Goal: Transaction & Acquisition: Purchase product/service

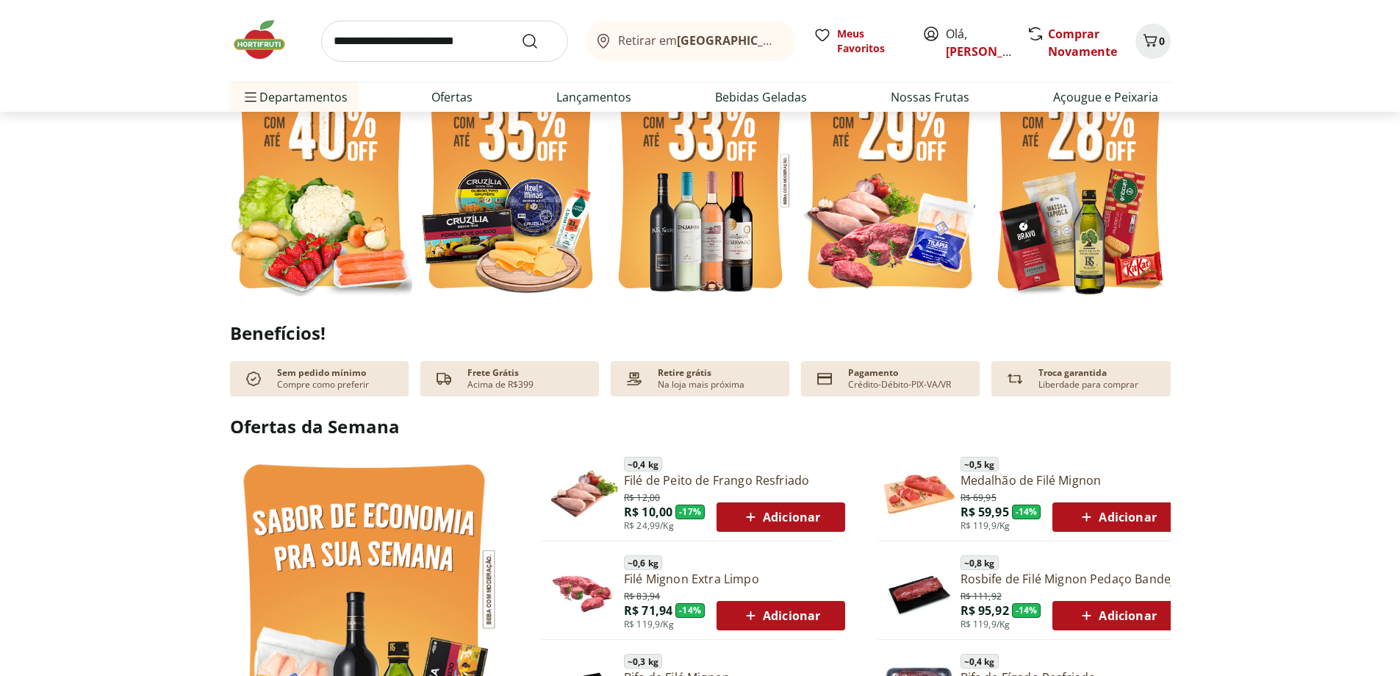
click at [1042, 244] on img at bounding box center [1080, 180] width 182 height 243
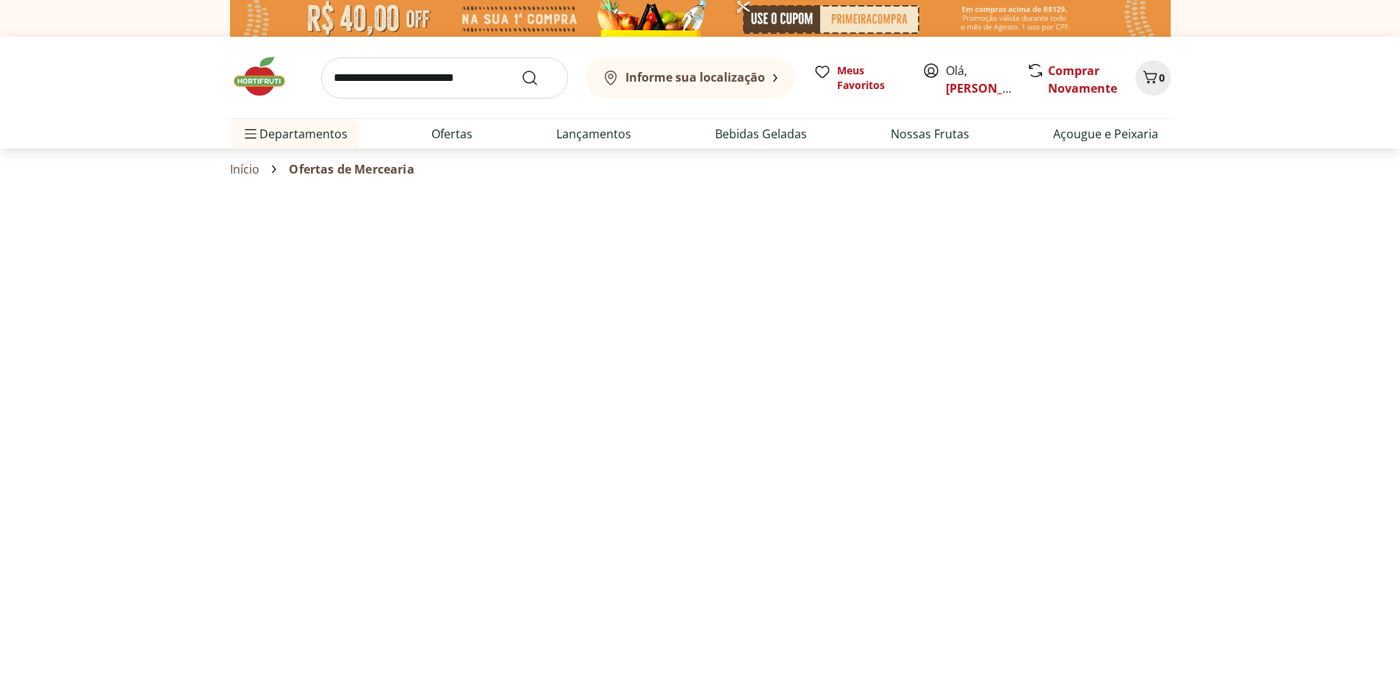
select select "**********"
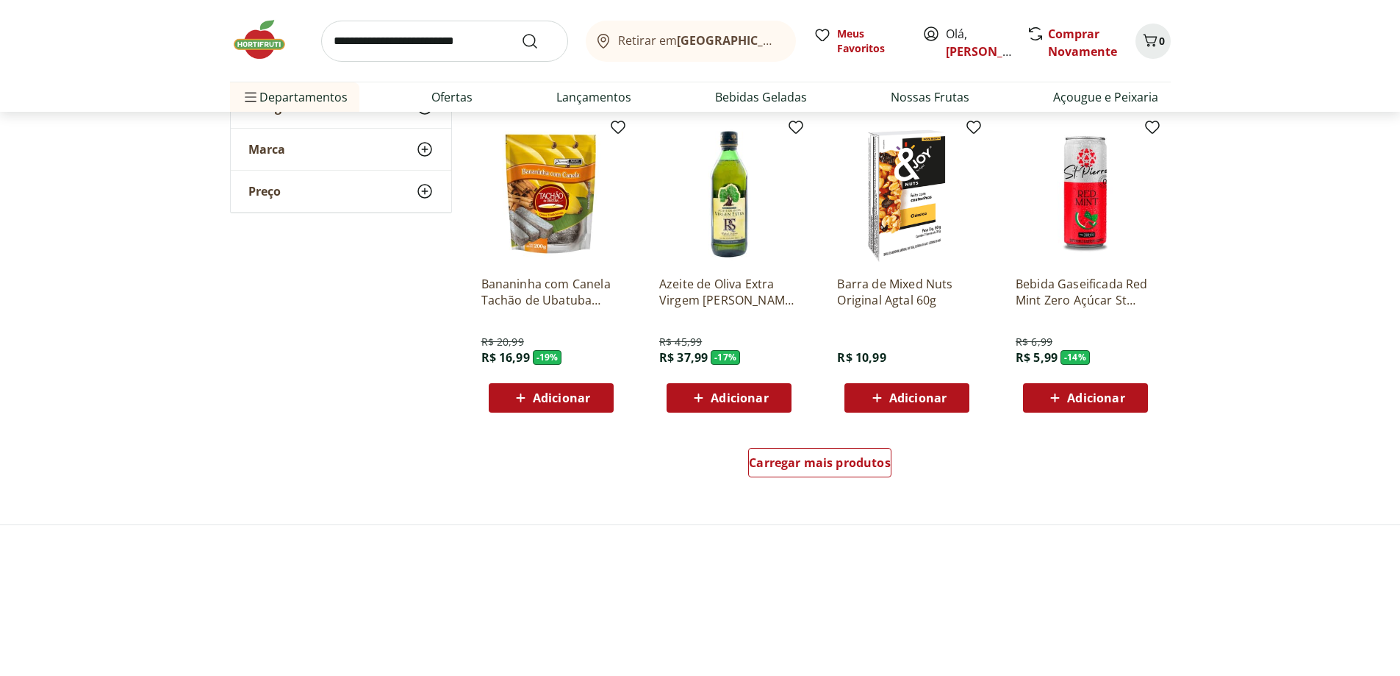
scroll to position [809, 0]
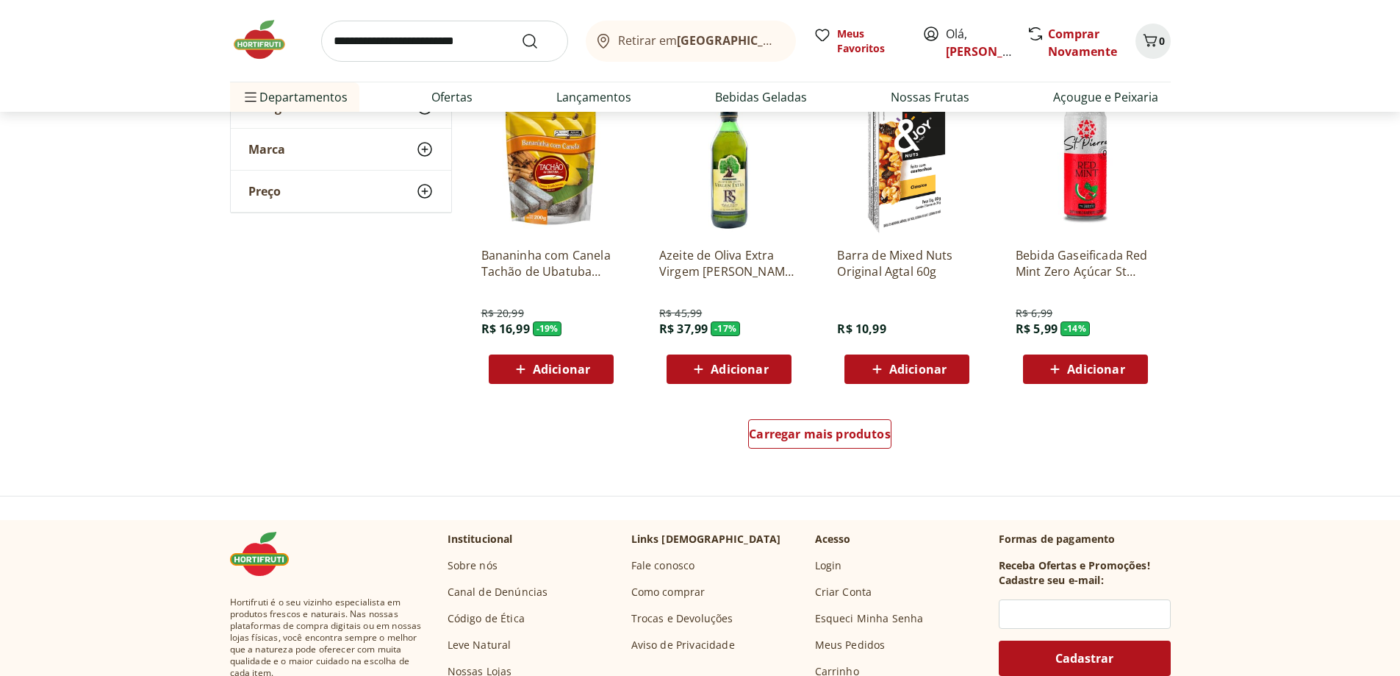
click at [377, 39] on input "search" at bounding box center [444, 41] width 247 height 41
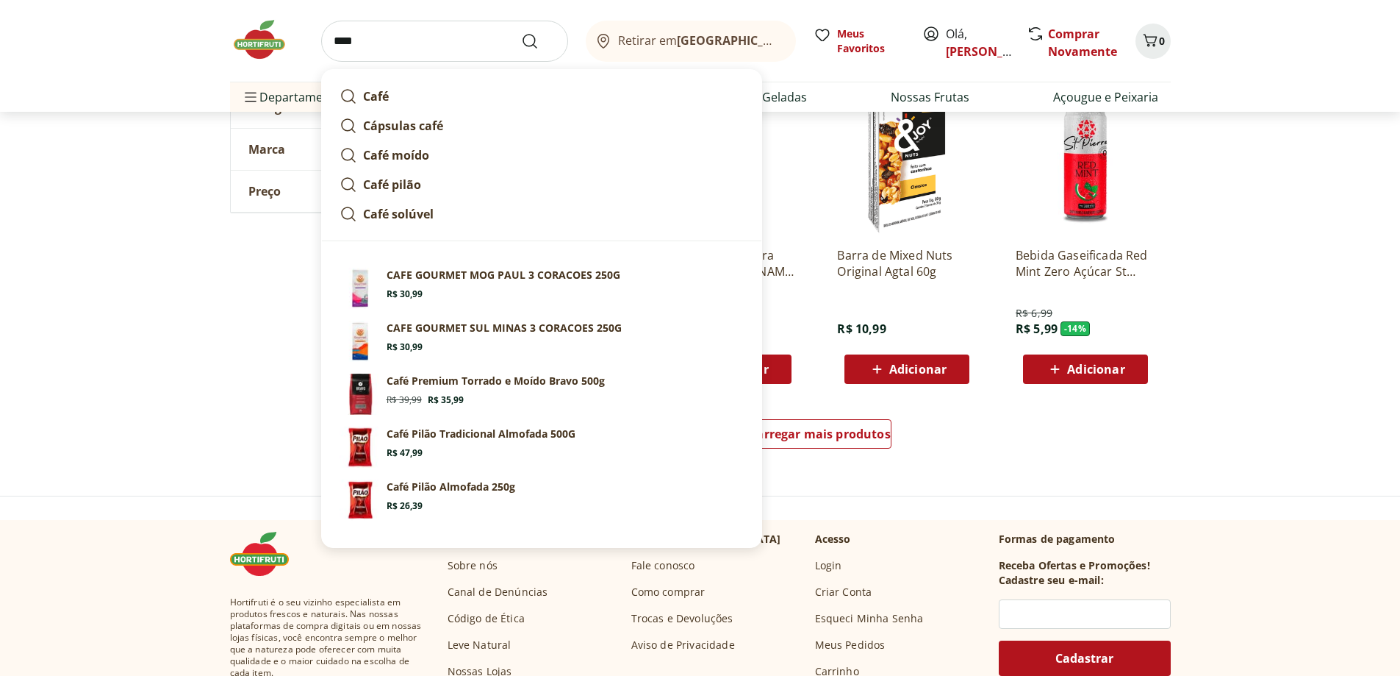
type input "****"
click at [521, 32] on button "Submit Search" at bounding box center [538, 41] width 35 height 18
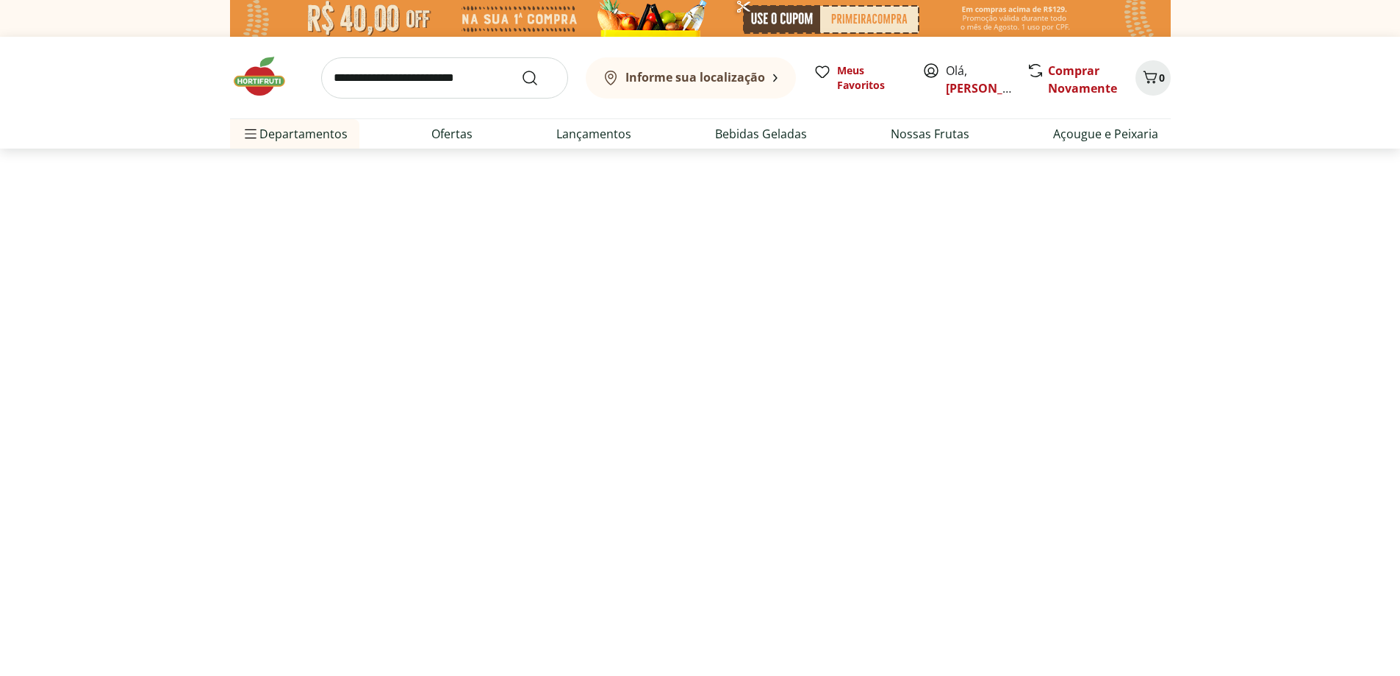
select select "**********"
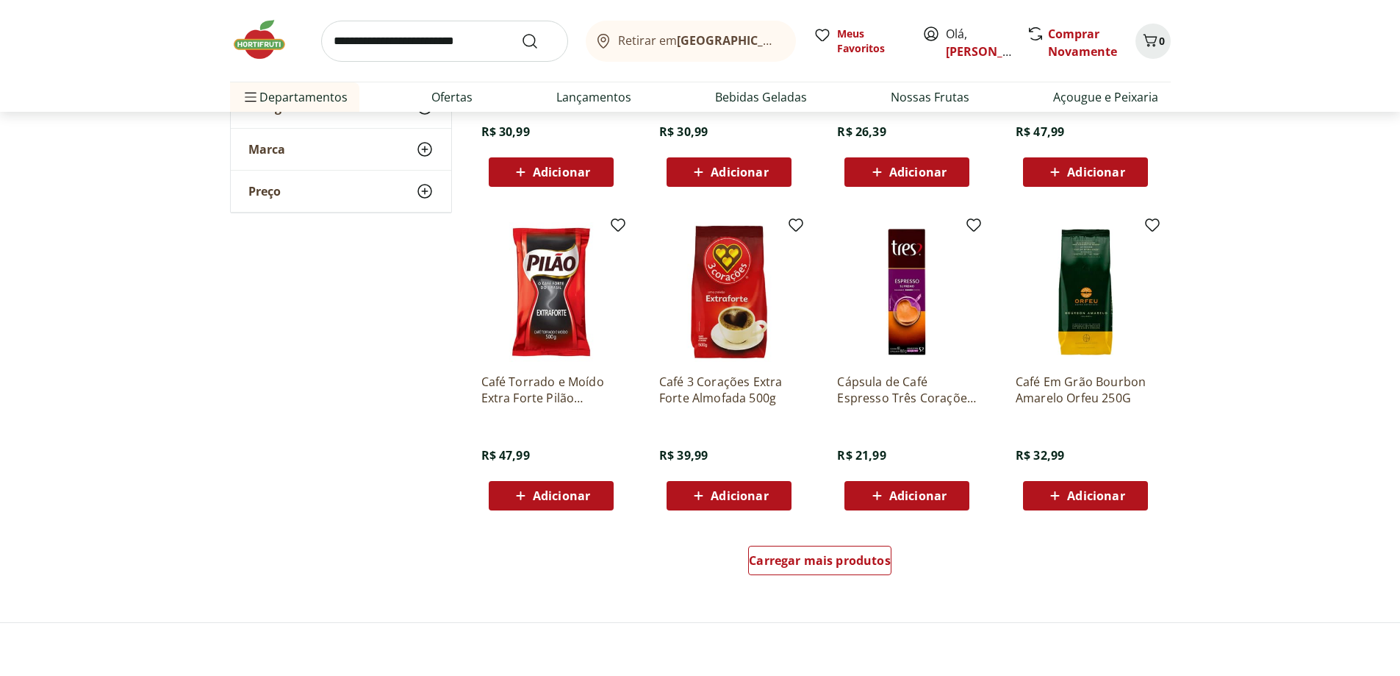
scroll to position [882, 0]
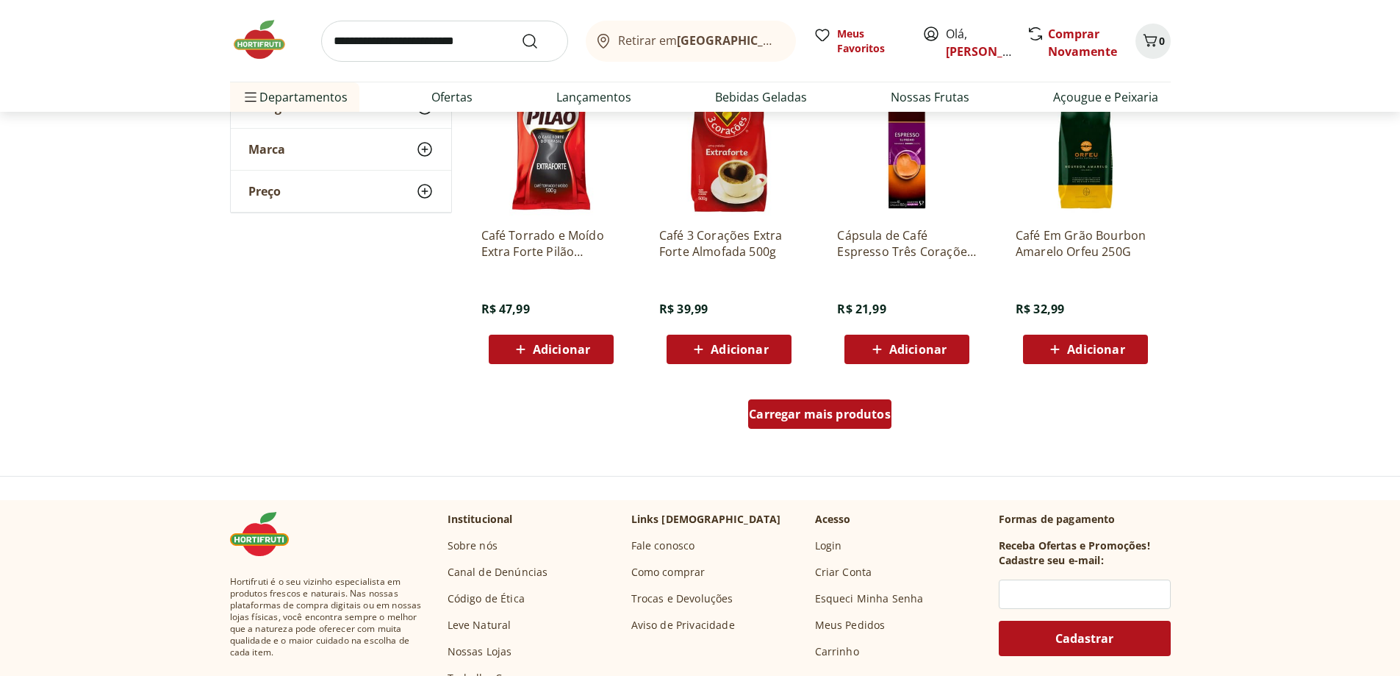
click at [818, 418] on span "Carregar mais produtos" at bounding box center [820, 414] width 142 height 12
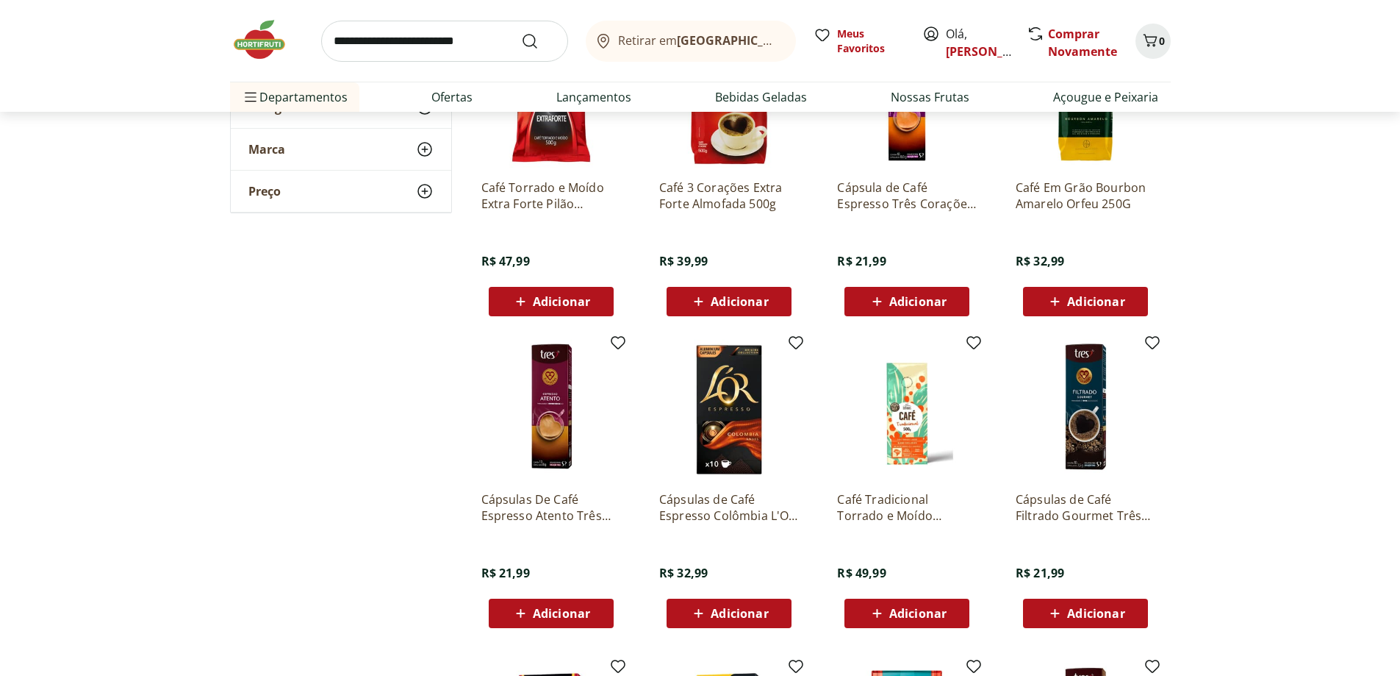
scroll to position [956, 0]
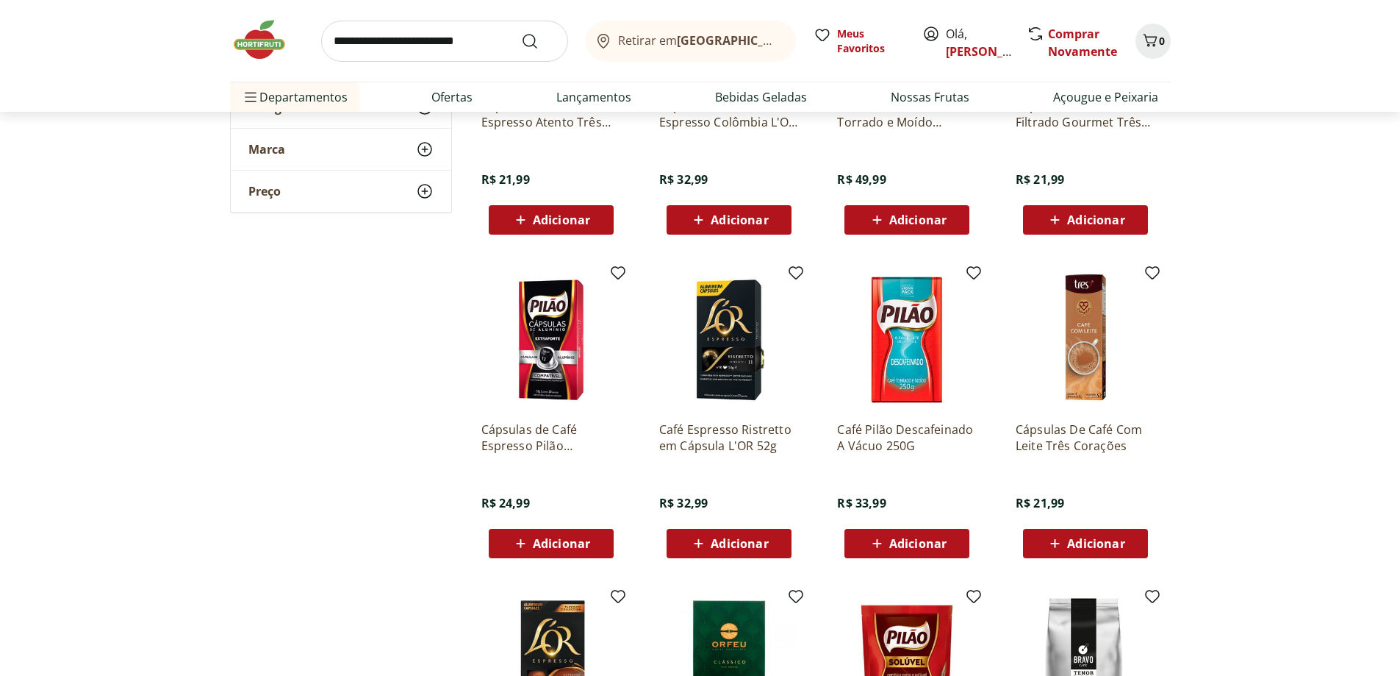
scroll to position [1544, 0]
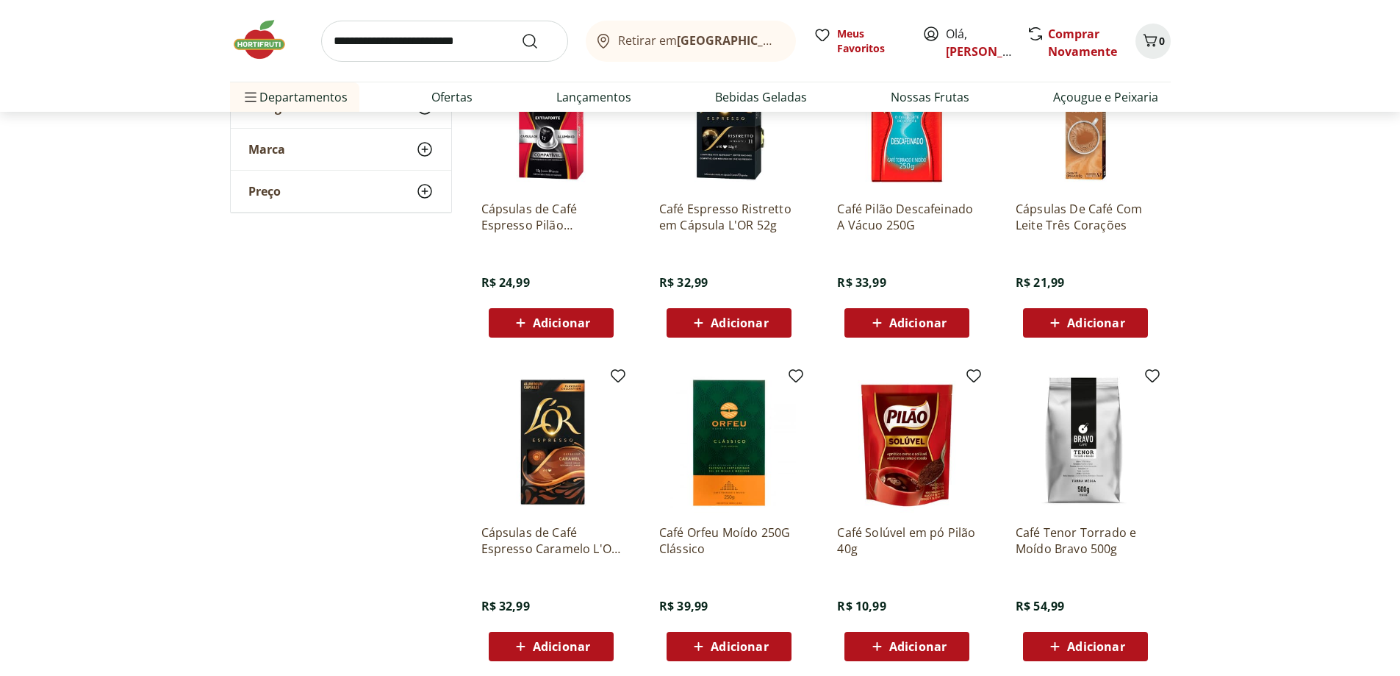
click at [440, 41] on input "search" at bounding box center [444, 41] width 247 height 41
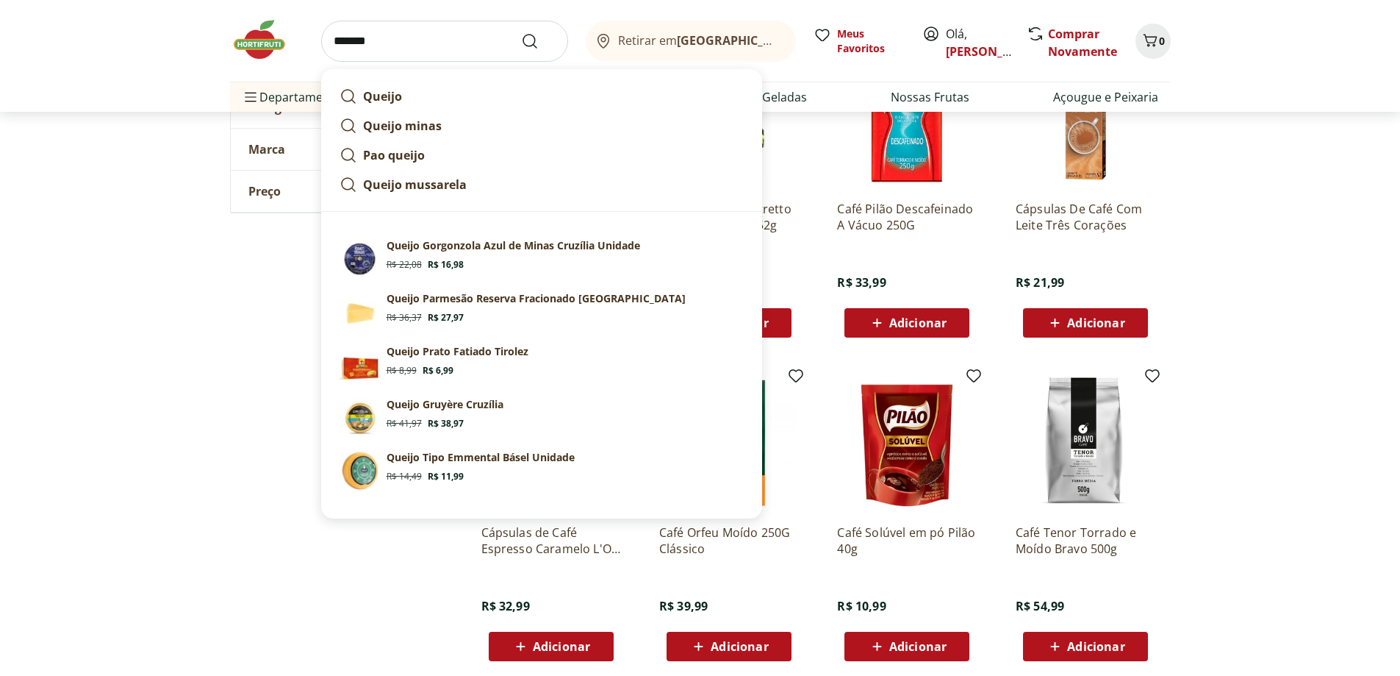
type input "*******"
click at [521, 32] on button "Submit Search" at bounding box center [538, 41] width 35 height 18
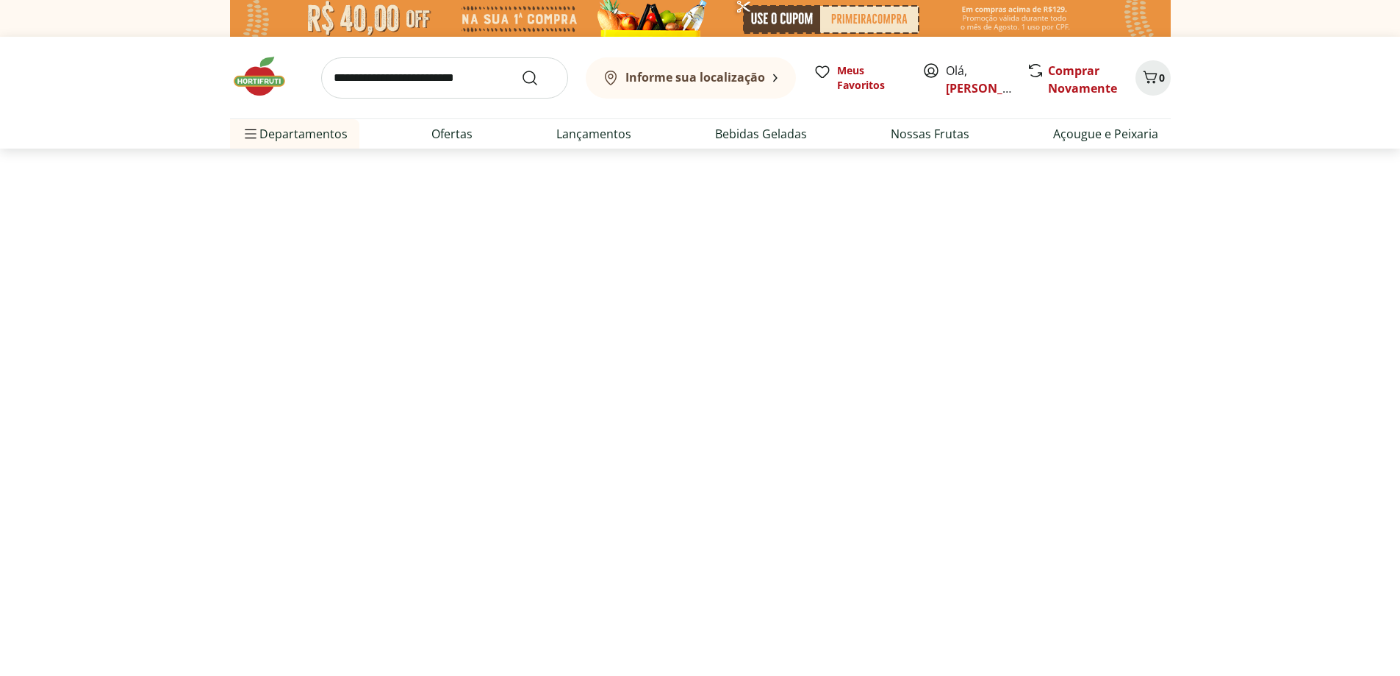
select select "**********"
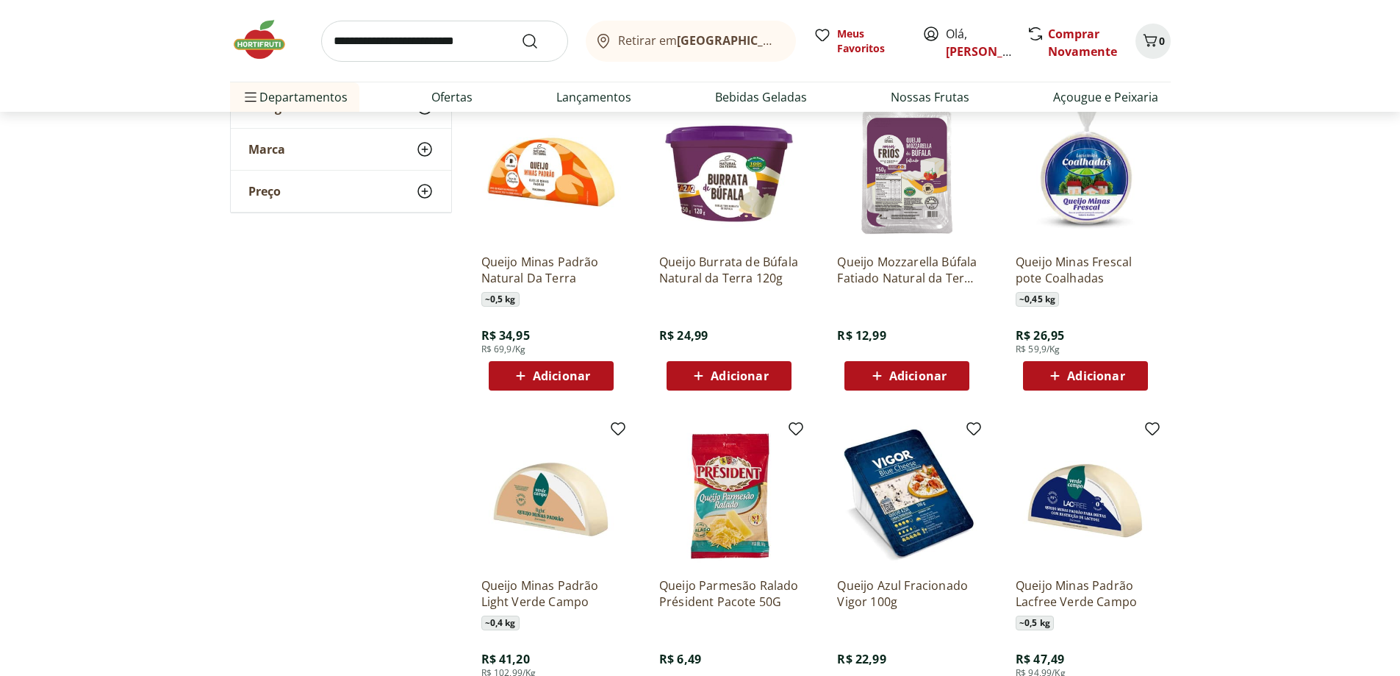
scroll to position [1176, 0]
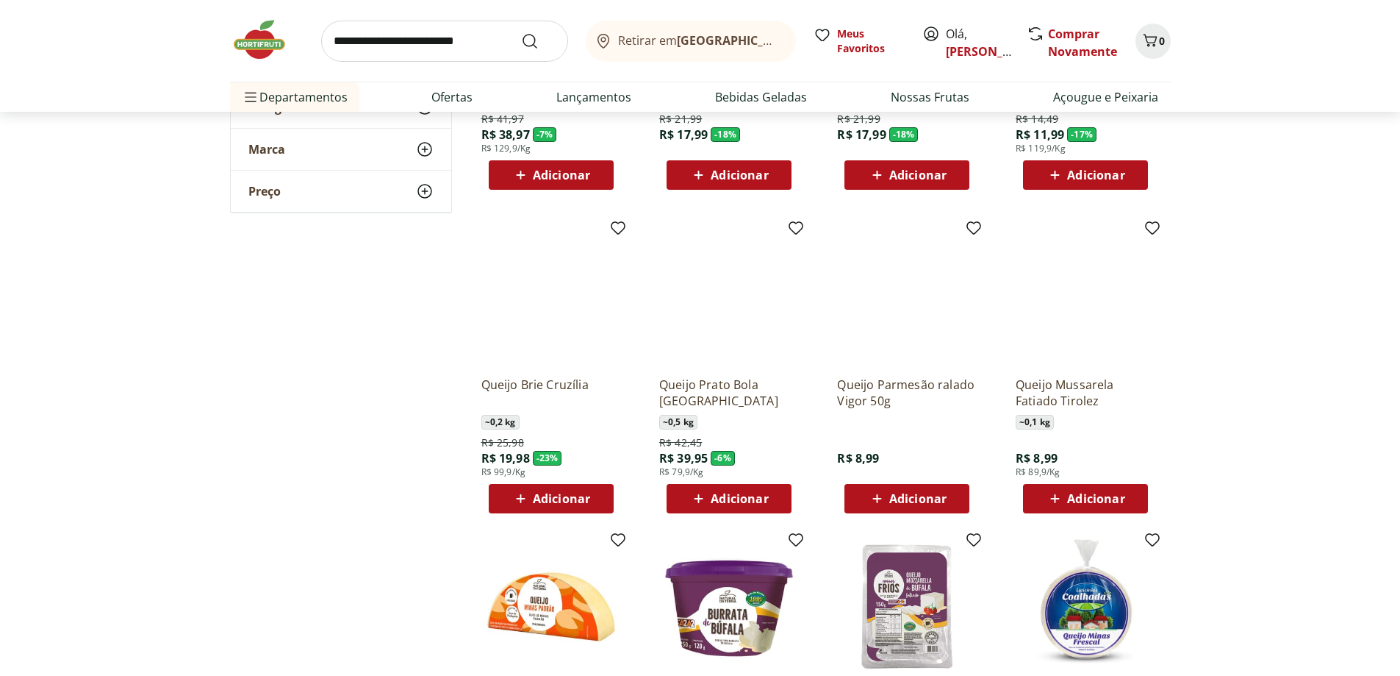
scroll to position [588, 0]
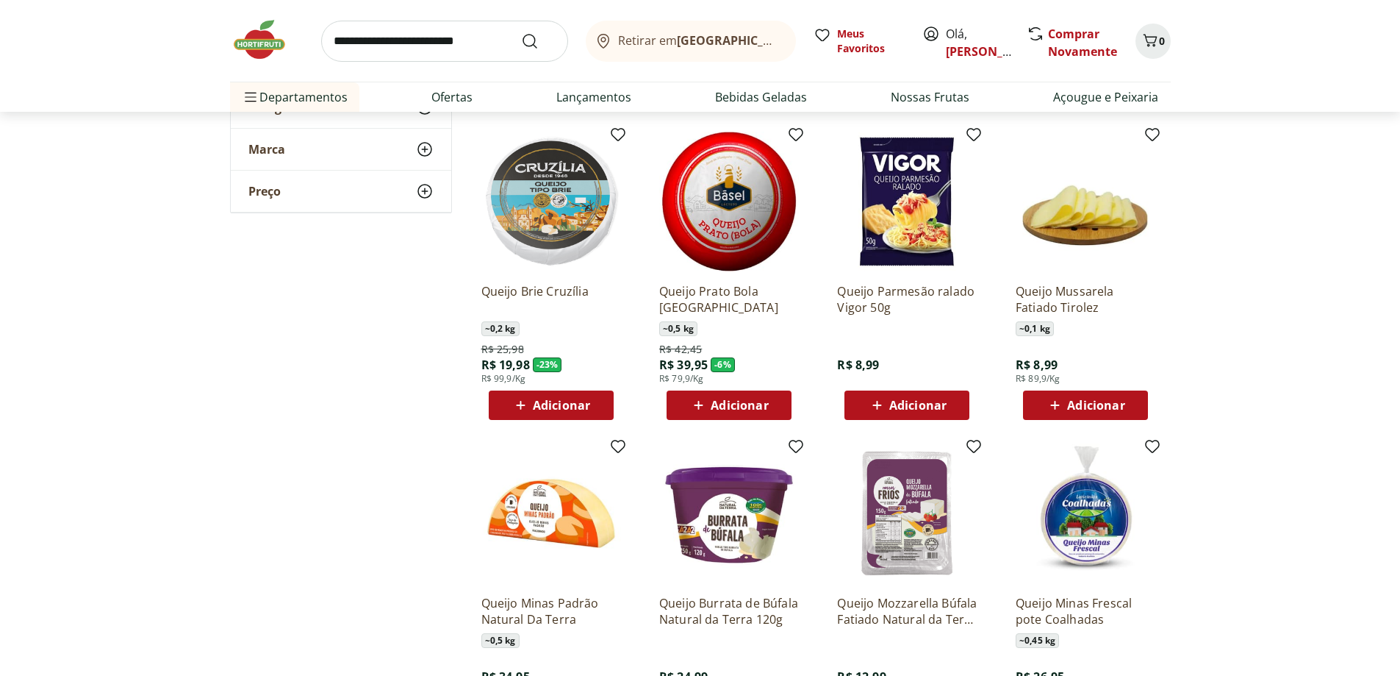
scroll to position [1103, 0]
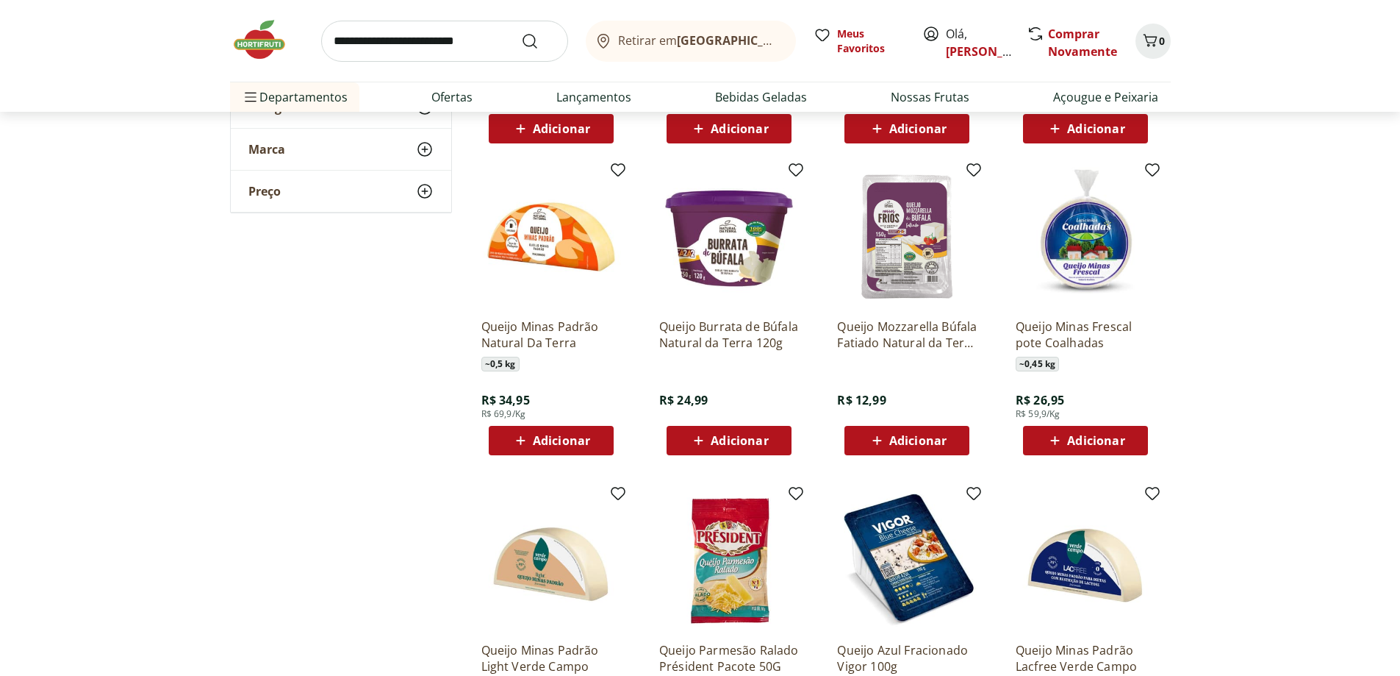
scroll to position [662, 0]
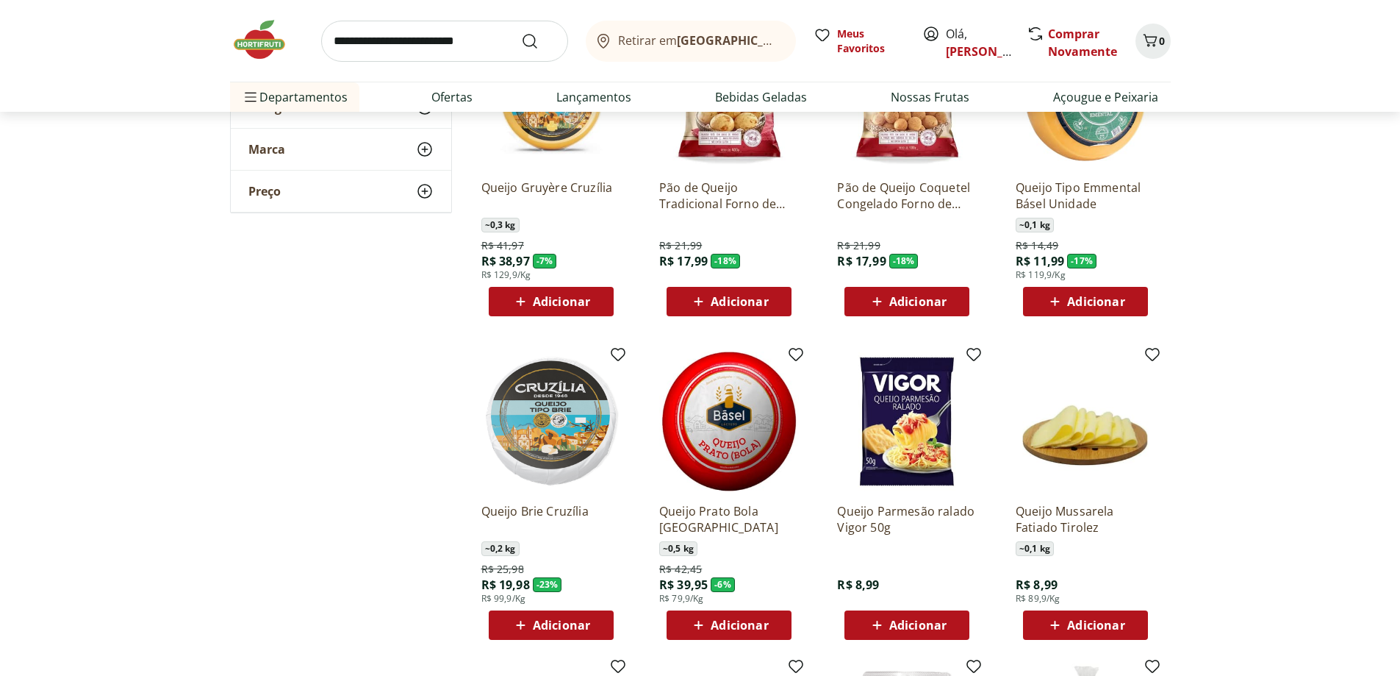
scroll to position [735, 0]
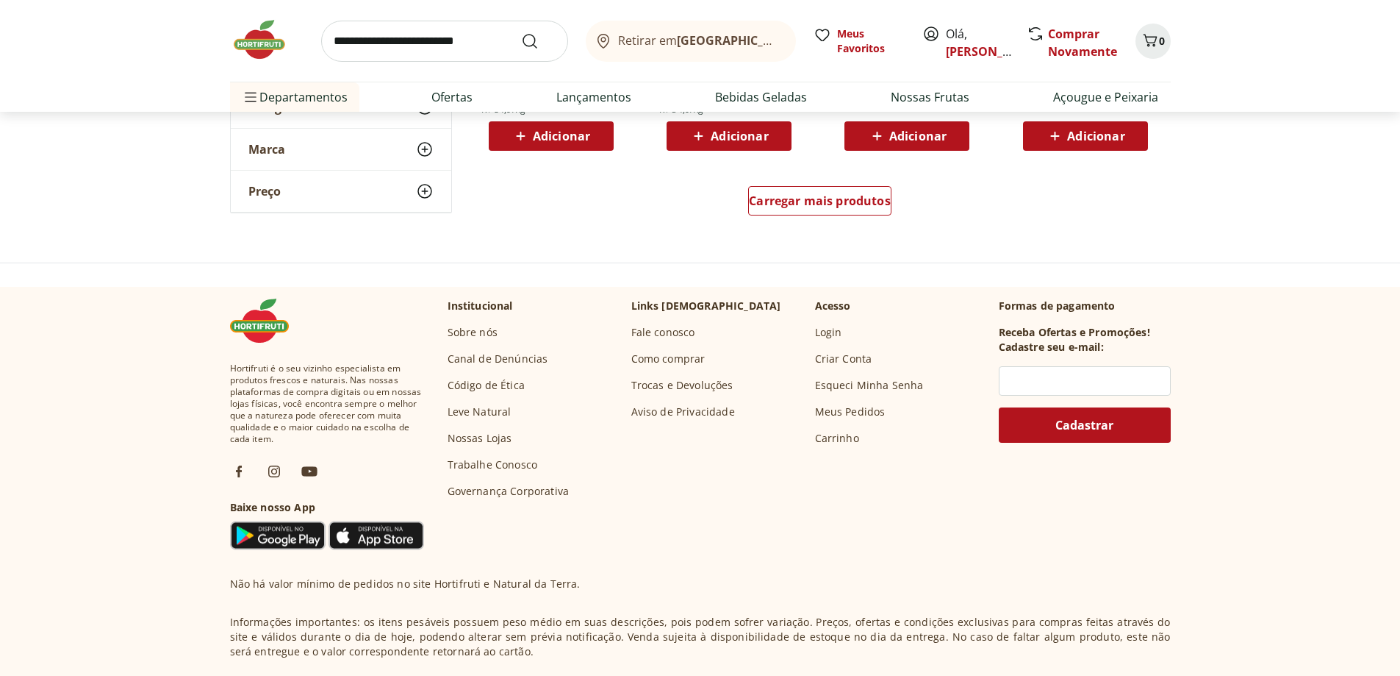
scroll to position [1911, 0]
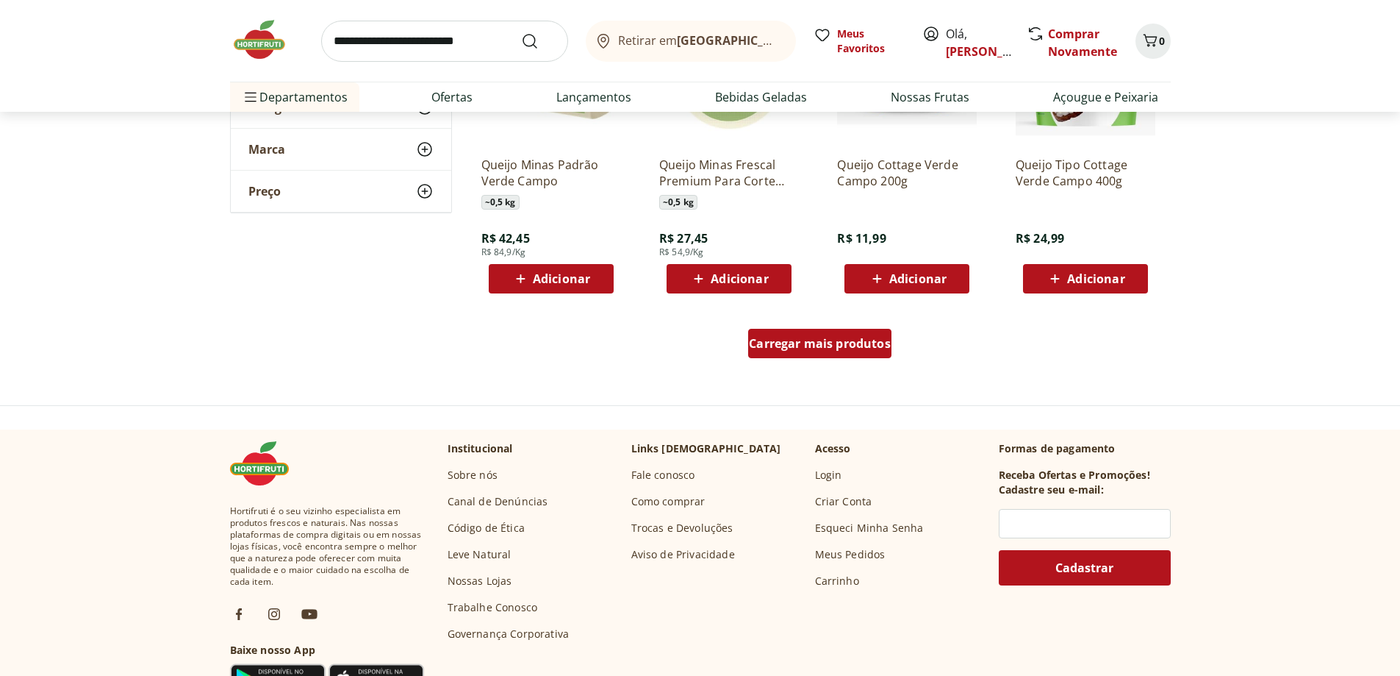
click at [825, 337] on span "Carregar mais produtos" at bounding box center [820, 343] width 142 height 12
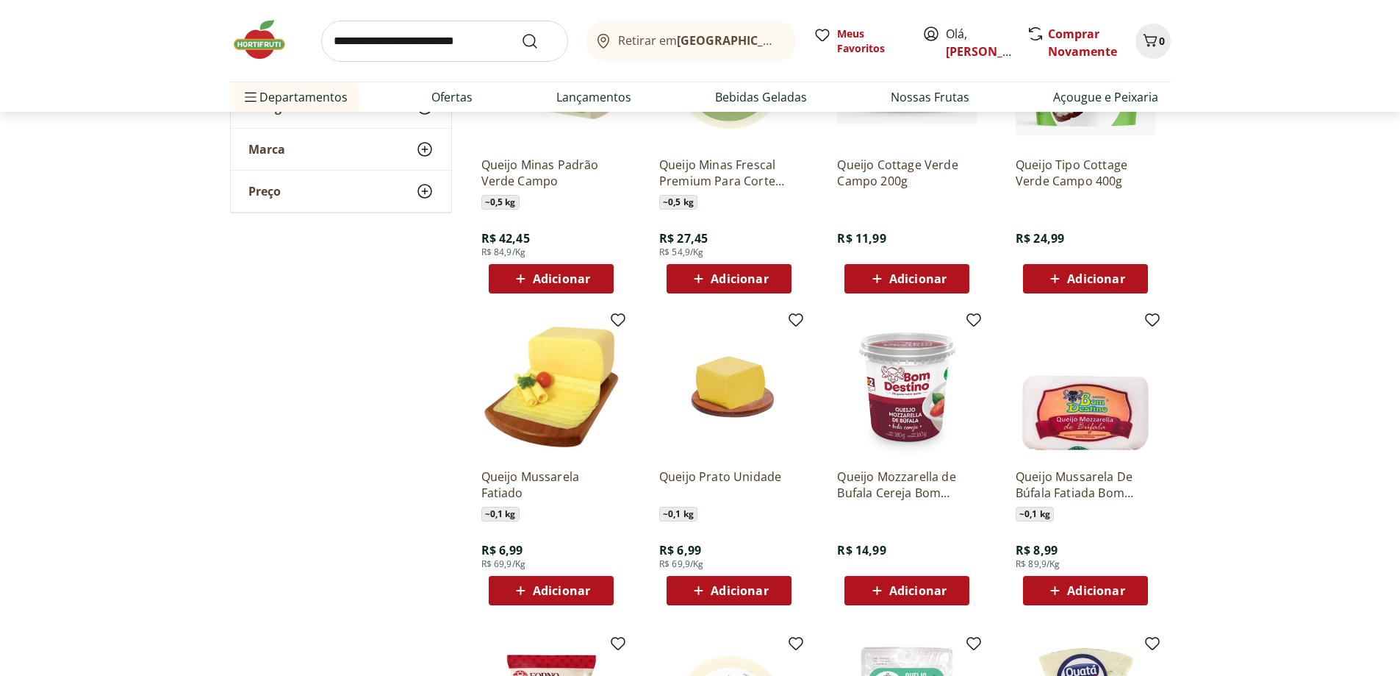
scroll to position [2353, 0]
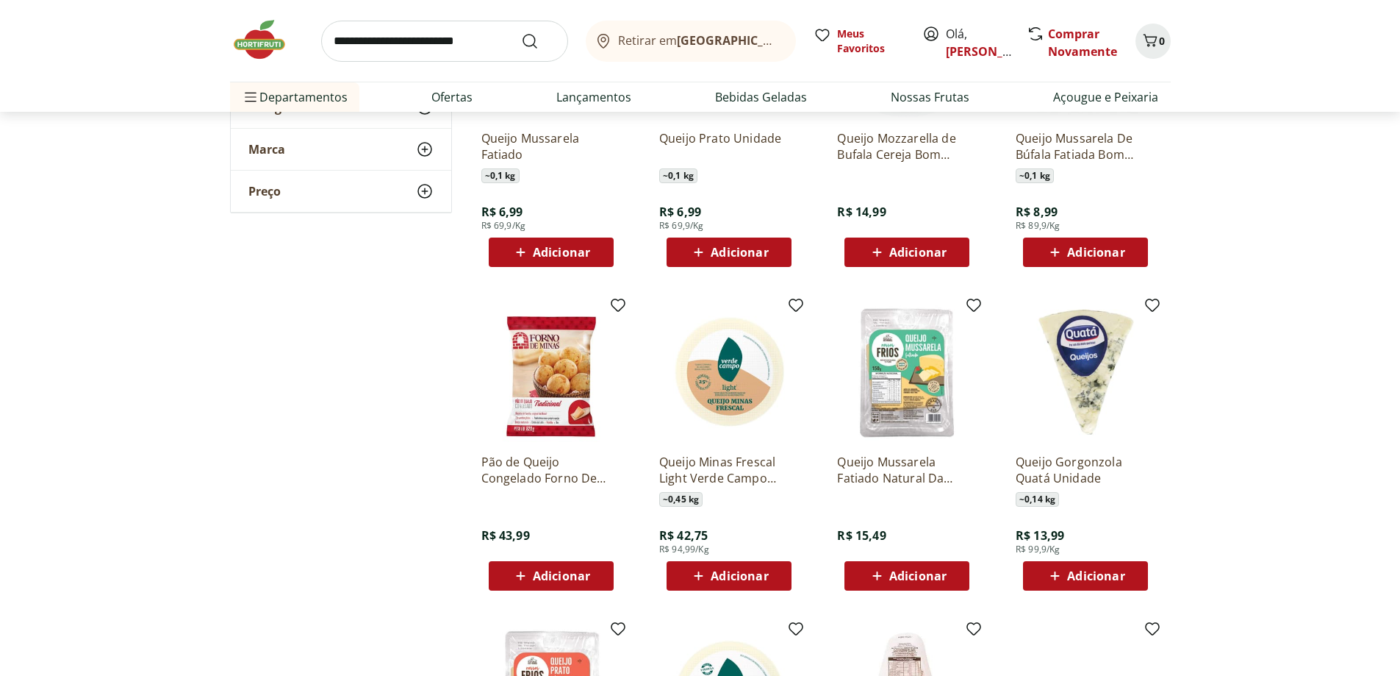
scroll to position [2014, 0]
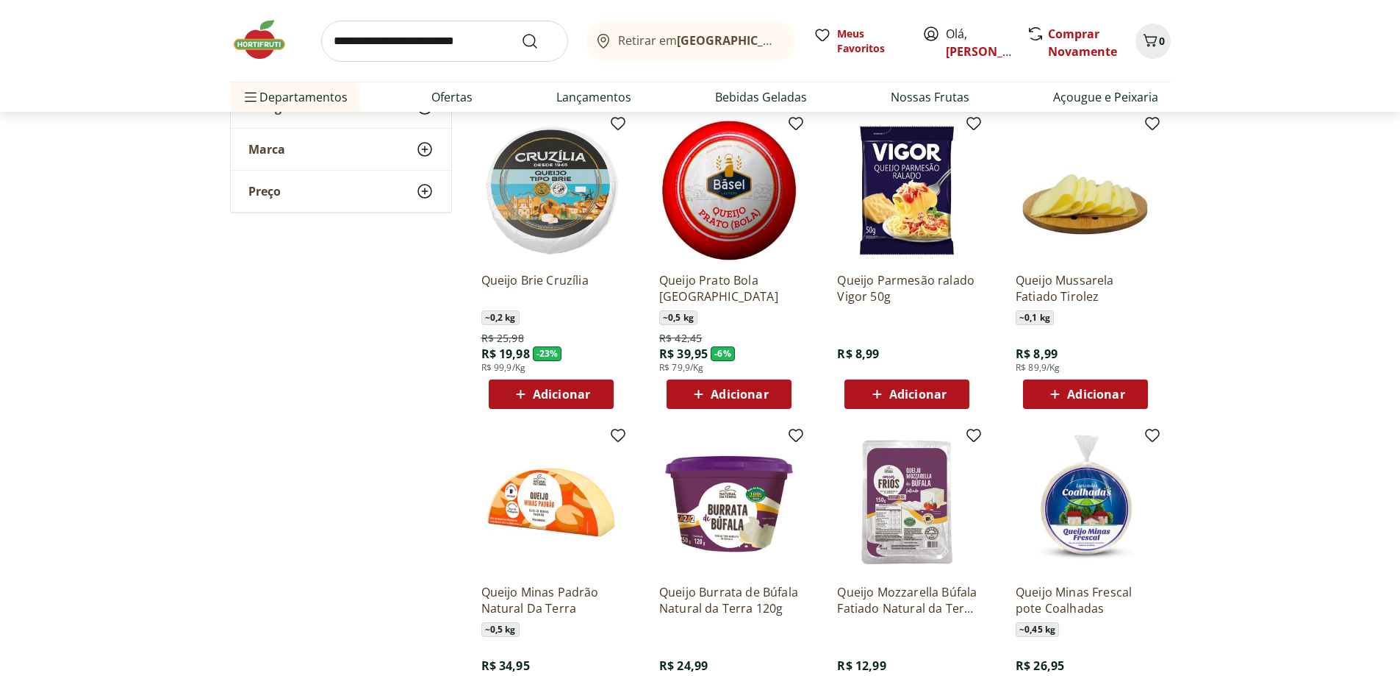
scroll to position [543, 0]
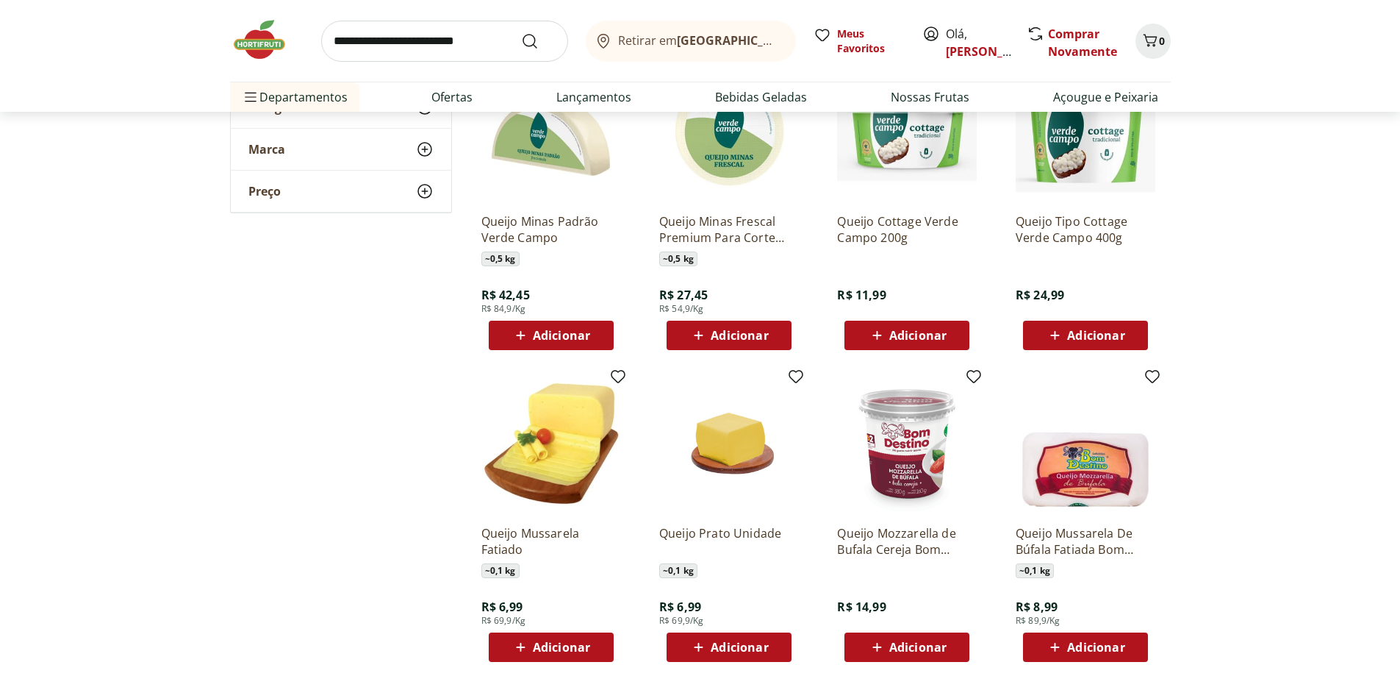
scroll to position [1940, 0]
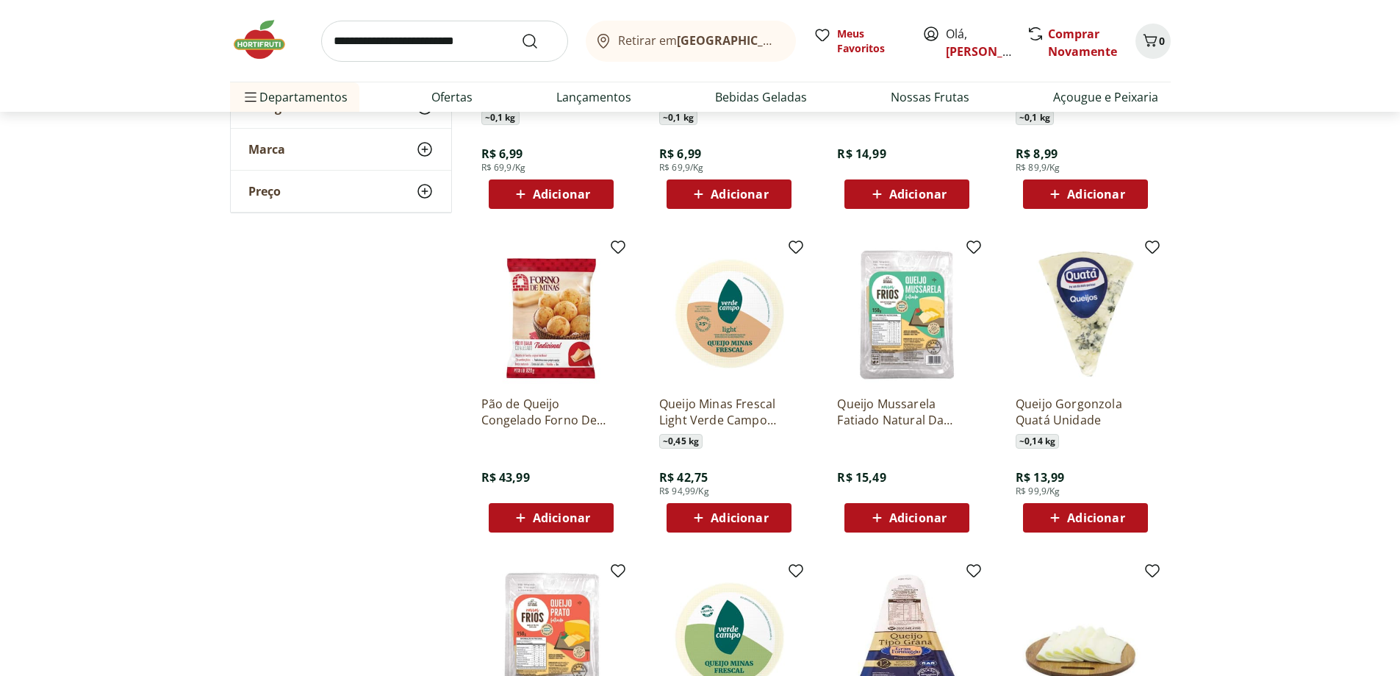
scroll to position [2749, 0]
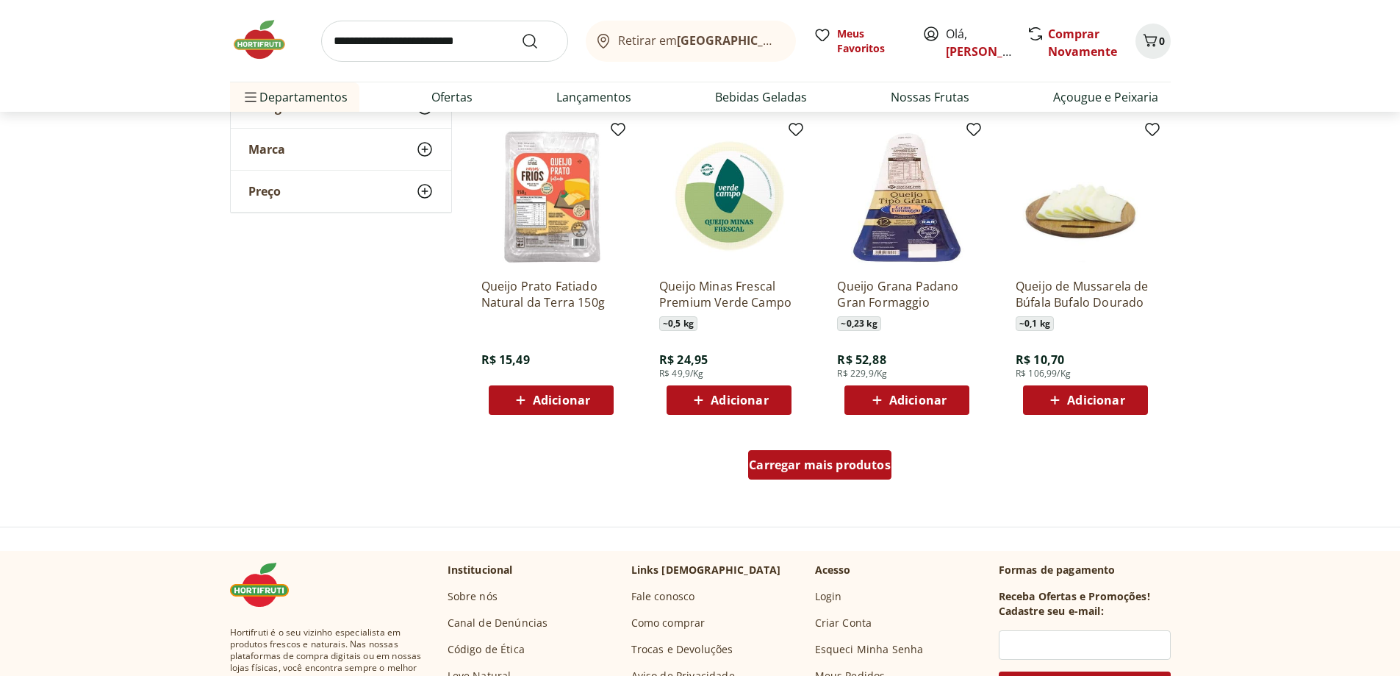
click at [831, 468] on span "Carregar mais produtos" at bounding box center [820, 465] width 142 height 12
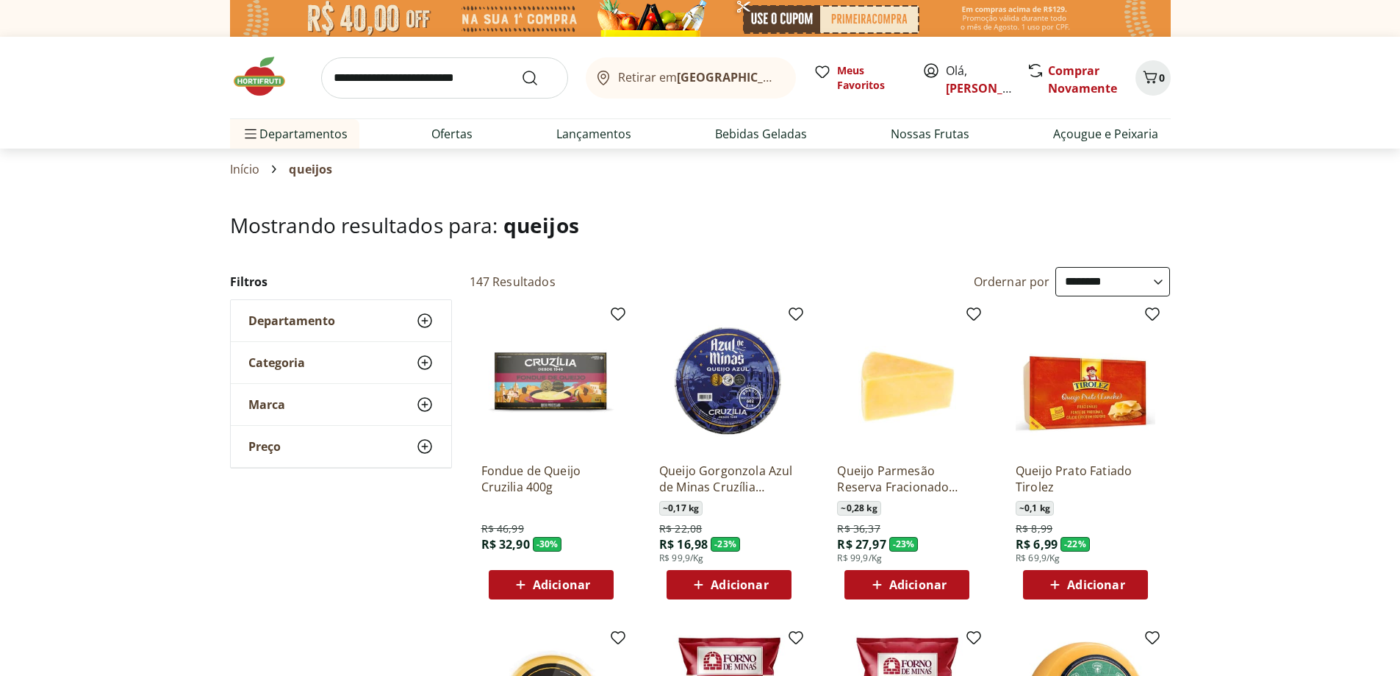
select select "**********"
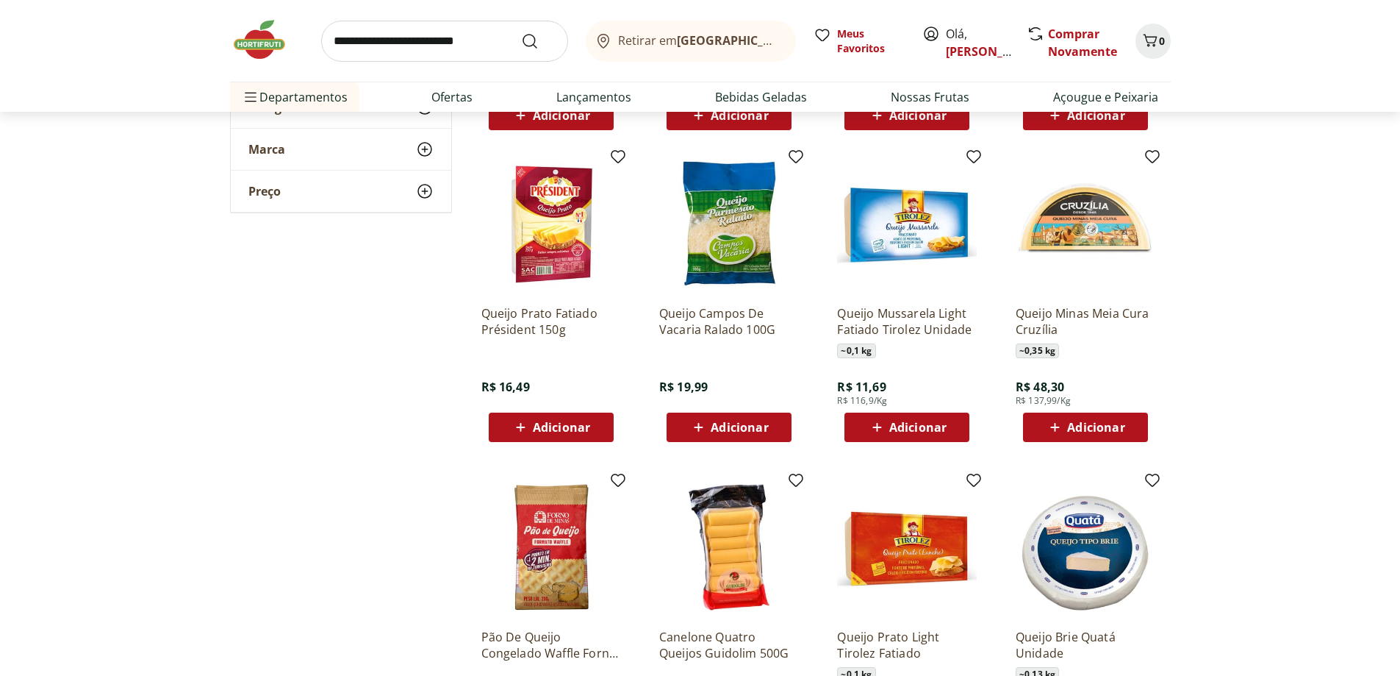
scroll to position [3043, 0]
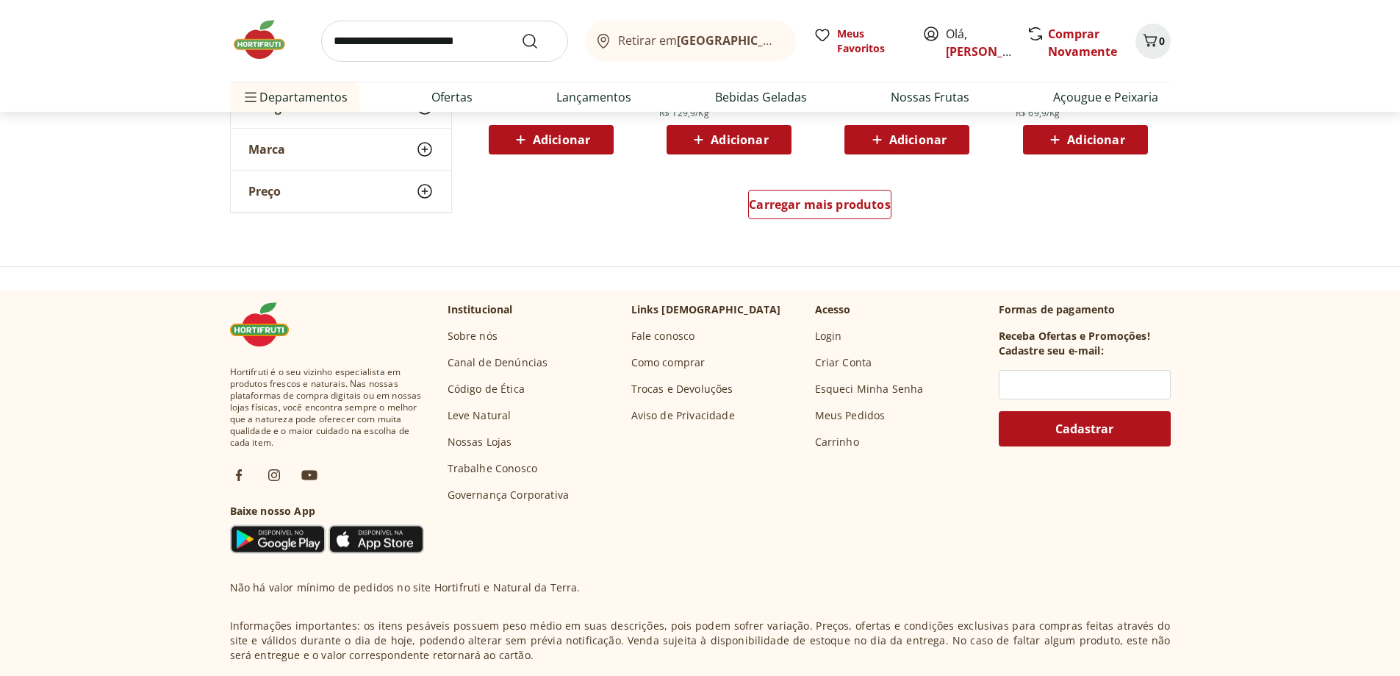
scroll to position [3999, 0]
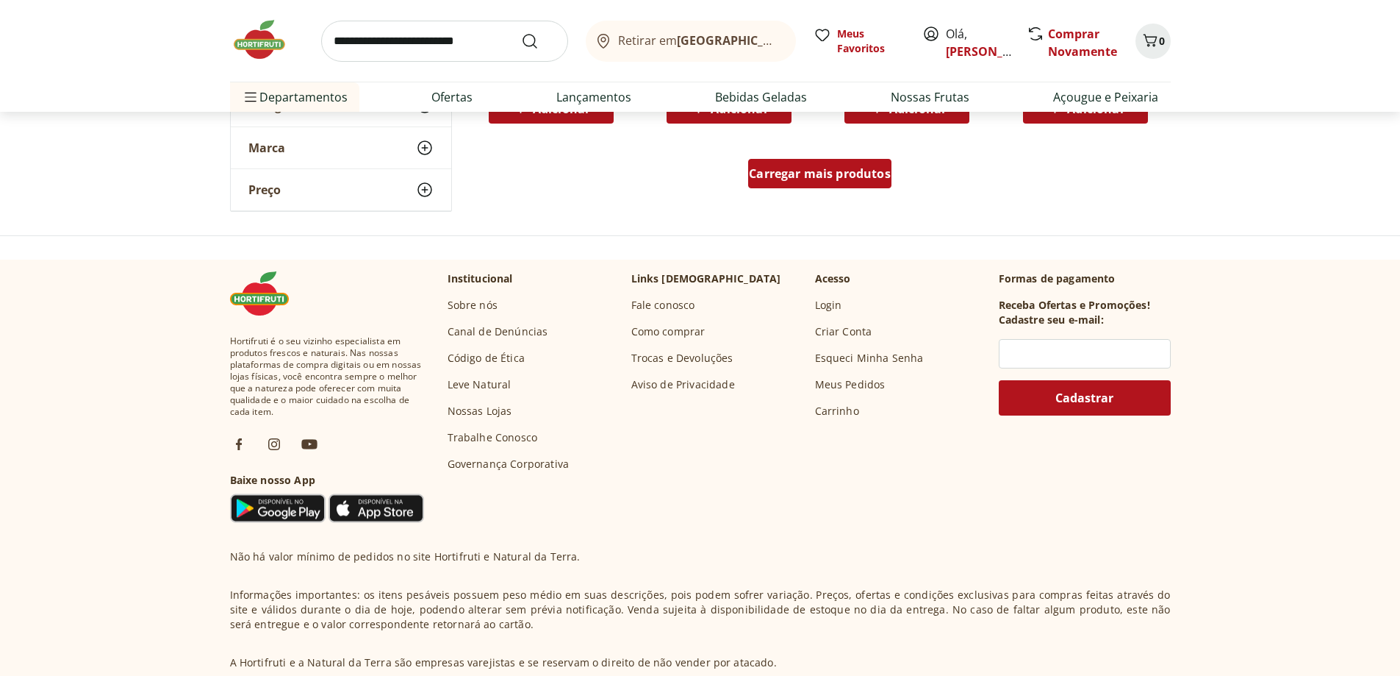
click at [803, 169] on span "Carregar mais produtos" at bounding box center [820, 174] width 142 height 12
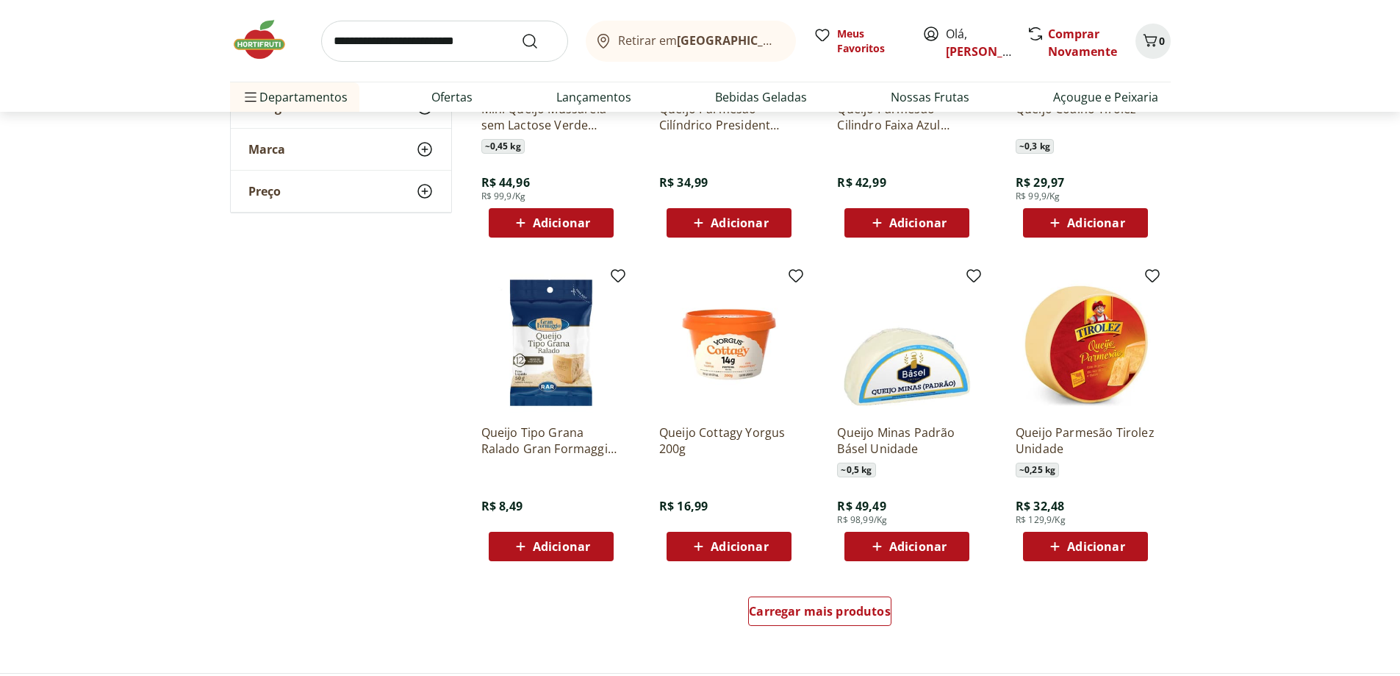
scroll to position [4734, 0]
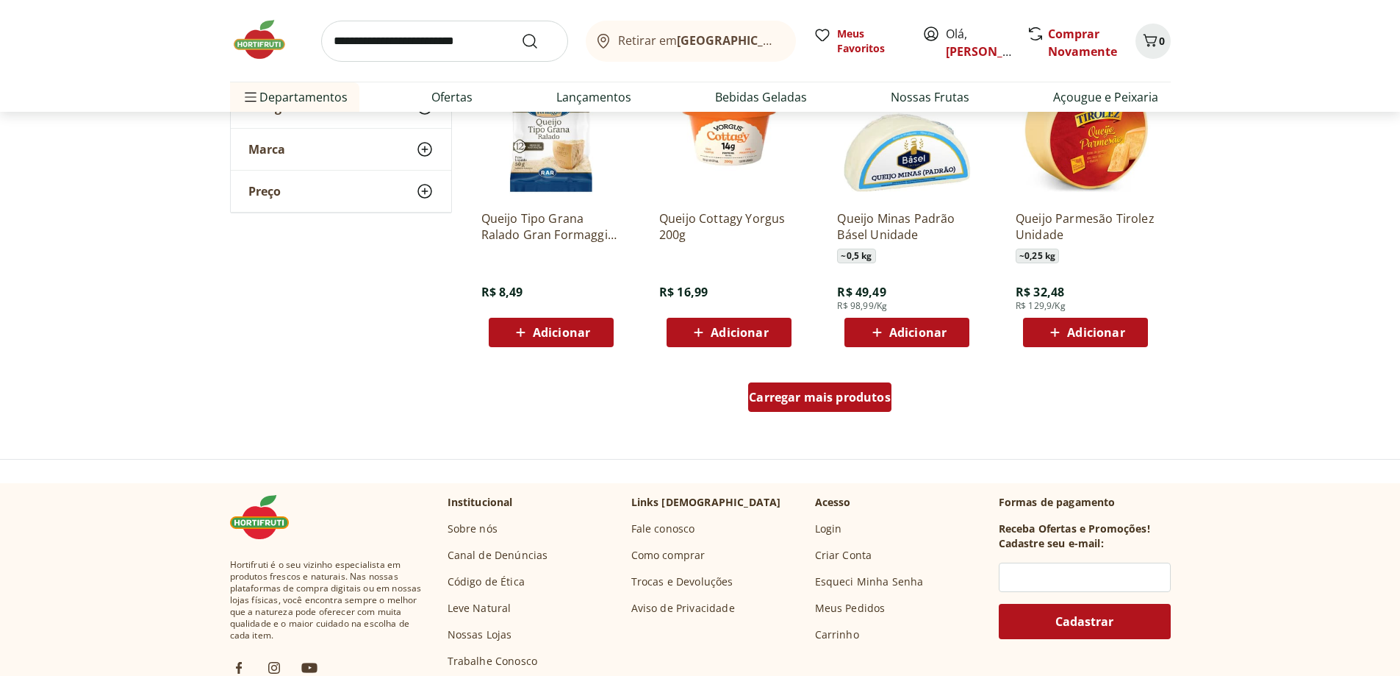
click at [785, 398] on span "Carregar mais produtos" at bounding box center [820, 397] width 142 height 12
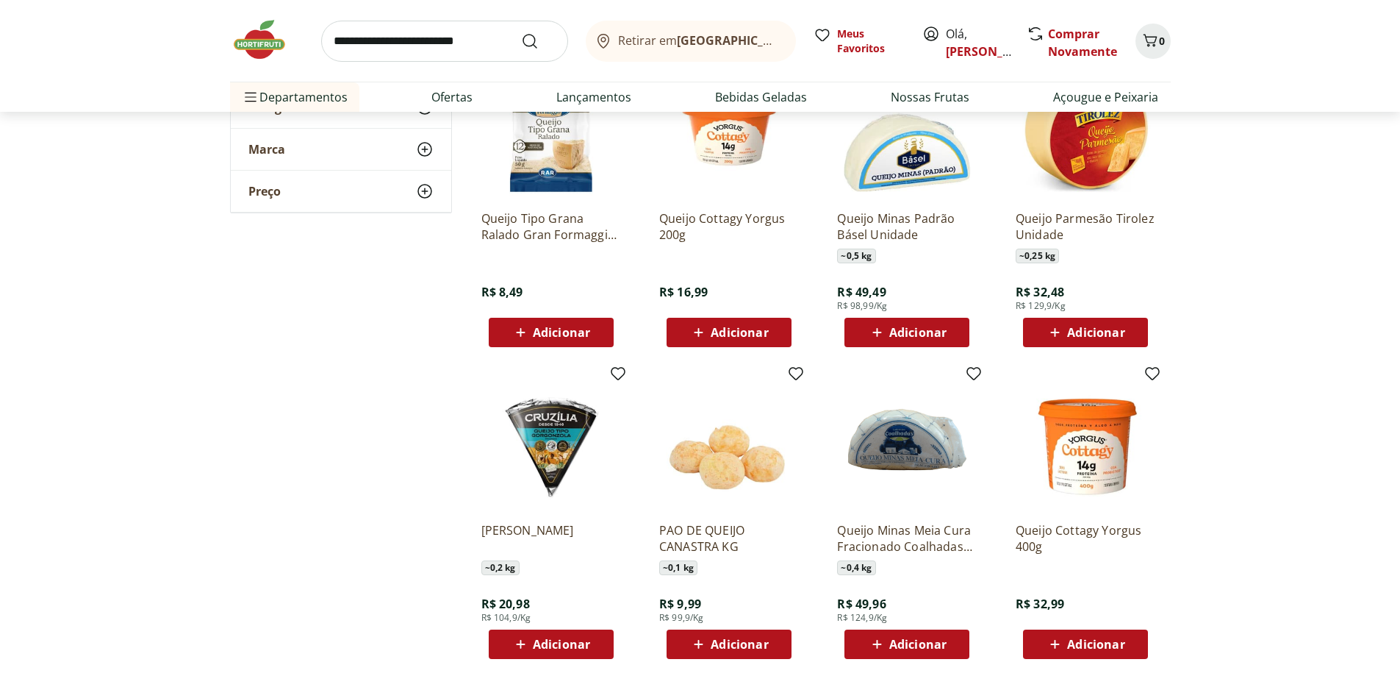
scroll to position [5175, 0]
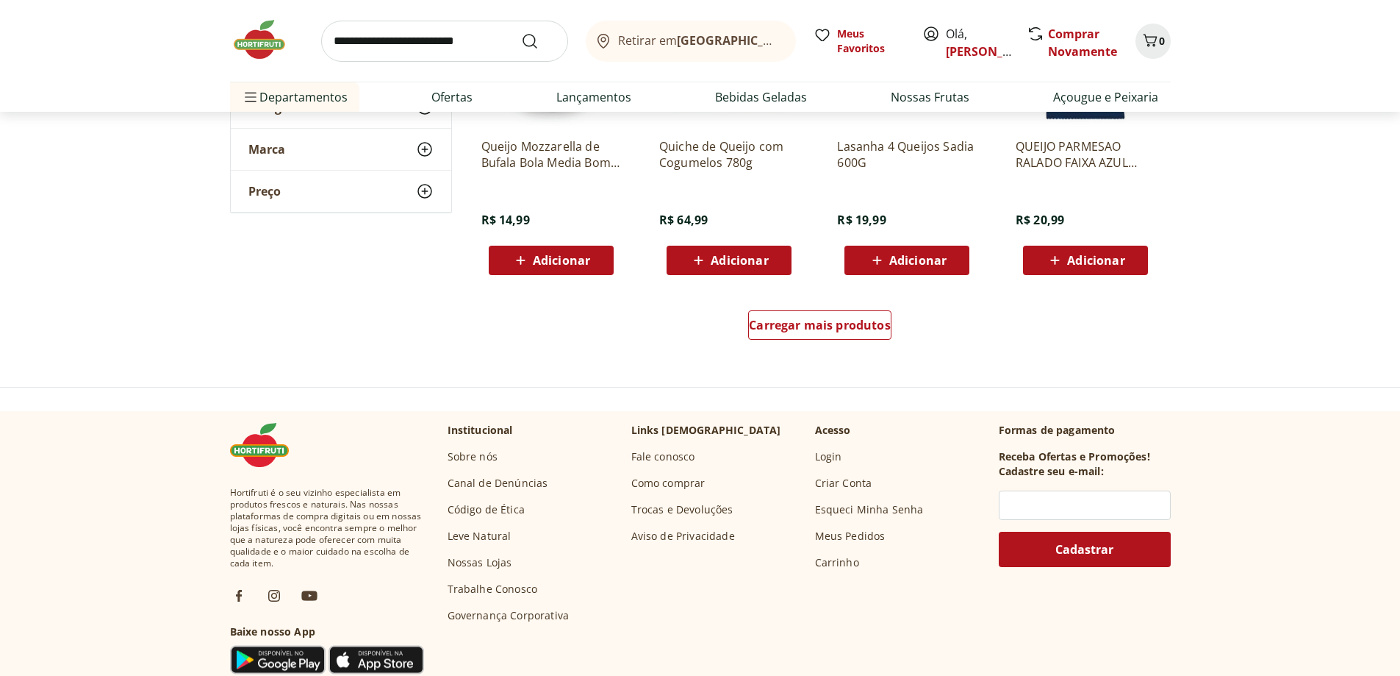
scroll to position [5763, 0]
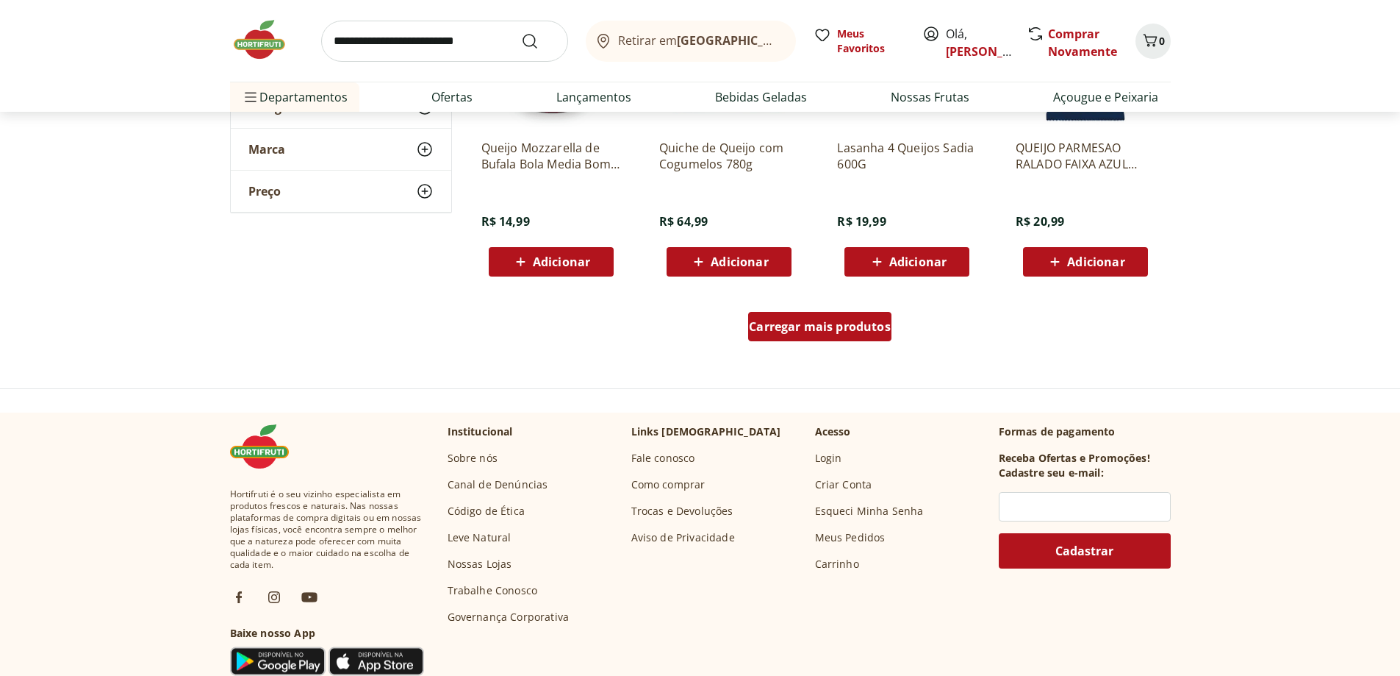
click at [856, 332] on span "Carregar mais produtos" at bounding box center [820, 327] width 142 height 12
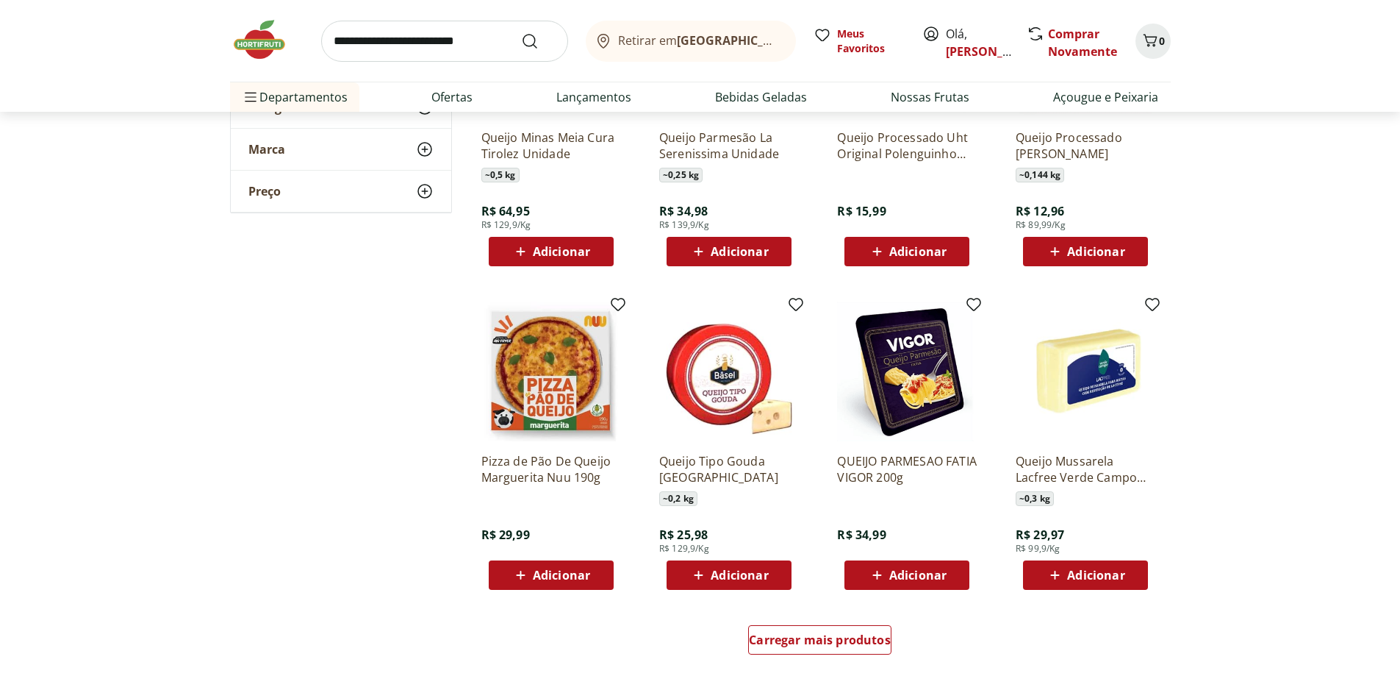
scroll to position [6572, 0]
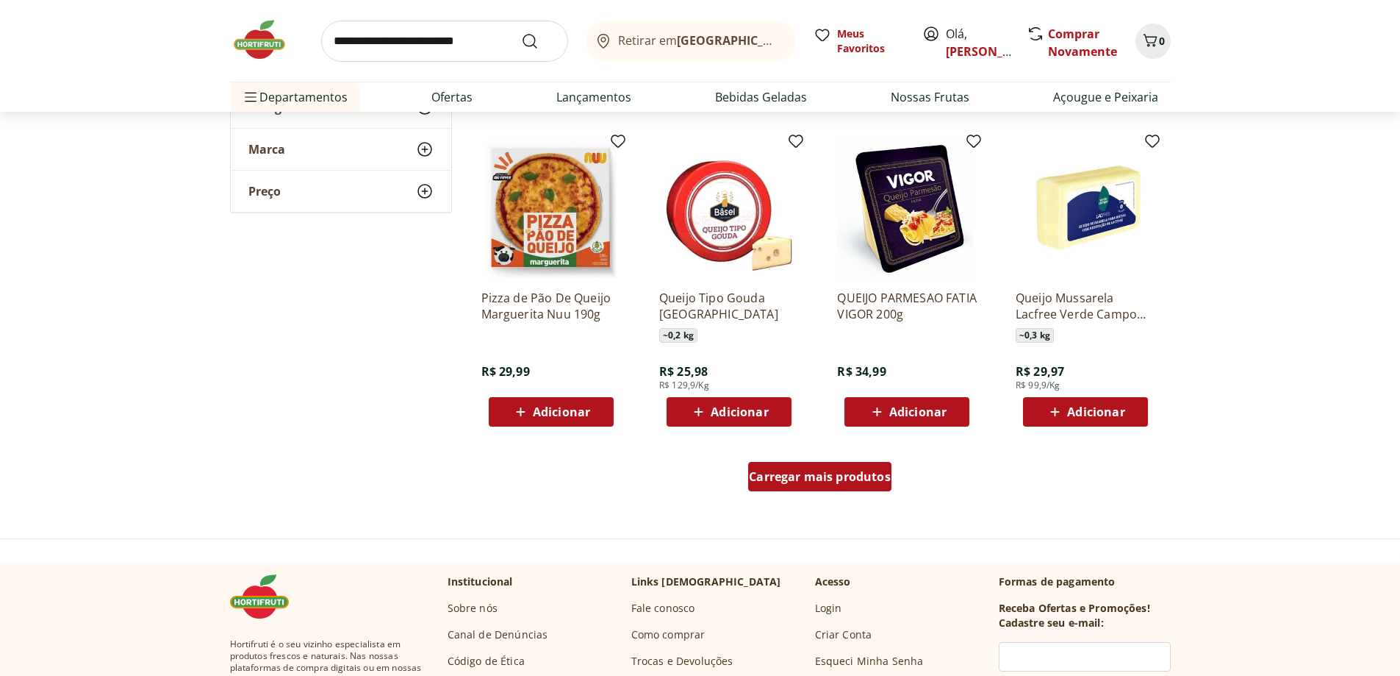
click at [829, 484] on div "Carregar mais produtos" at bounding box center [819, 476] width 143 height 29
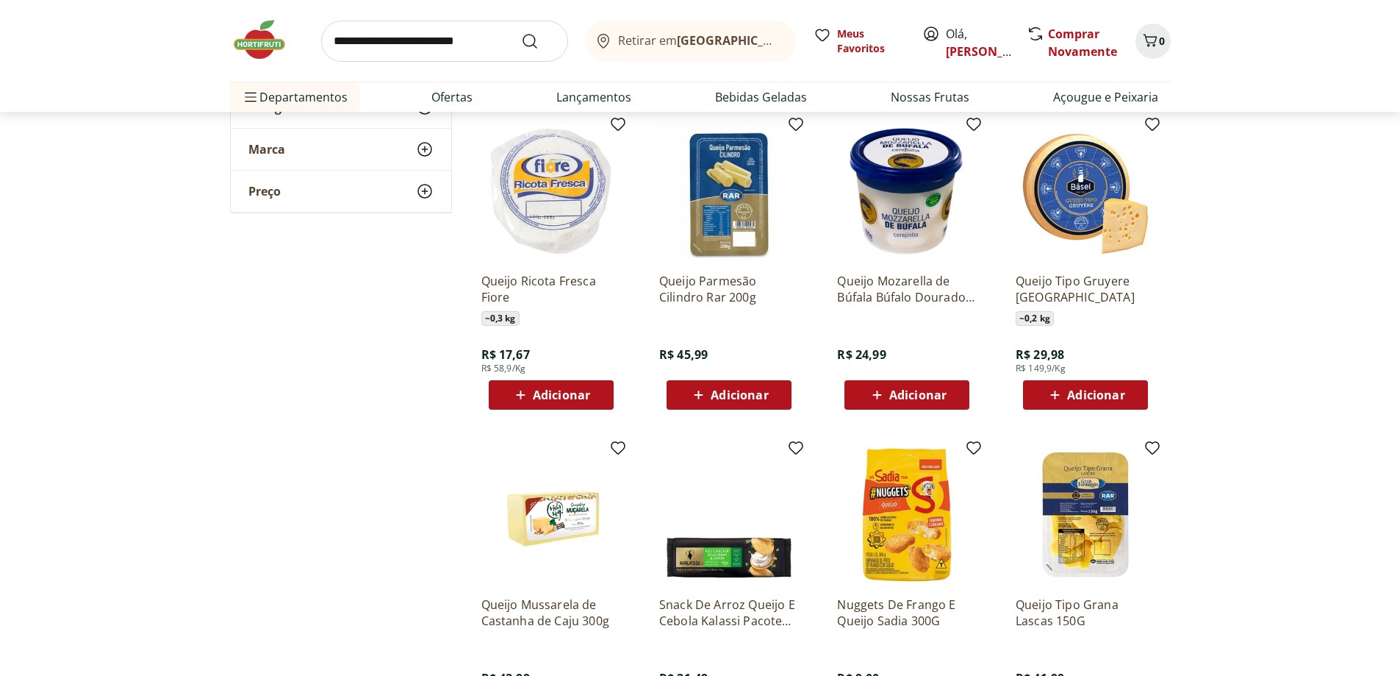
scroll to position [6939, 0]
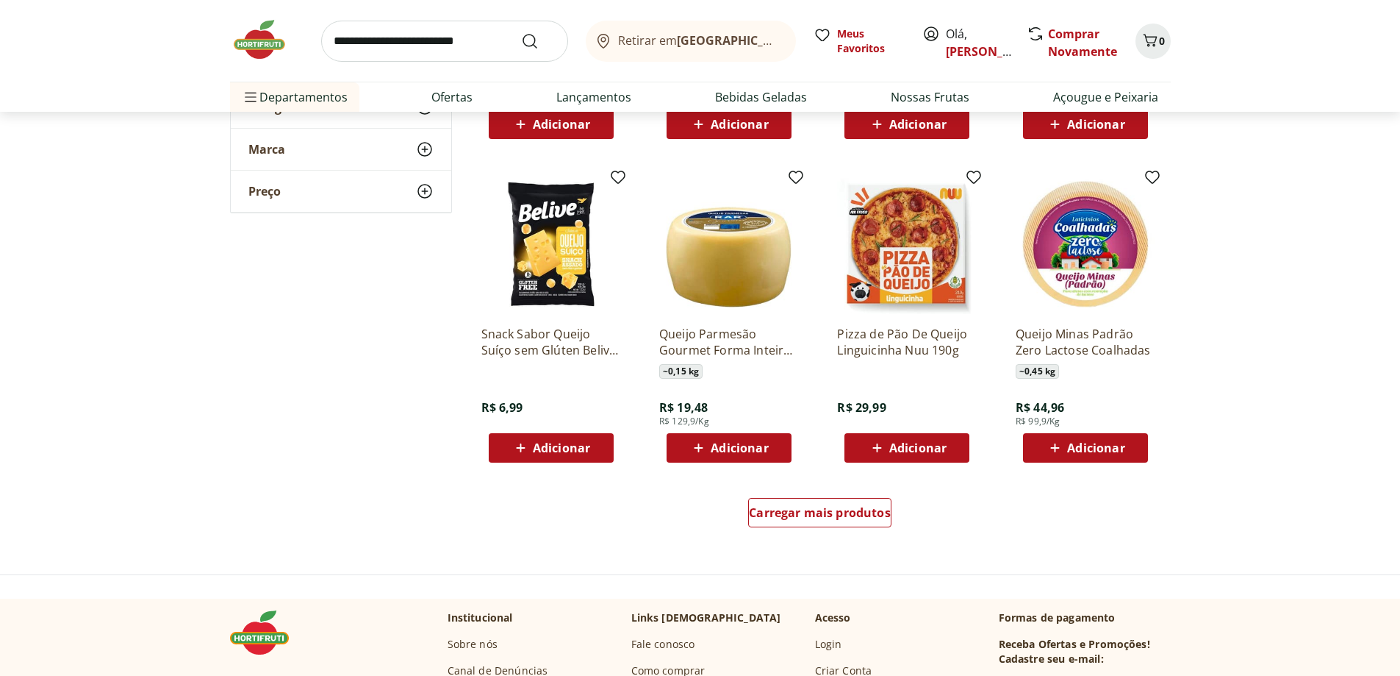
scroll to position [7748, 0]
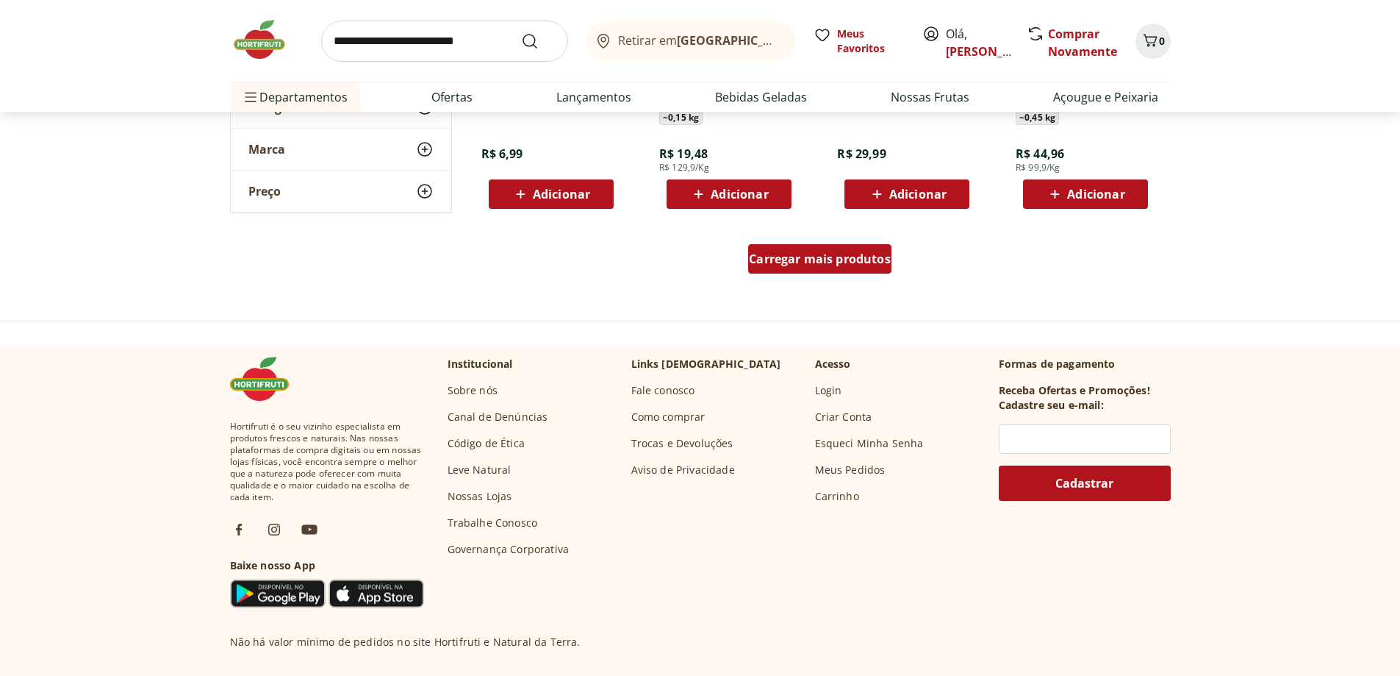
click at [804, 257] on span "Carregar mais produtos" at bounding box center [820, 259] width 142 height 12
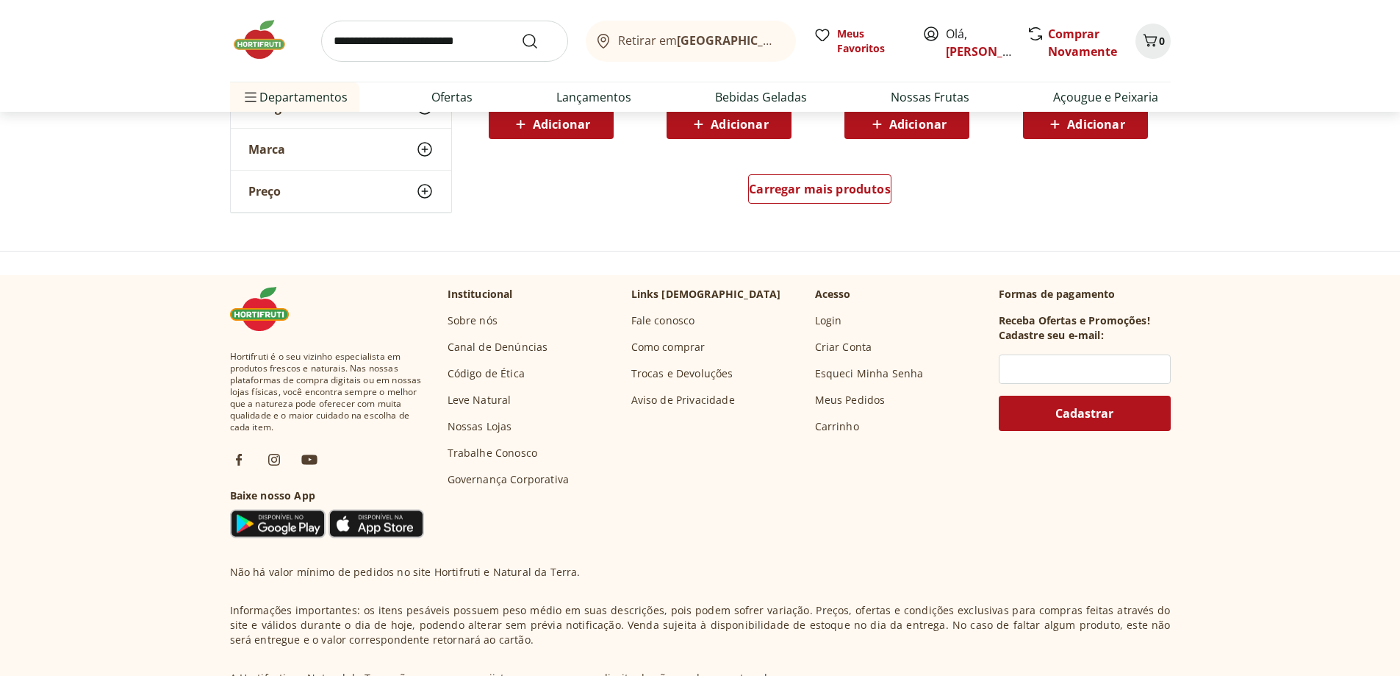
scroll to position [8777, 0]
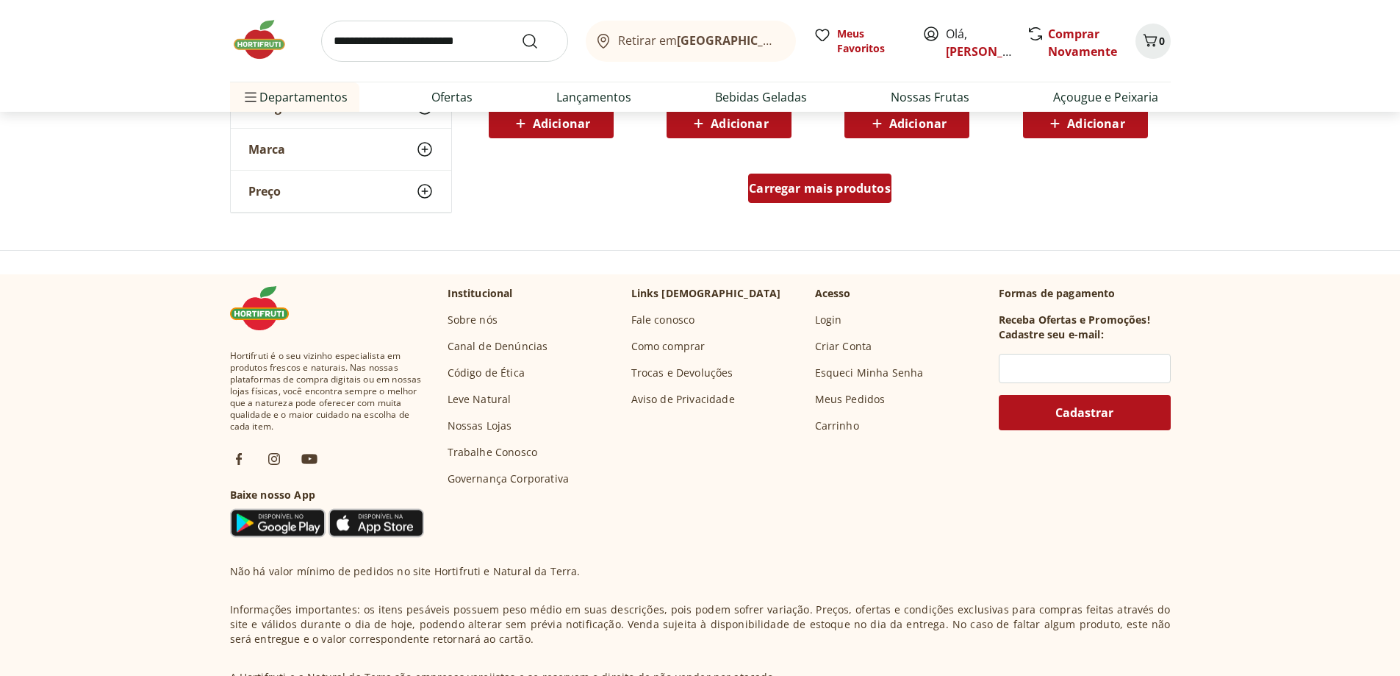
click at [856, 193] on span "Carregar mais produtos" at bounding box center [820, 188] width 142 height 12
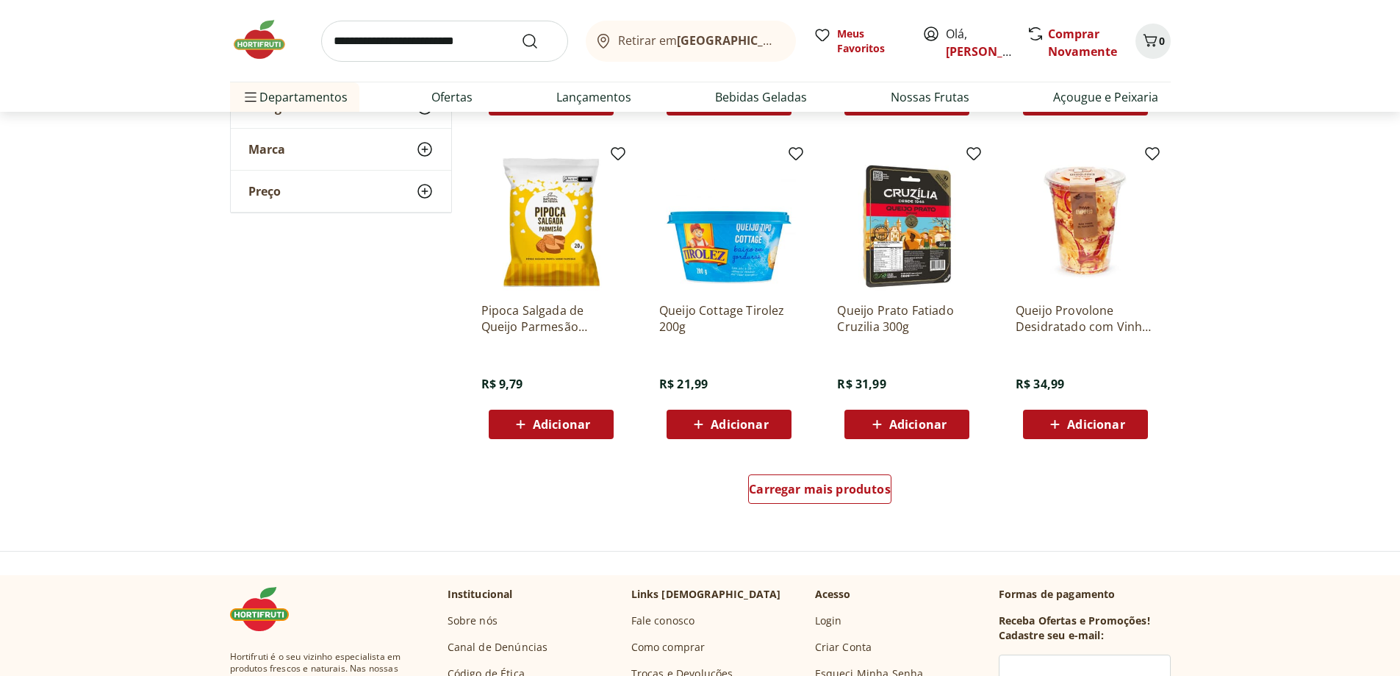
scroll to position [9512, 0]
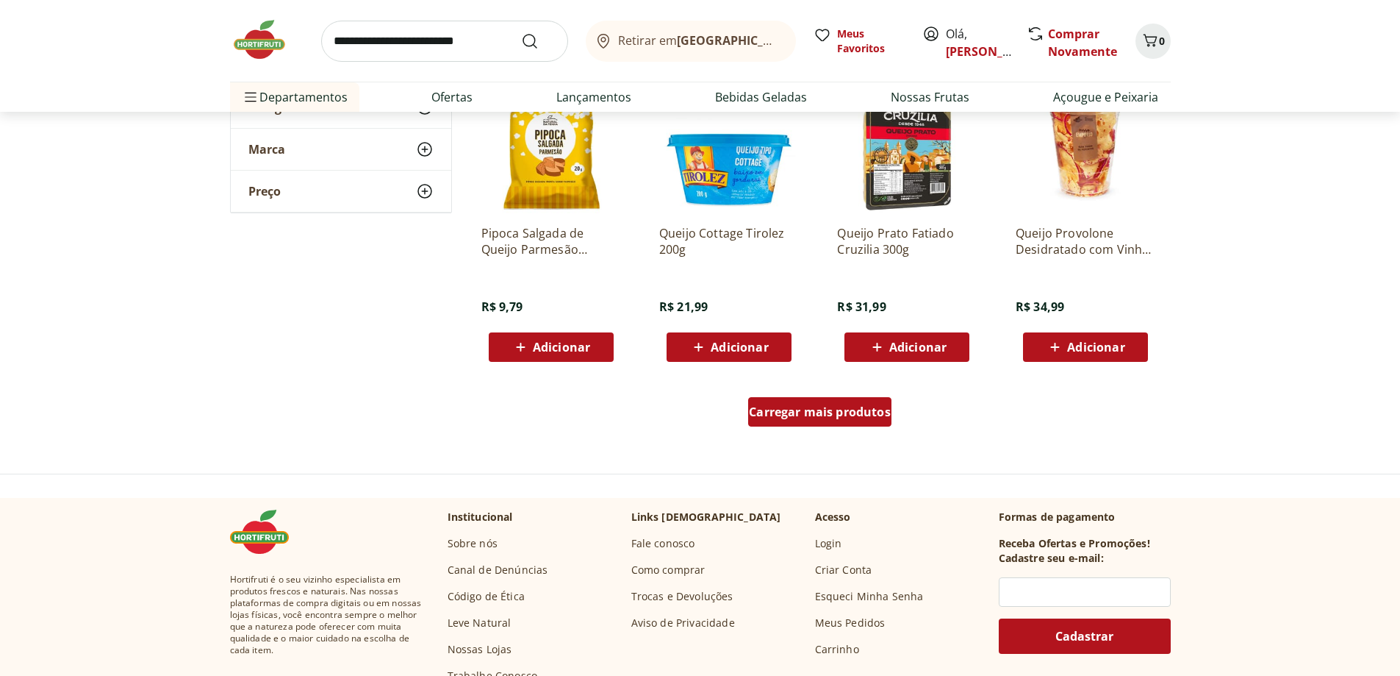
click at [776, 406] on span "Carregar mais produtos" at bounding box center [820, 412] width 142 height 12
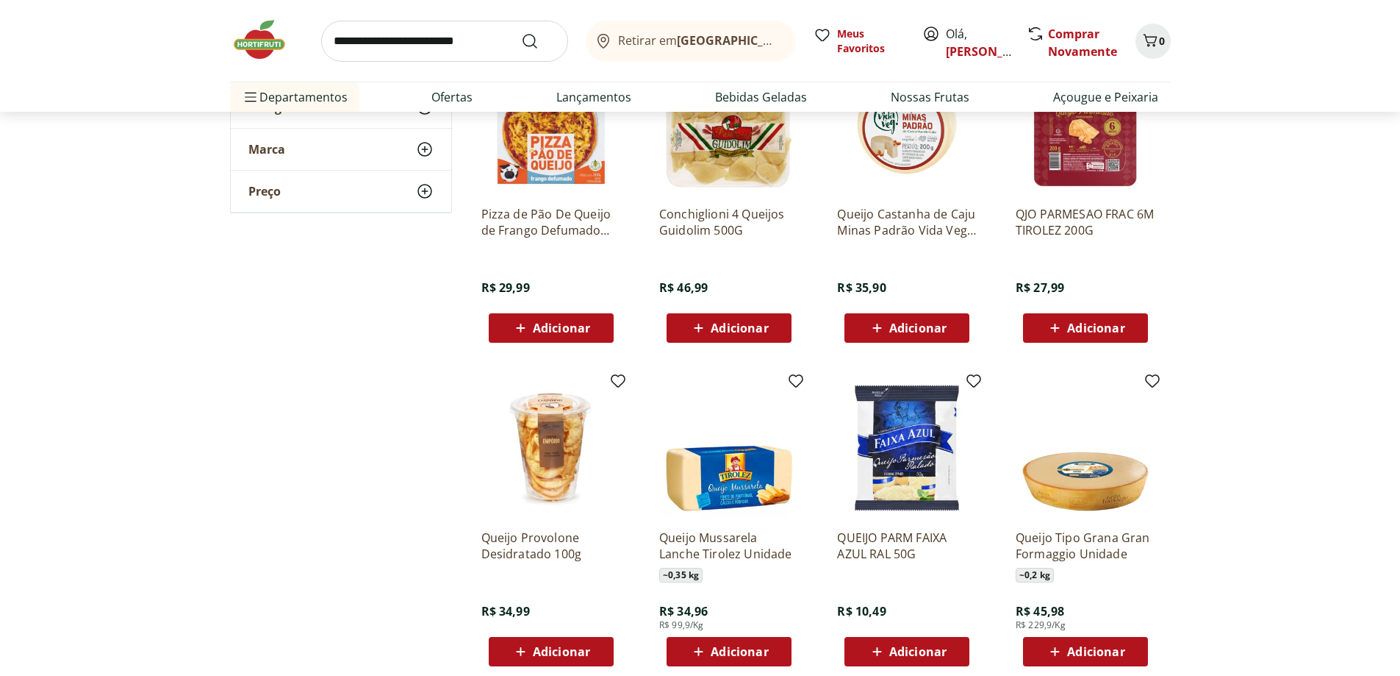
scroll to position [9880, 0]
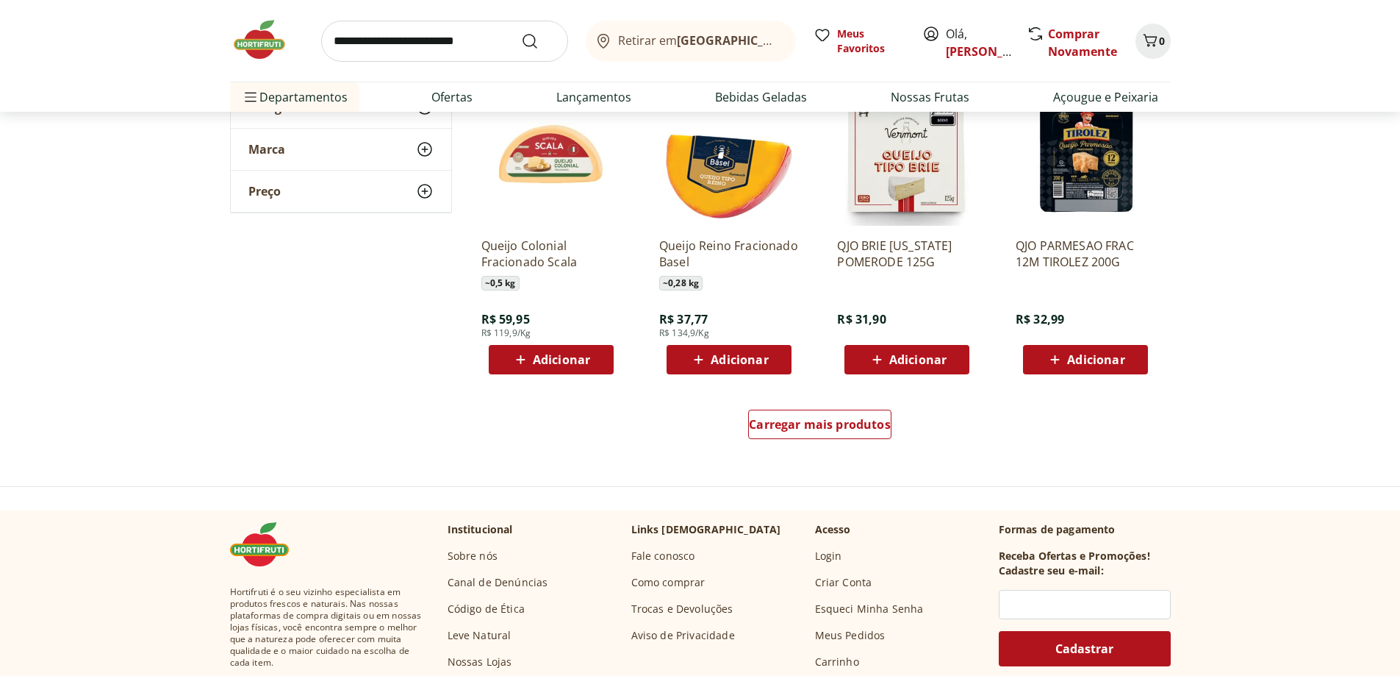
scroll to position [10541, 0]
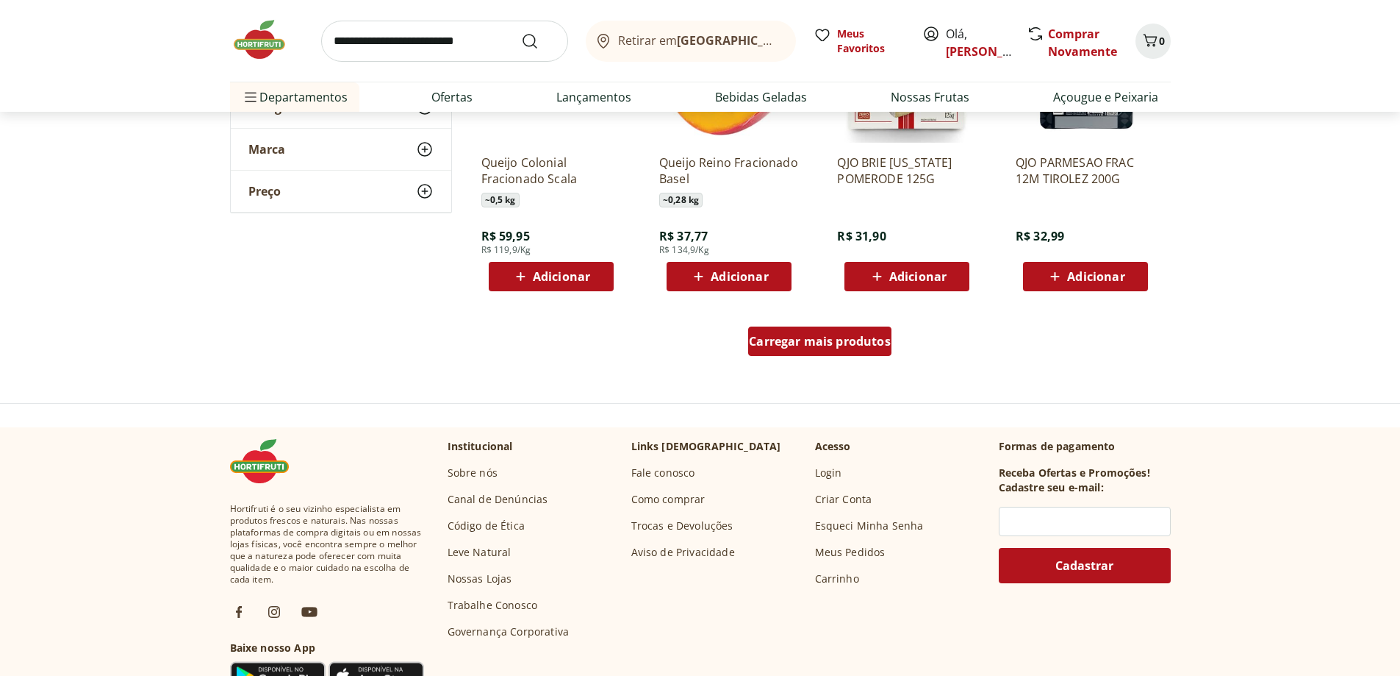
click at [814, 341] on span "Carregar mais produtos" at bounding box center [820, 341] width 142 height 12
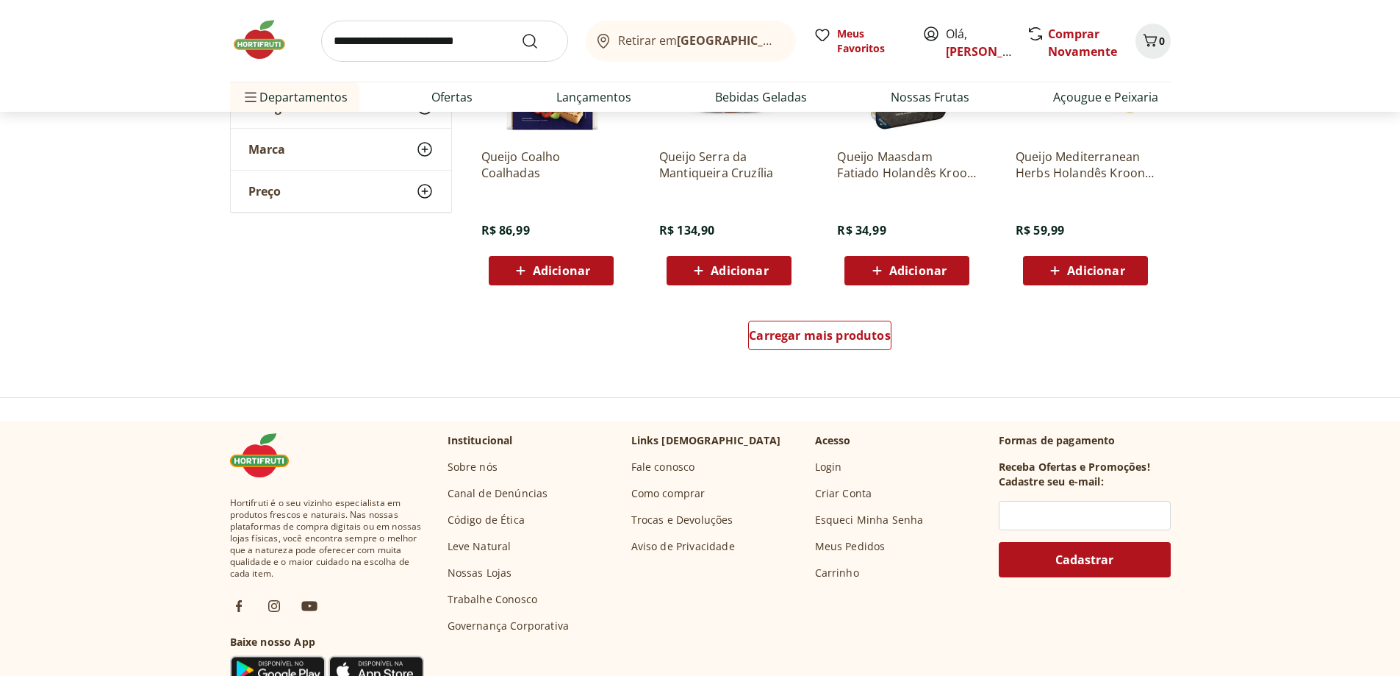
scroll to position [11644, 0]
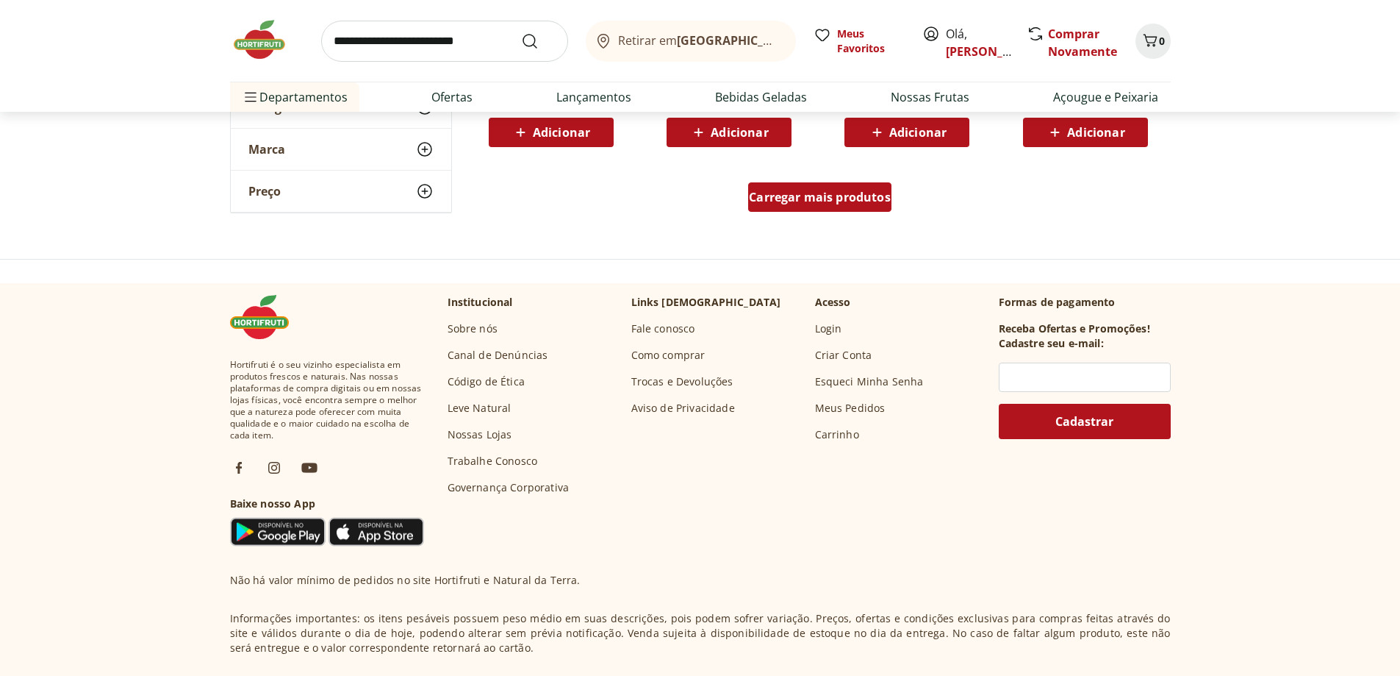
click at [848, 196] on span "Carregar mais produtos" at bounding box center [820, 197] width 142 height 12
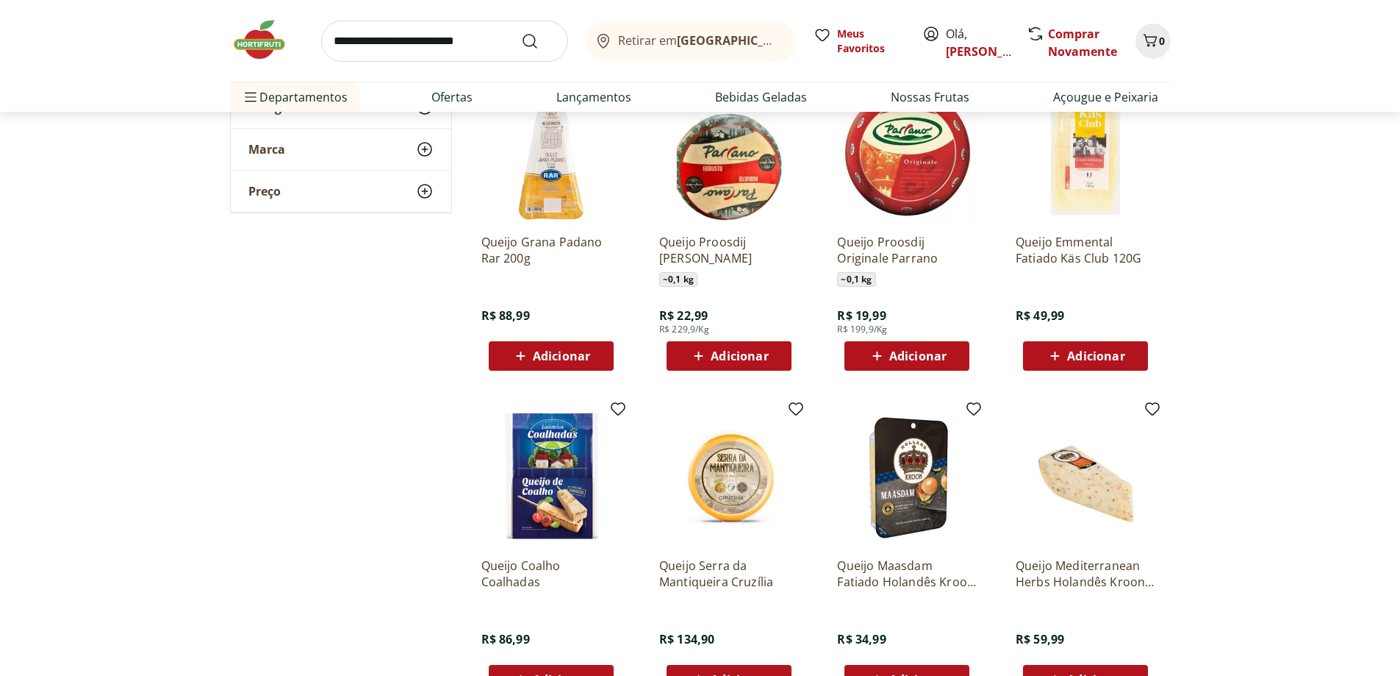
scroll to position [10656, 0]
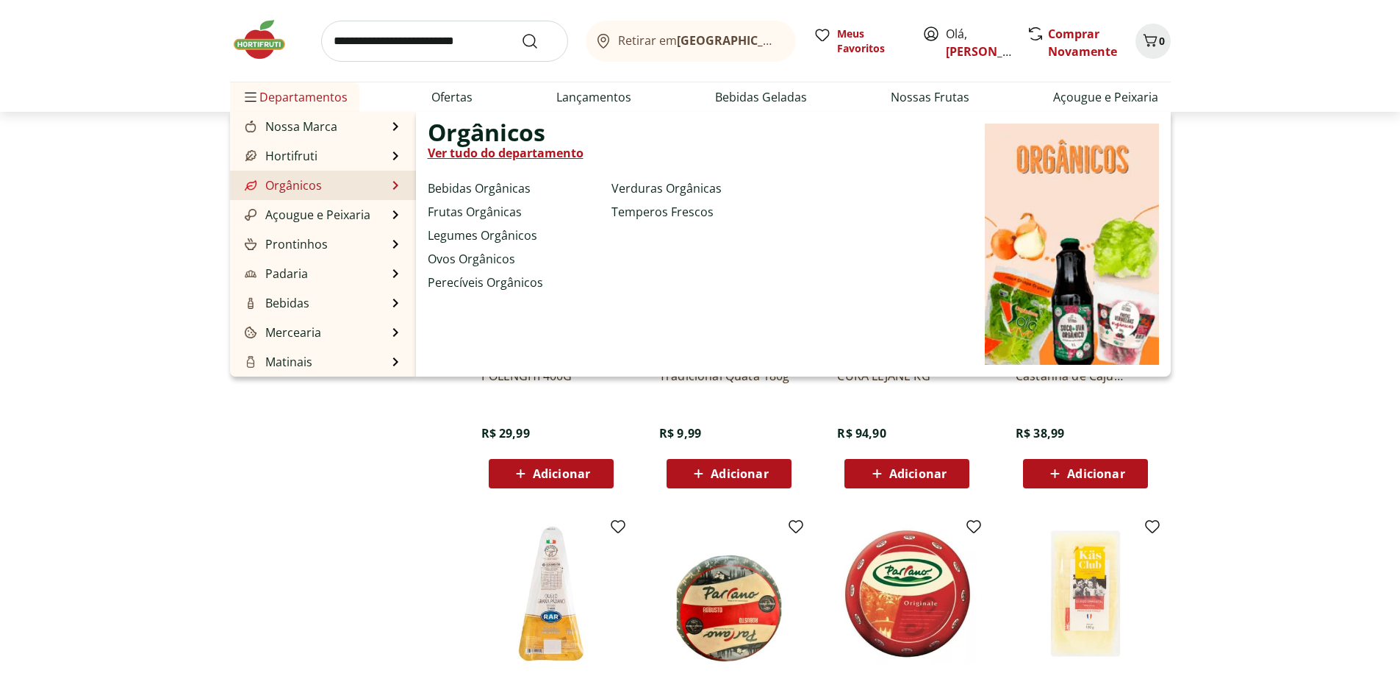
click at [284, 185] on link "Orgânicos" at bounding box center [282, 185] width 80 height 18
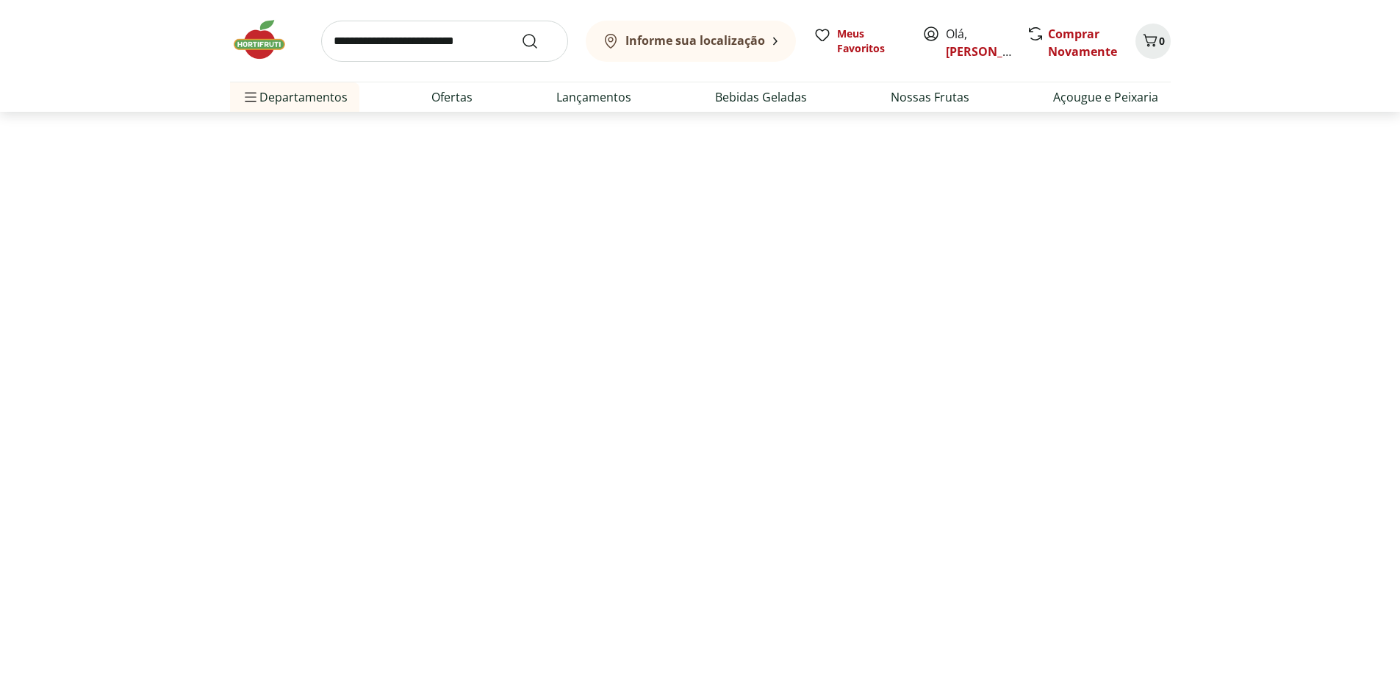
select select "**********"
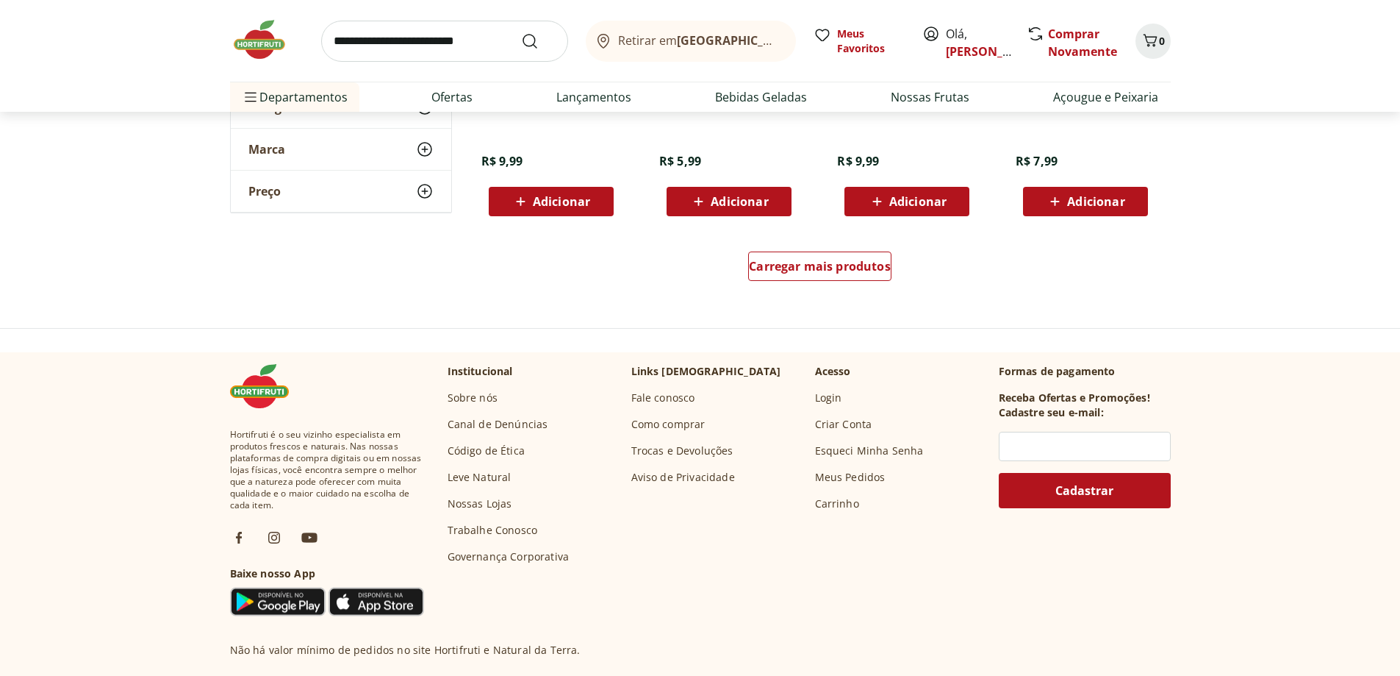
scroll to position [1103, 0]
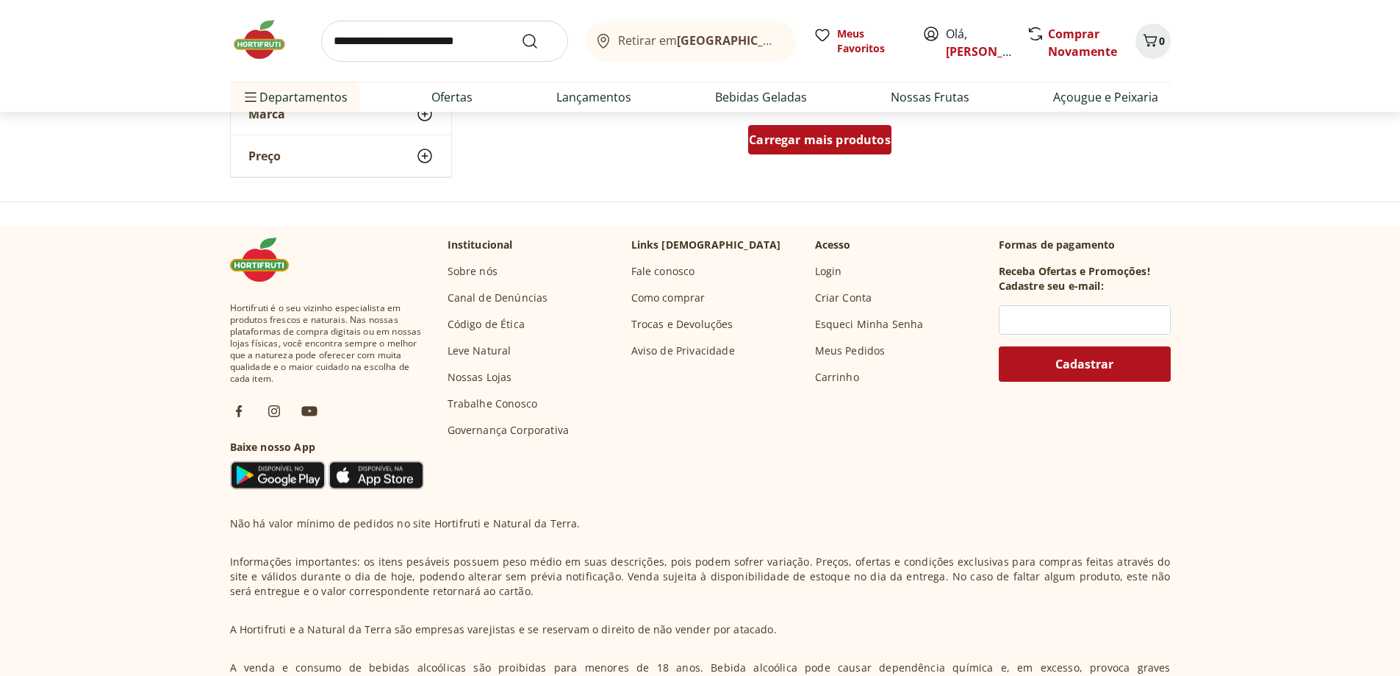
click at [826, 140] on span "Carregar mais produtos" at bounding box center [820, 140] width 142 height 12
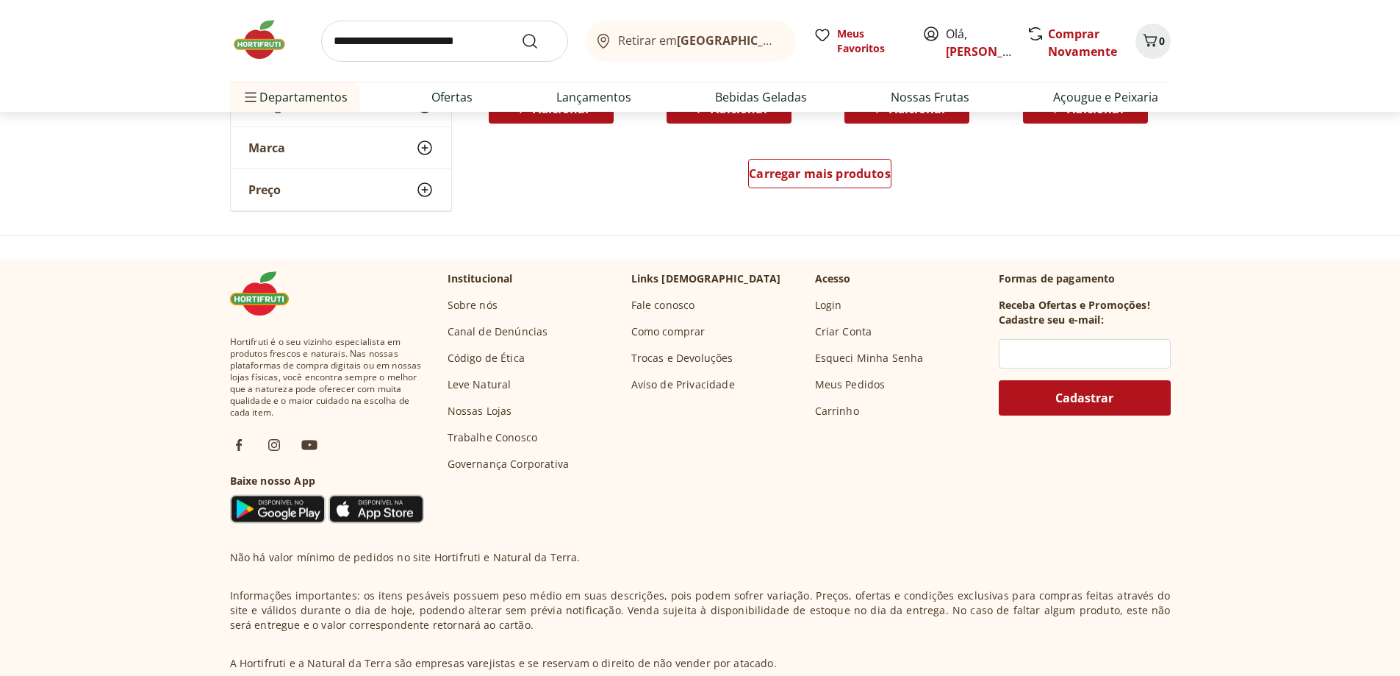
scroll to position [1972, 0]
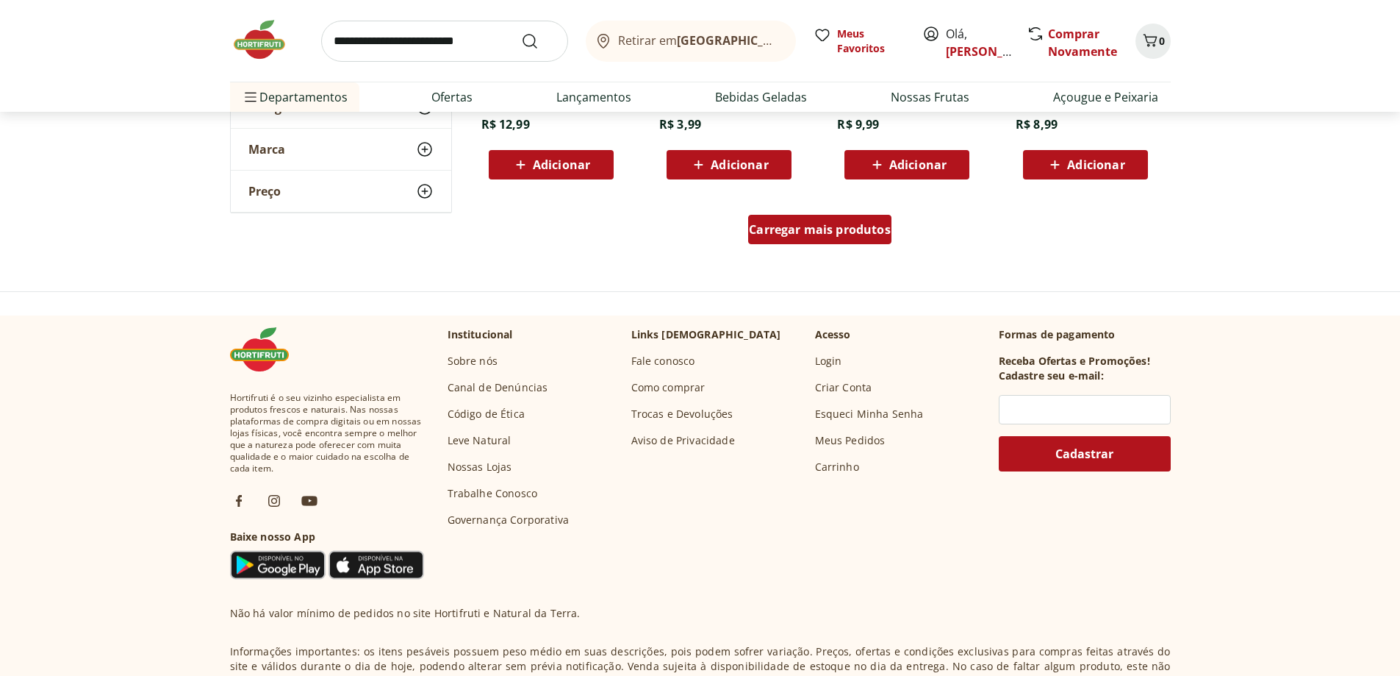
click at [813, 229] on span "Carregar mais produtos" at bounding box center [820, 229] width 142 height 12
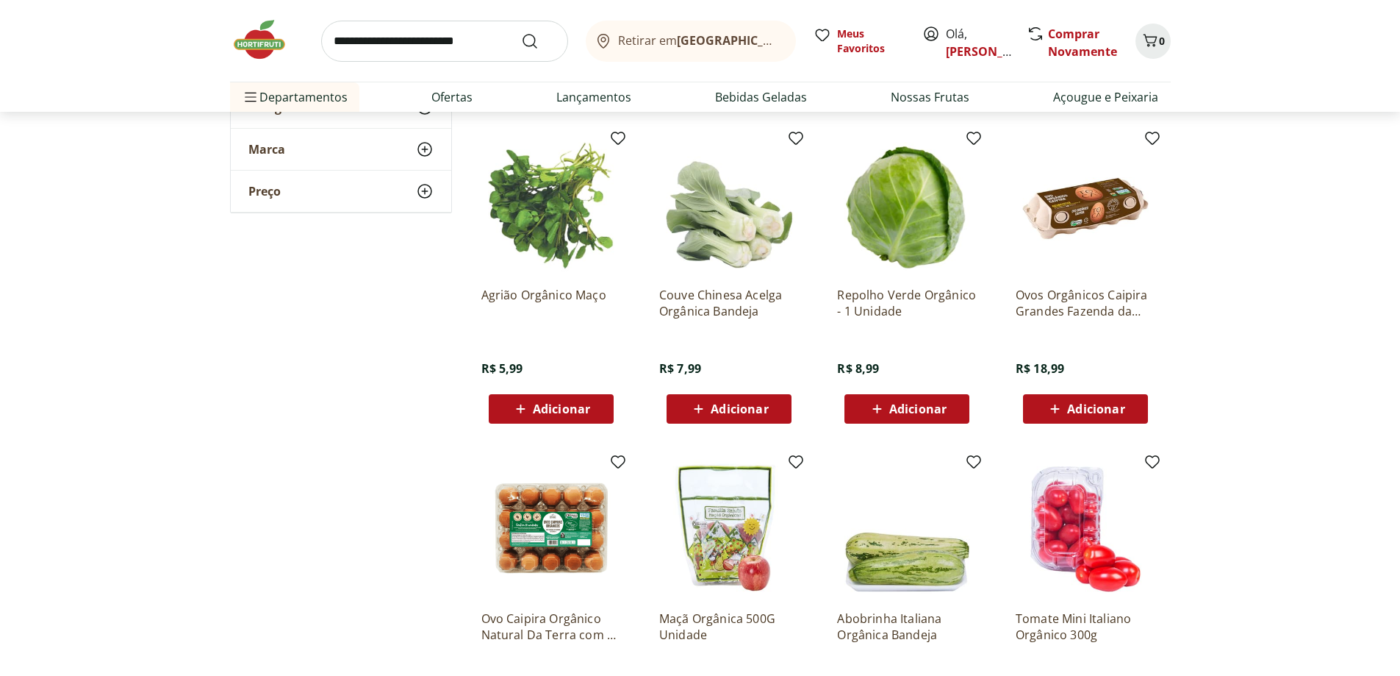
scroll to position [2633, 0]
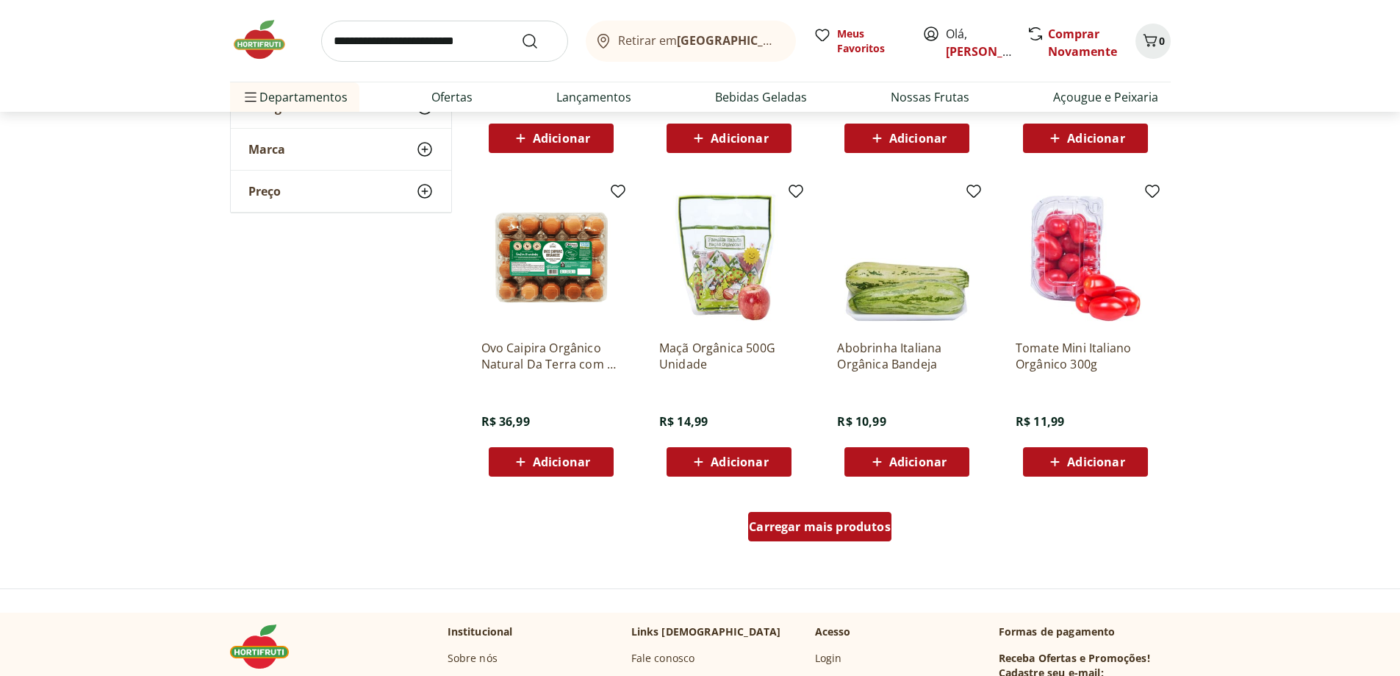
click at [823, 516] on div "Carregar mais produtos" at bounding box center [819, 526] width 143 height 29
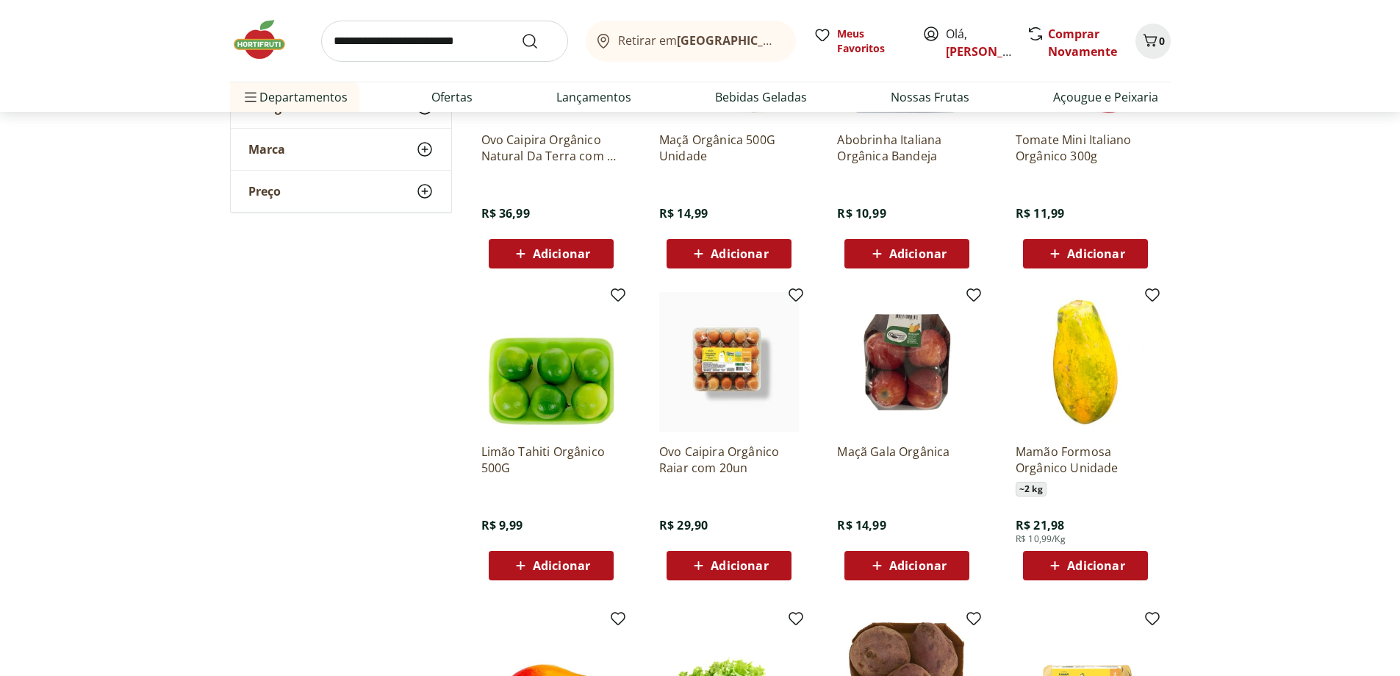
scroll to position [3001, 0]
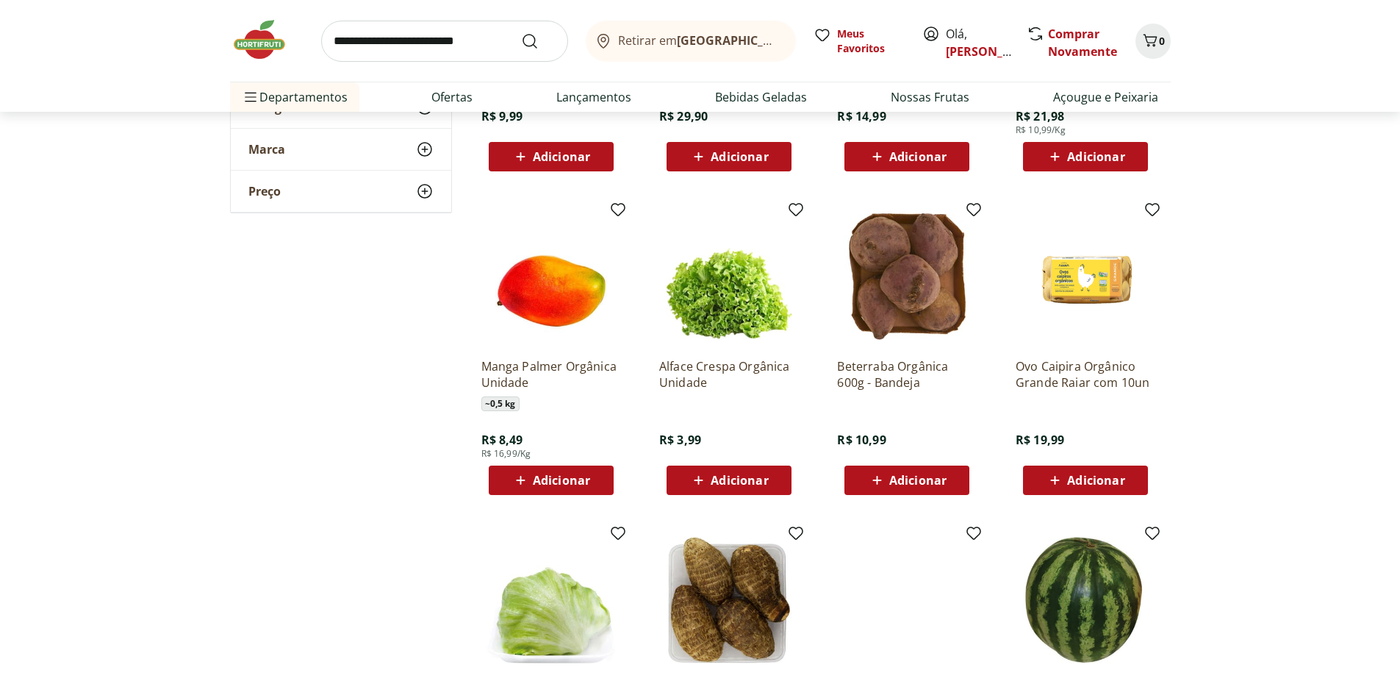
scroll to position [3295, 0]
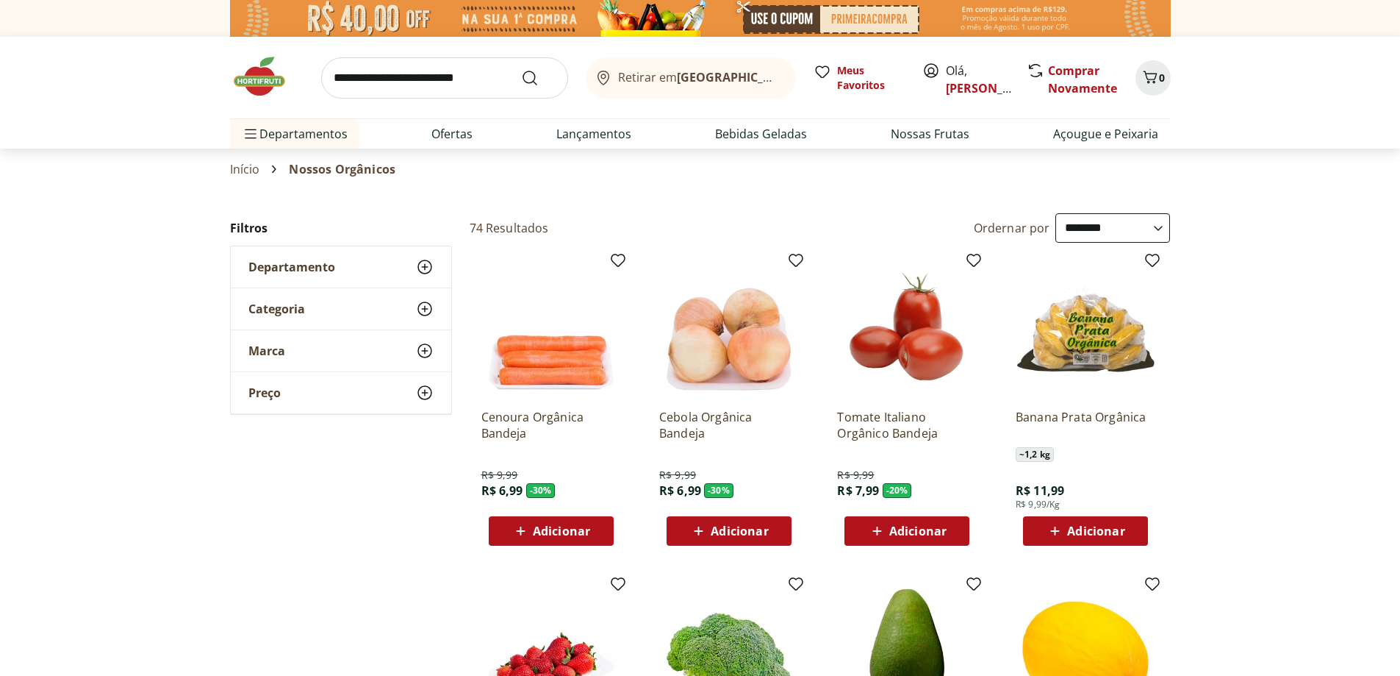
select select "**********"
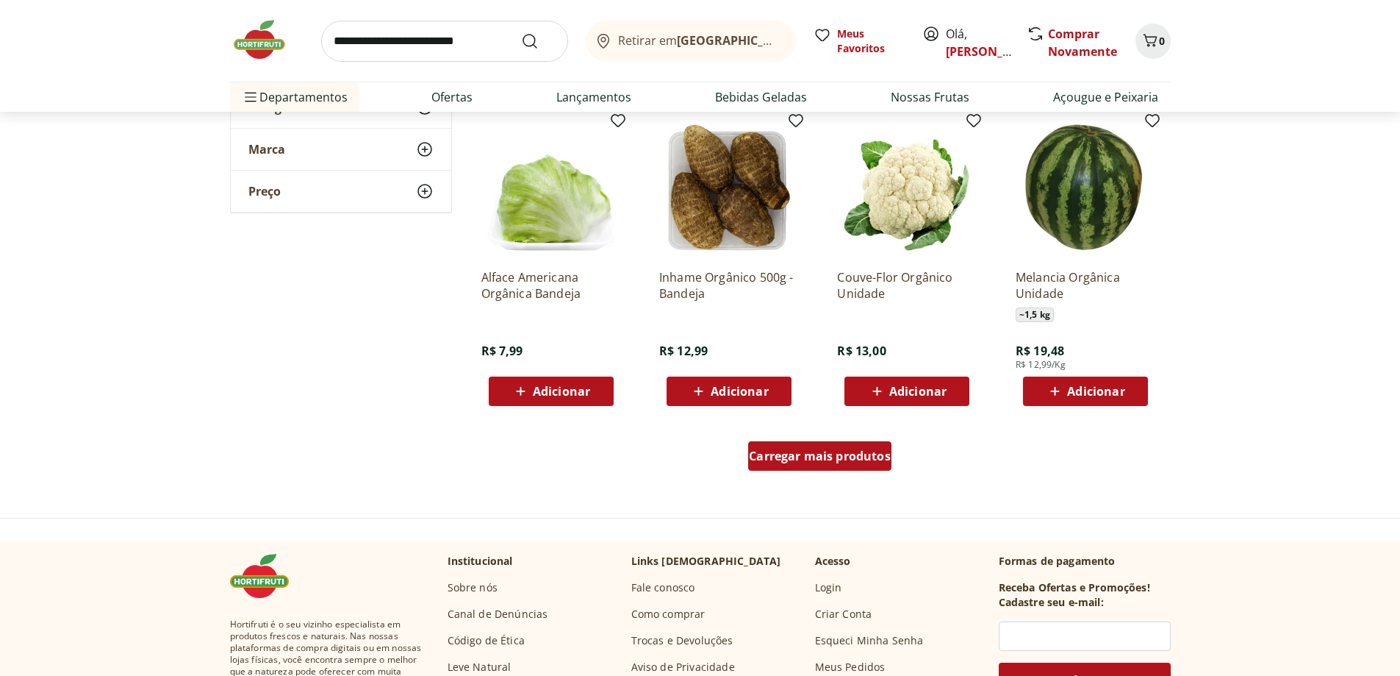
click at [829, 460] on span "Carregar mais produtos" at bounding box center [820, 456] width 142 height 12
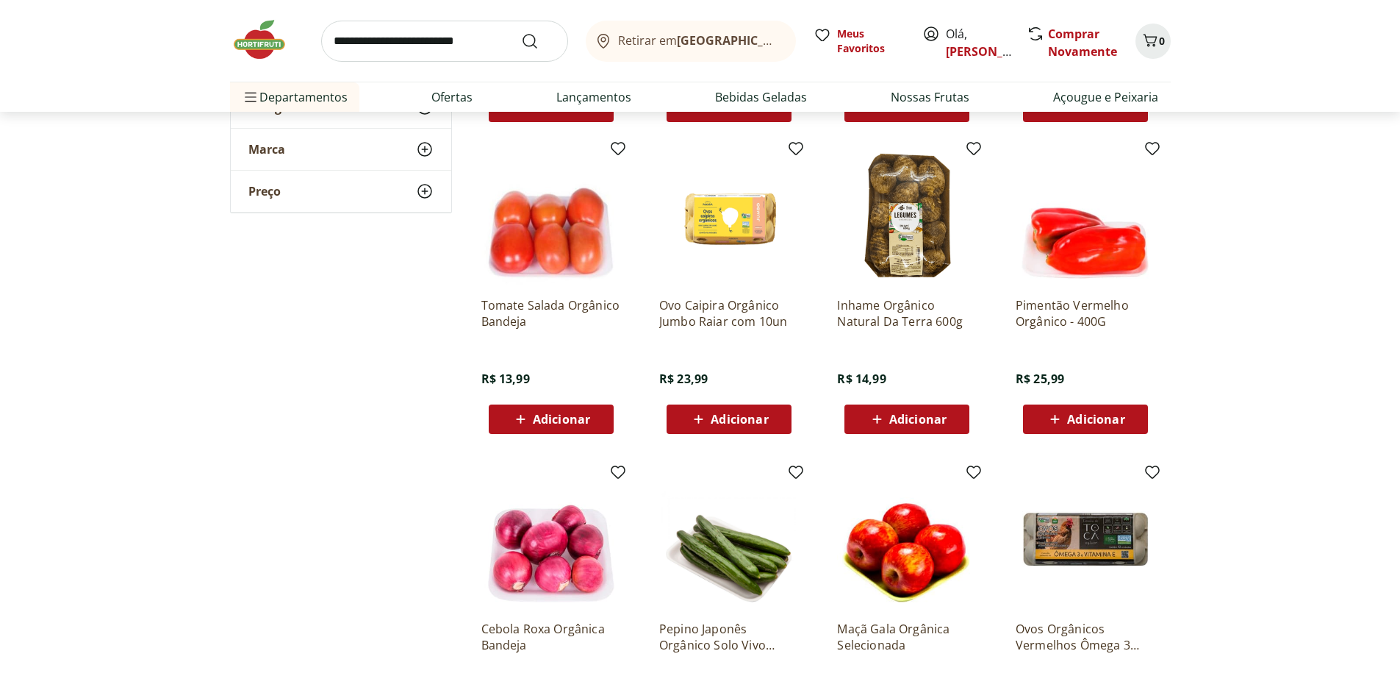
scroll to position [3957, 0]
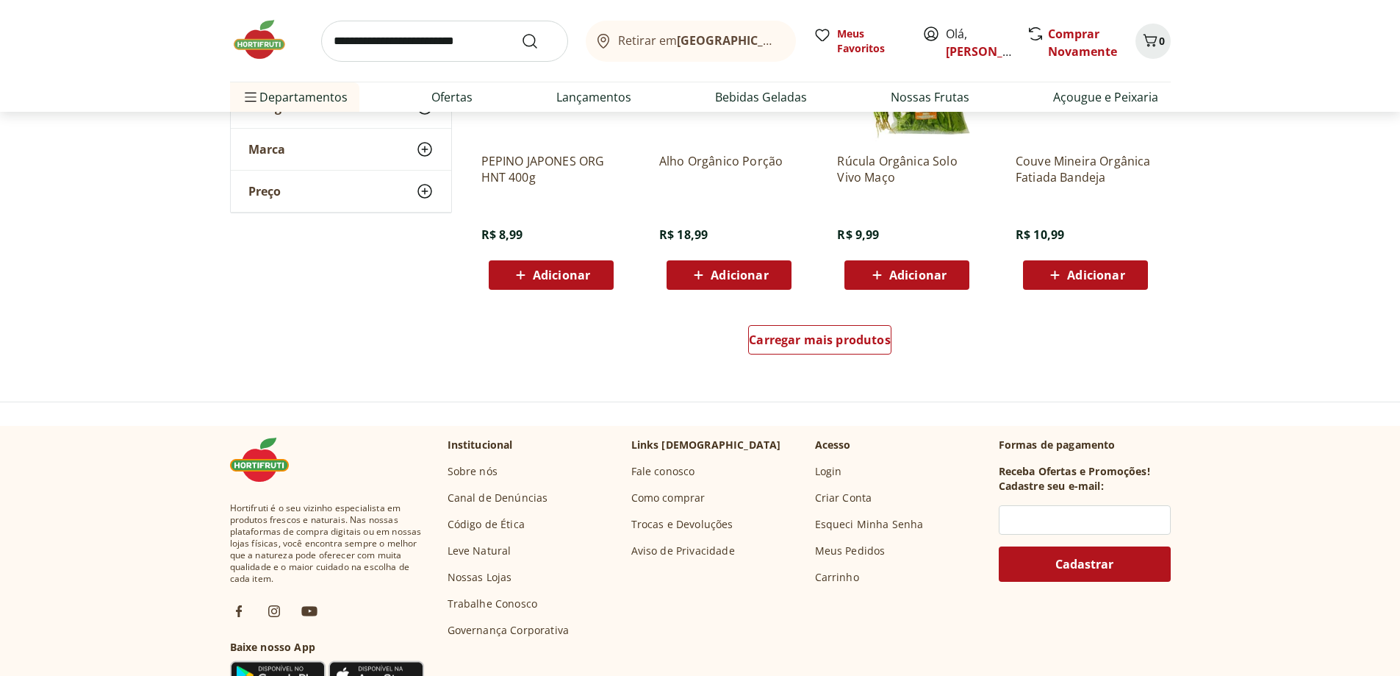
scroll to position [4765, 0]
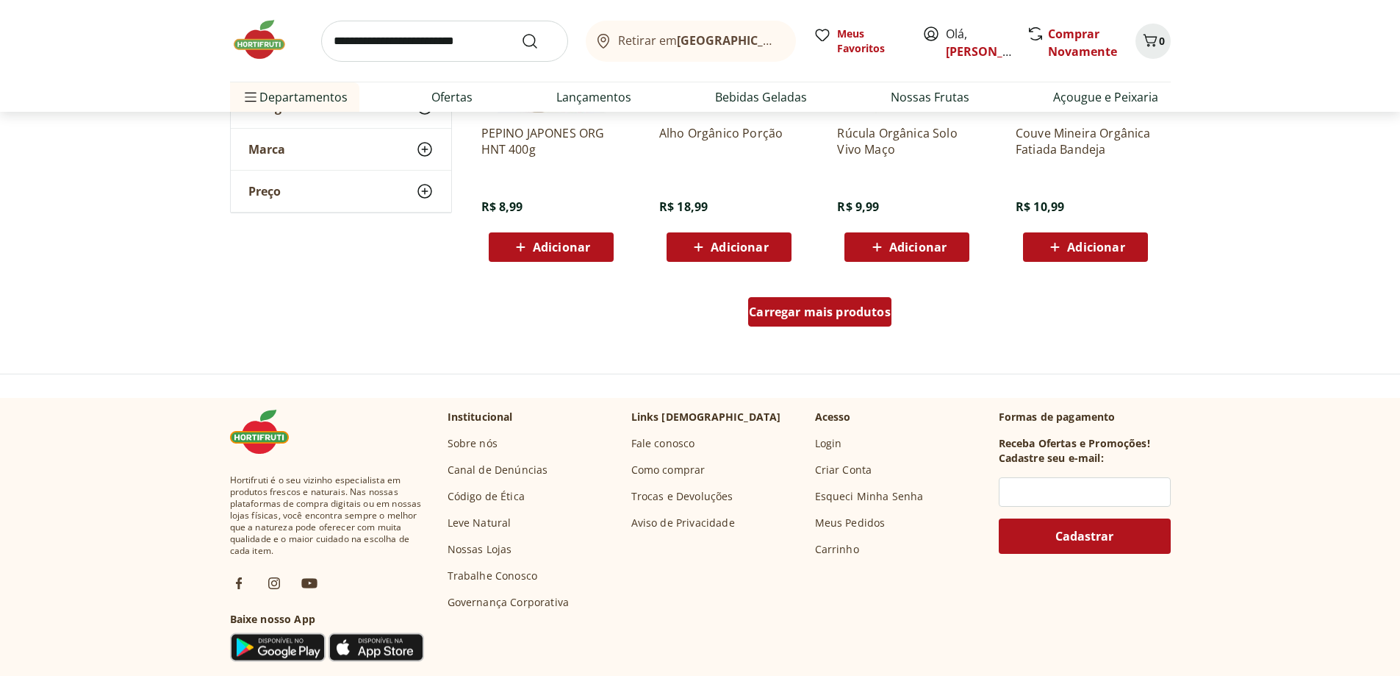
click at [790, 318] on span "Carregar mais produtos" at bounding box center [820, 312] width 142 height 12
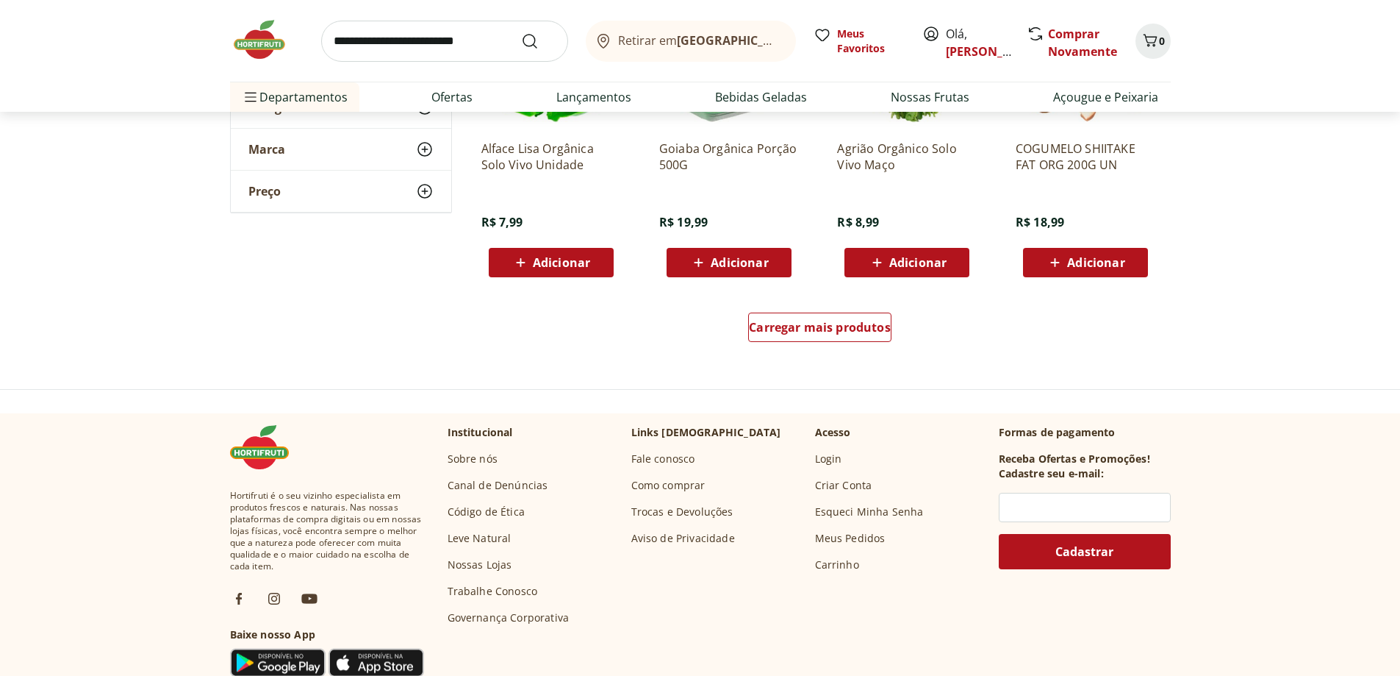
scroll to position [5721, 0]
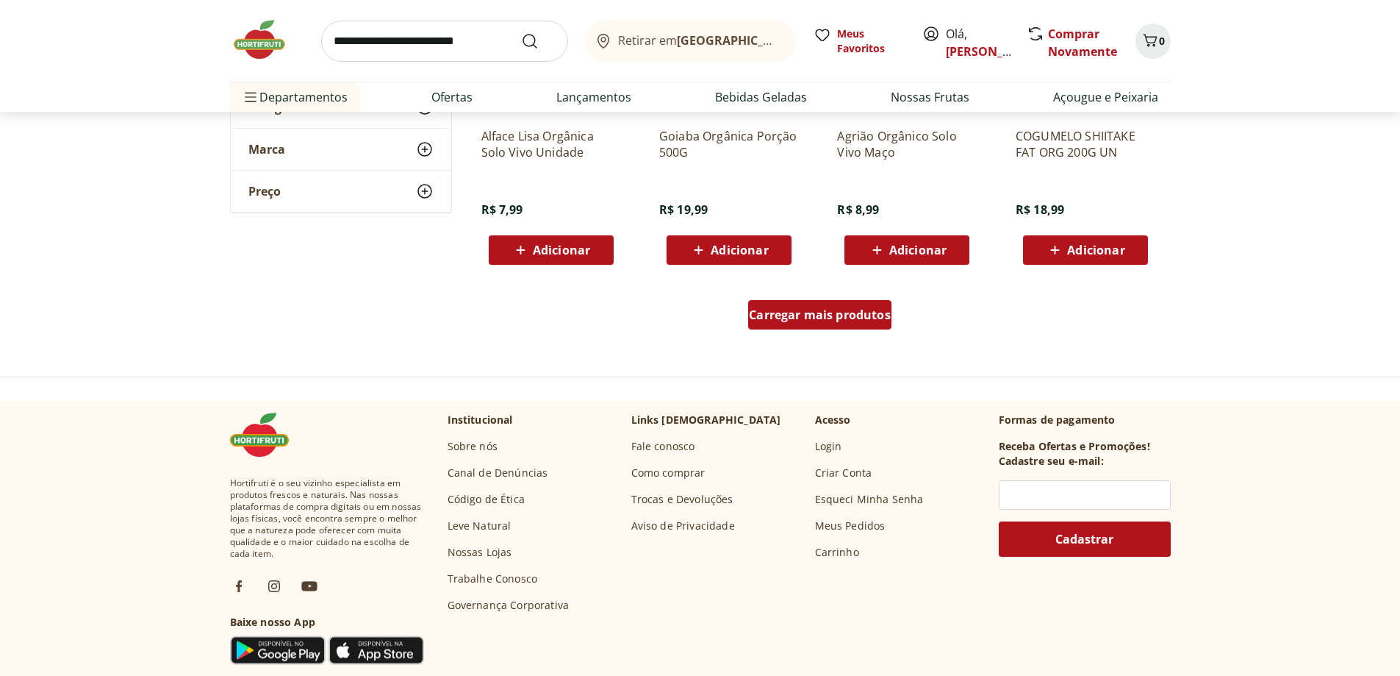
click at [815, 311] on span "Carregar mais produtos" at bounding box center [820, 315] width 142 height 12
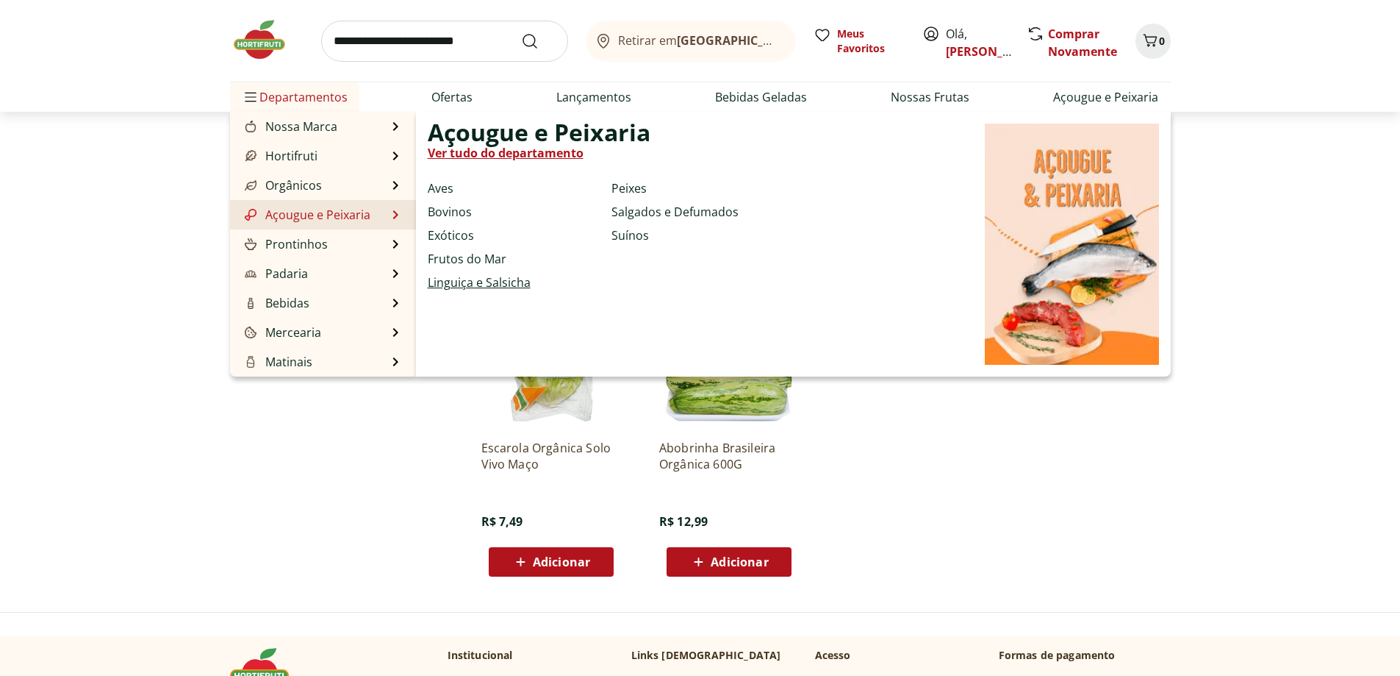
click at [489, 282] on link "Linguiça e Salsicha" at bounding box center [479, 282] width 103 height 18
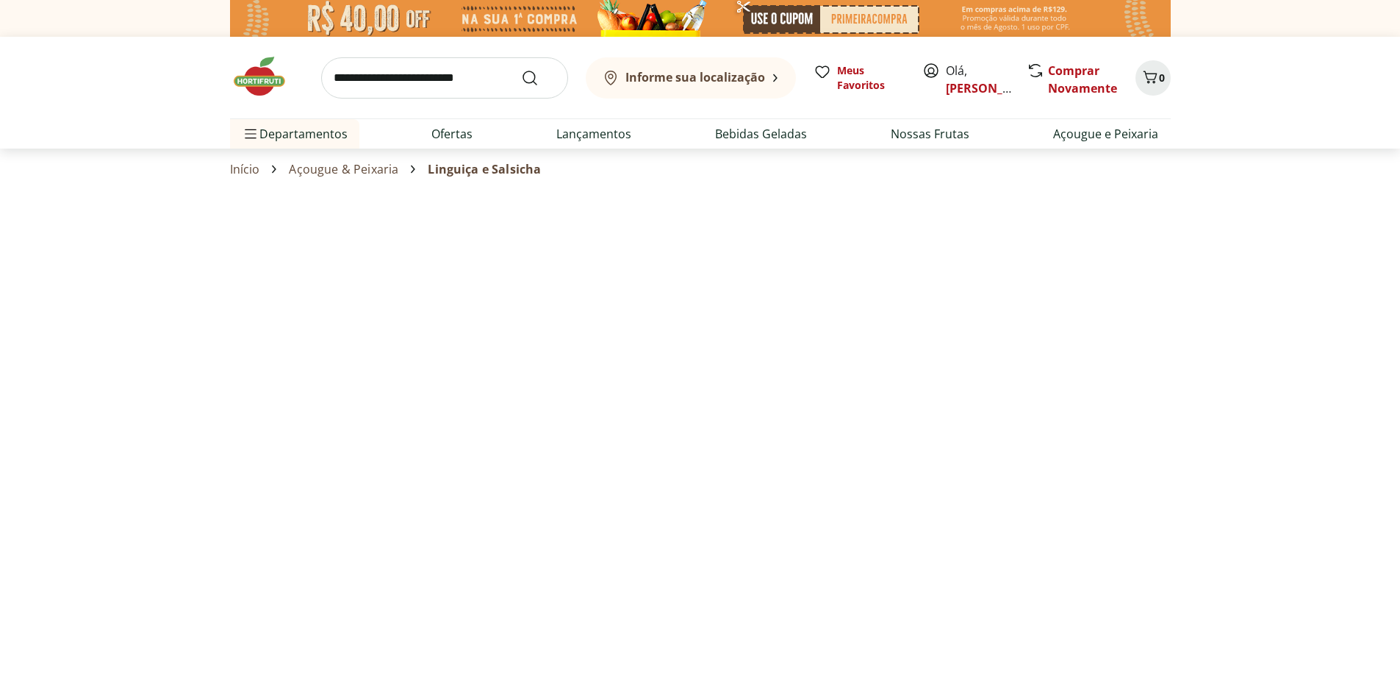
select select "**********"
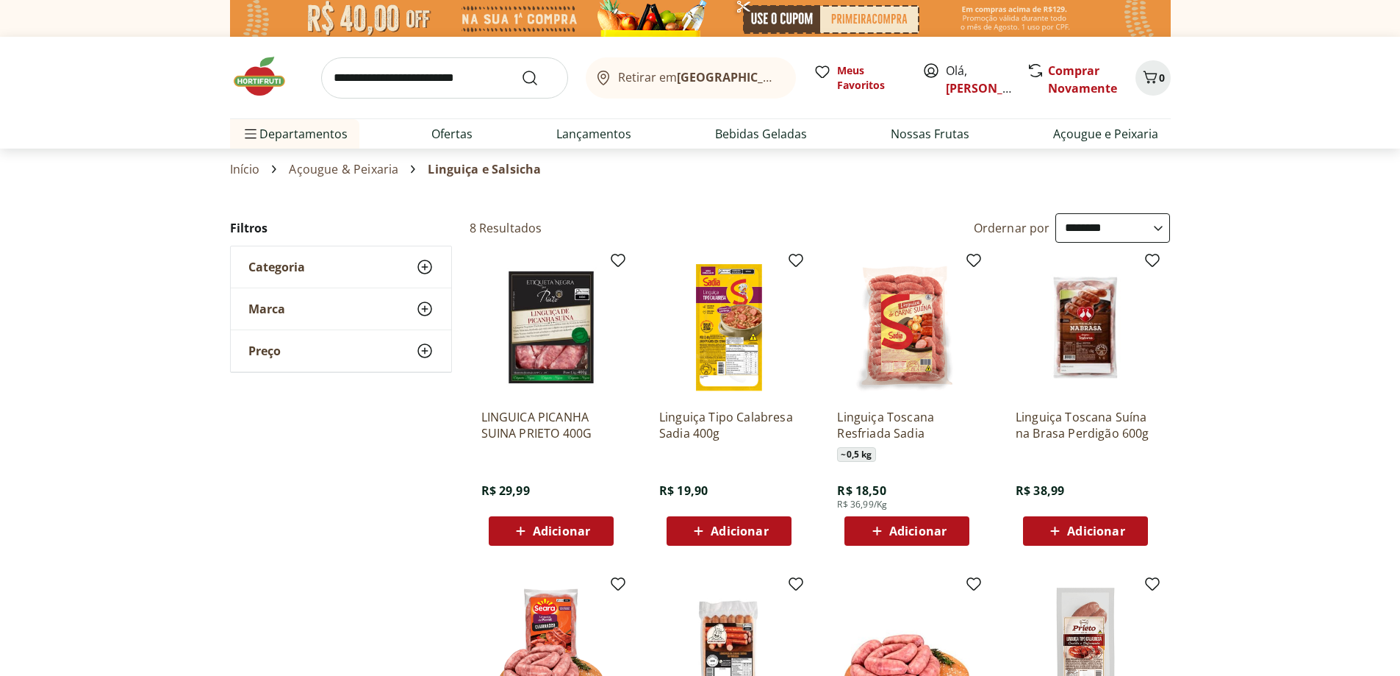
click at [407, 79] on input "search" at bounding box center [444, 77] width 247 height 41
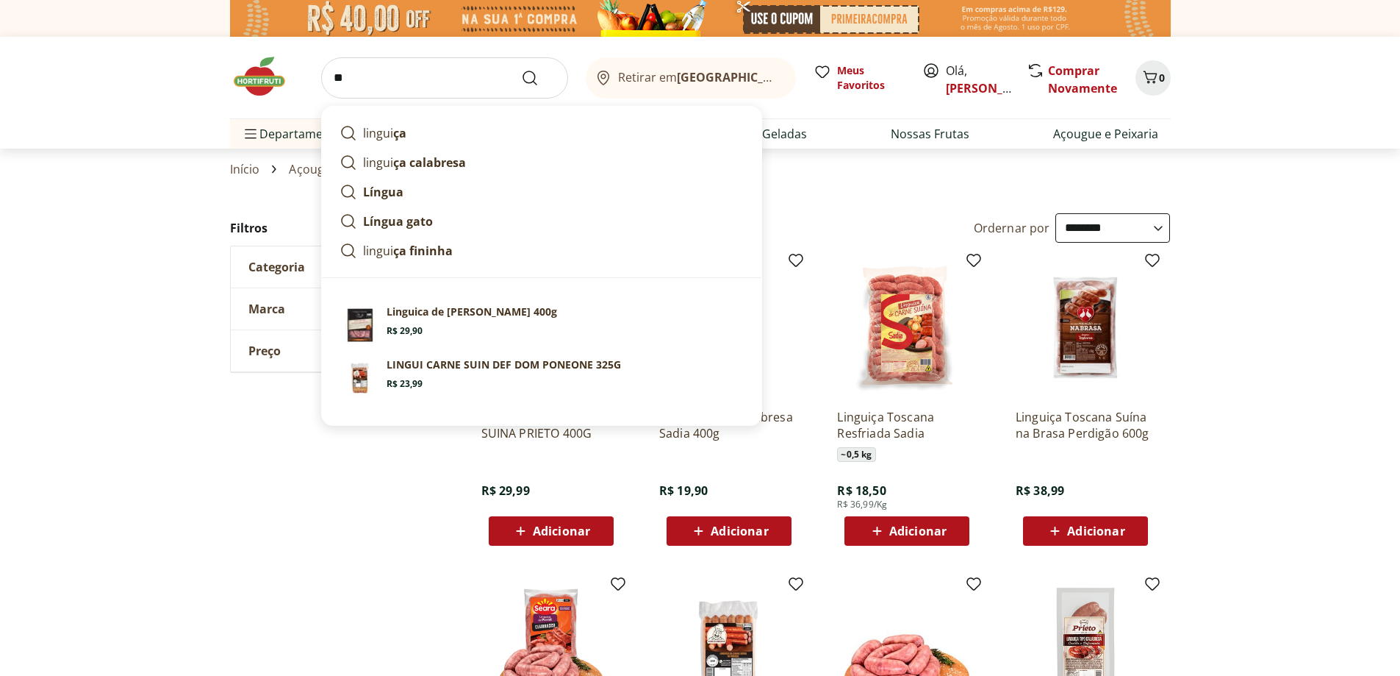
type input "*"
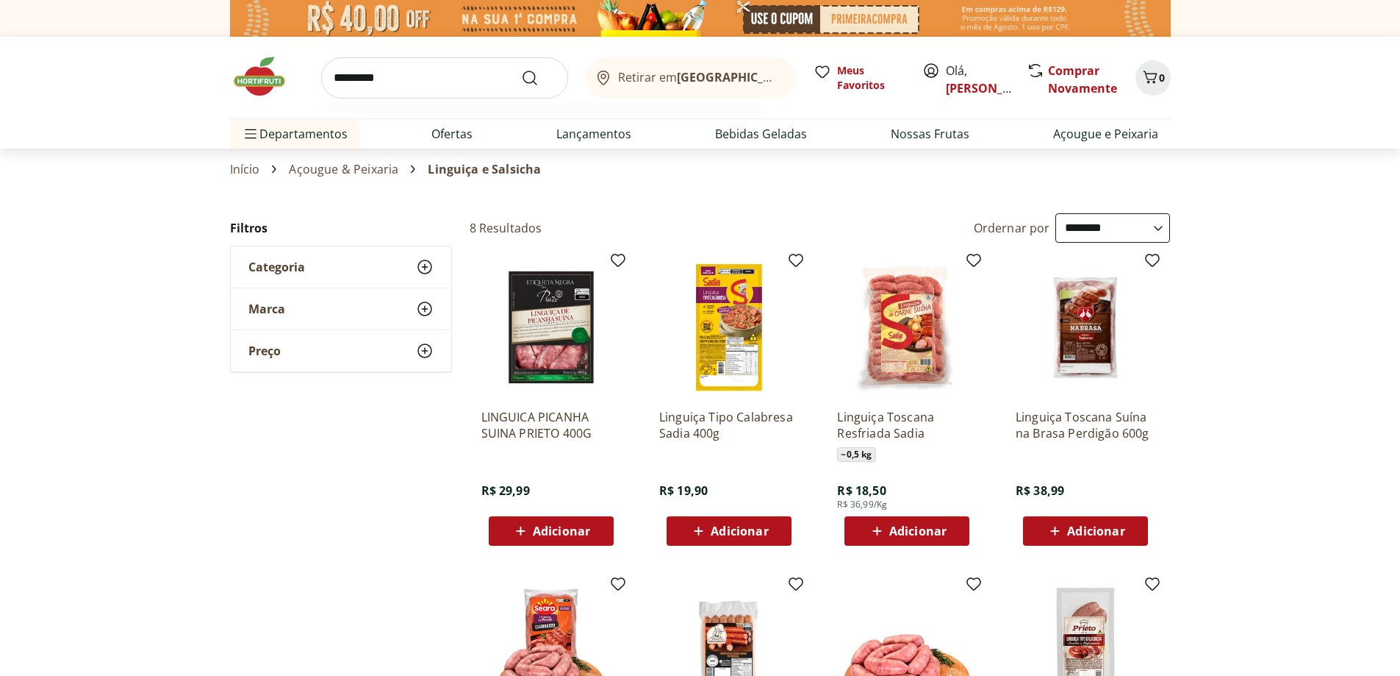
type input "**********"
click at [521, 69] on button "Submit Search" at bounding box center [538, 78] width 35 height 18
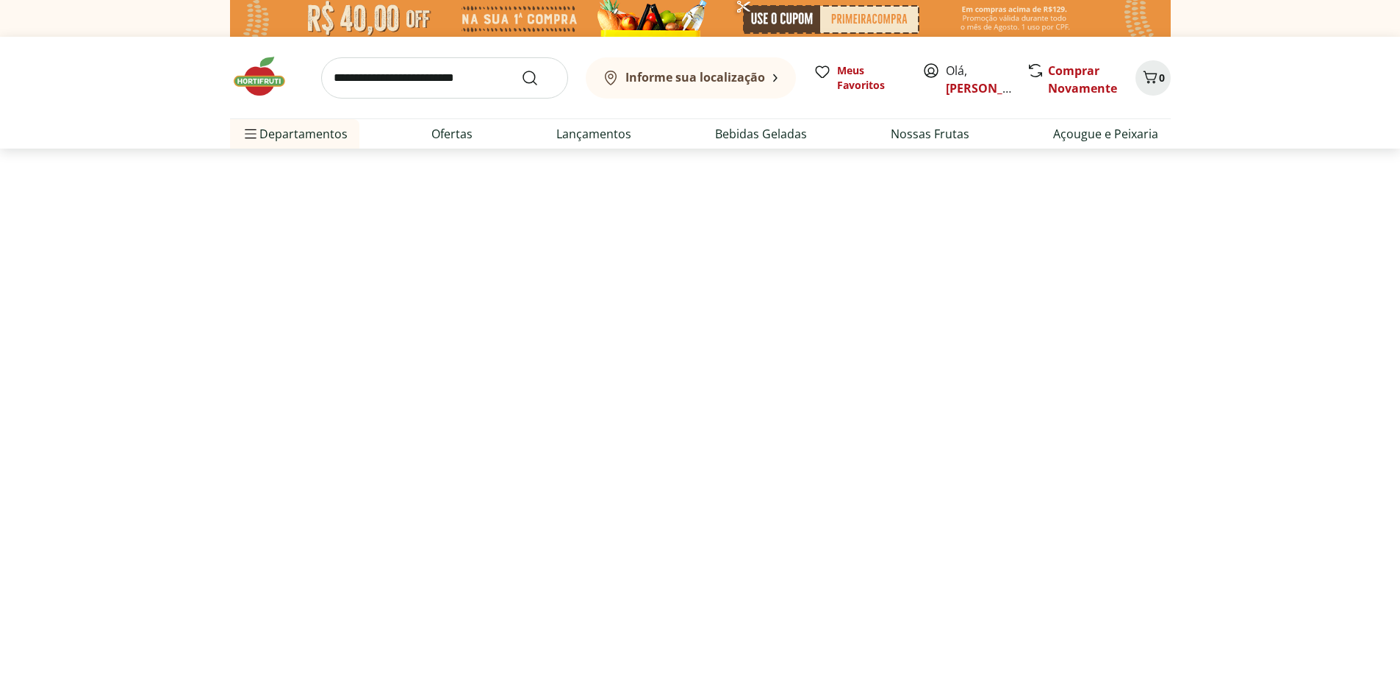
select select "**********"
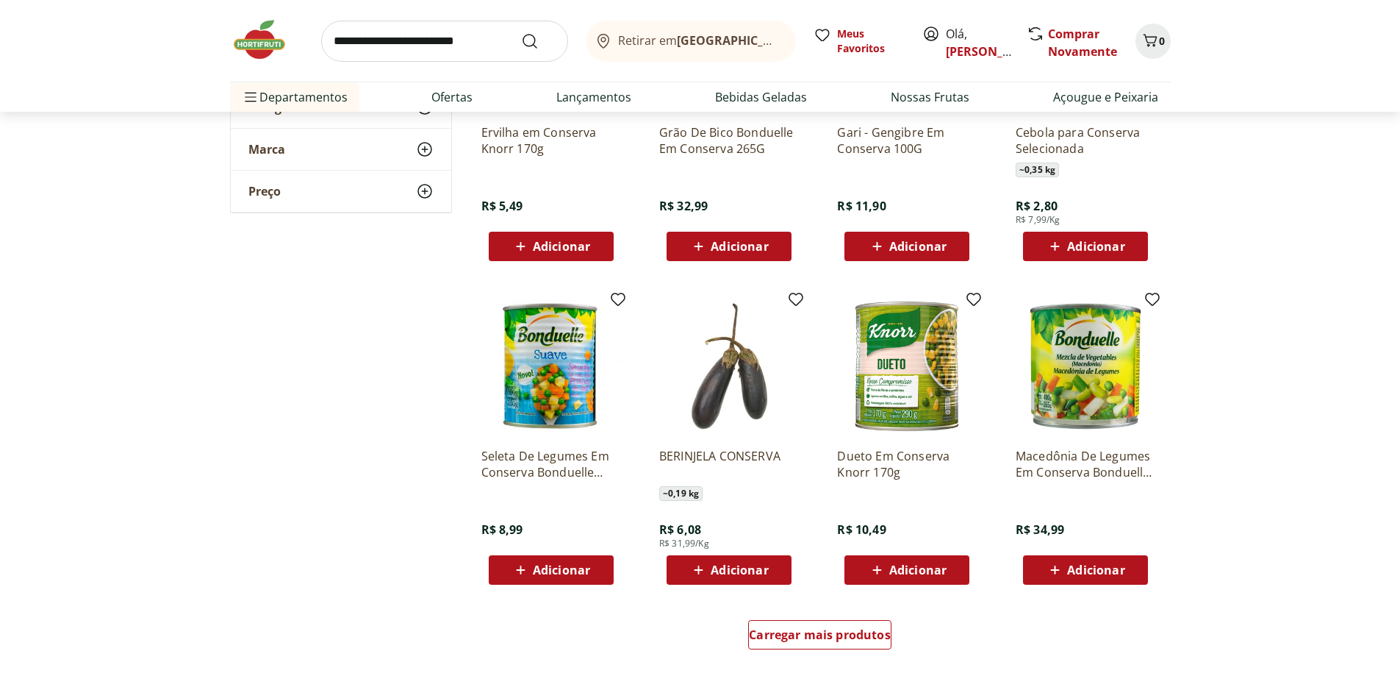
scroll to position [882, 0]
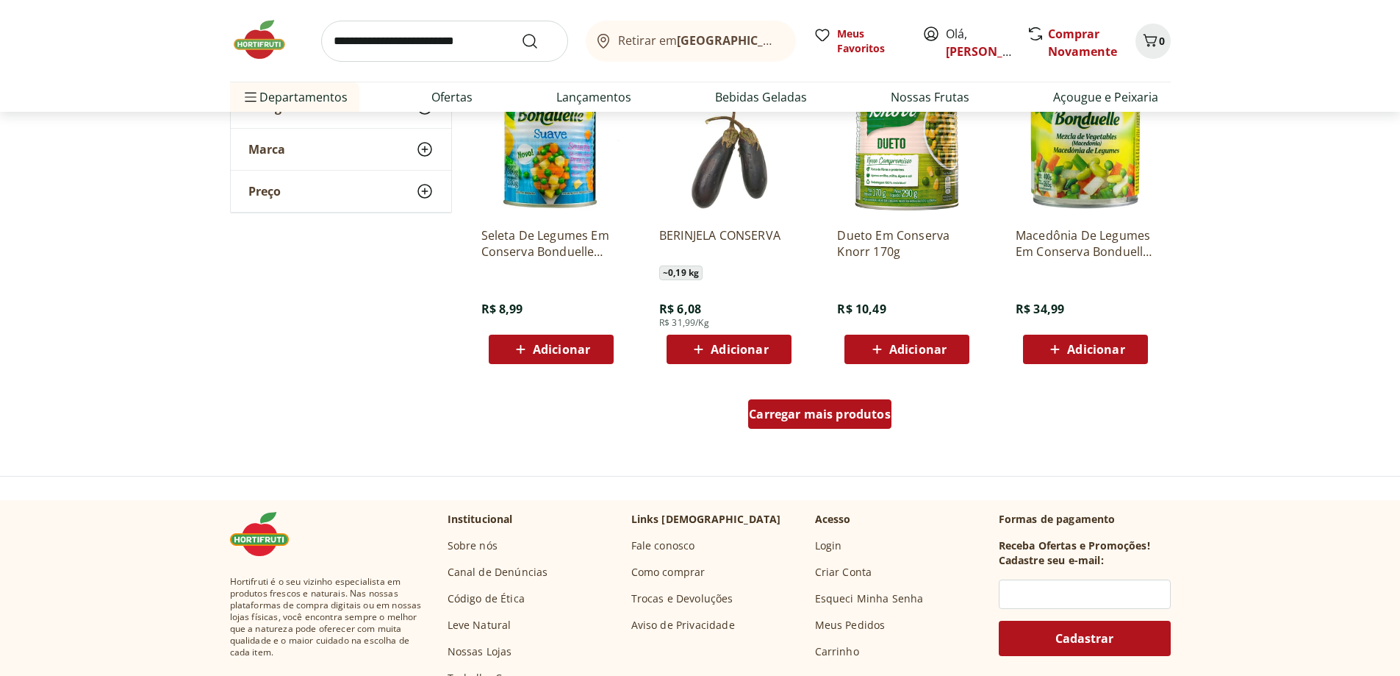
click at [791, 424] on div "Carregar mais produtos" at bounding box center [819, 413] width 143 height 29
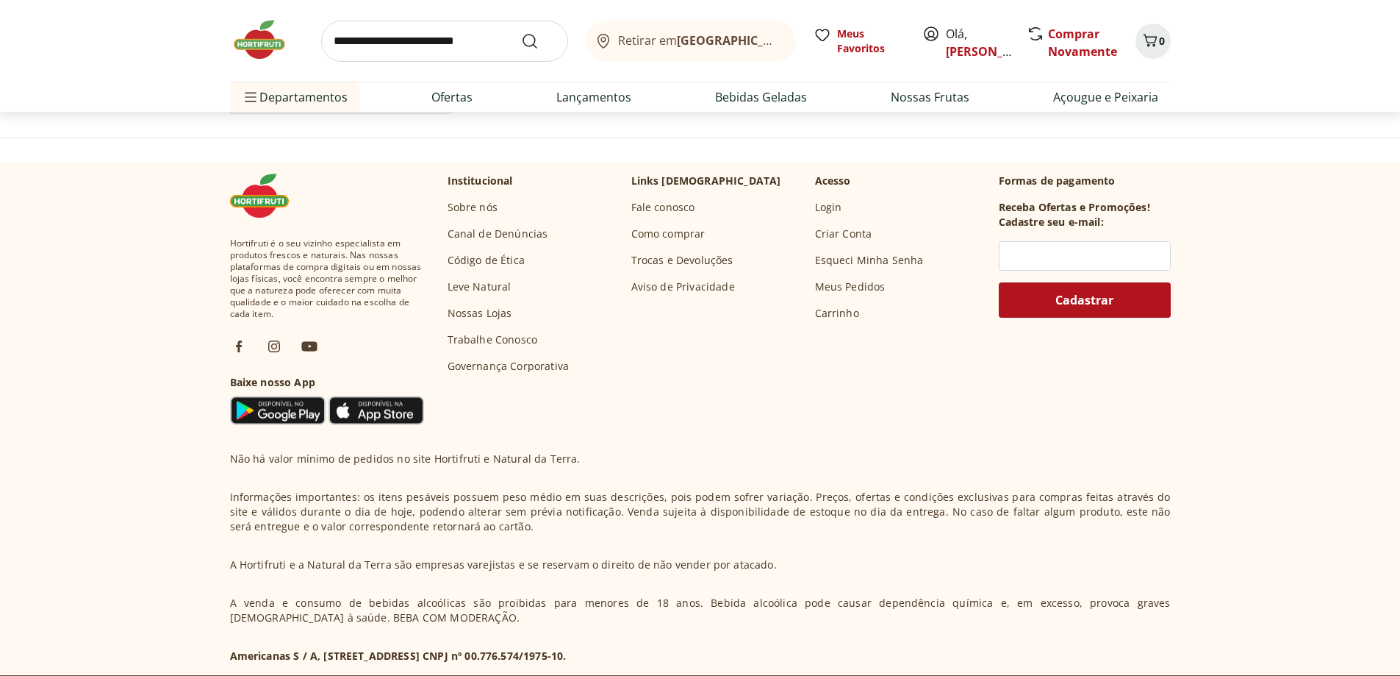
scroll to position [1470, 0]
